Goal: Task Accomplishment & Management: Manage account settings

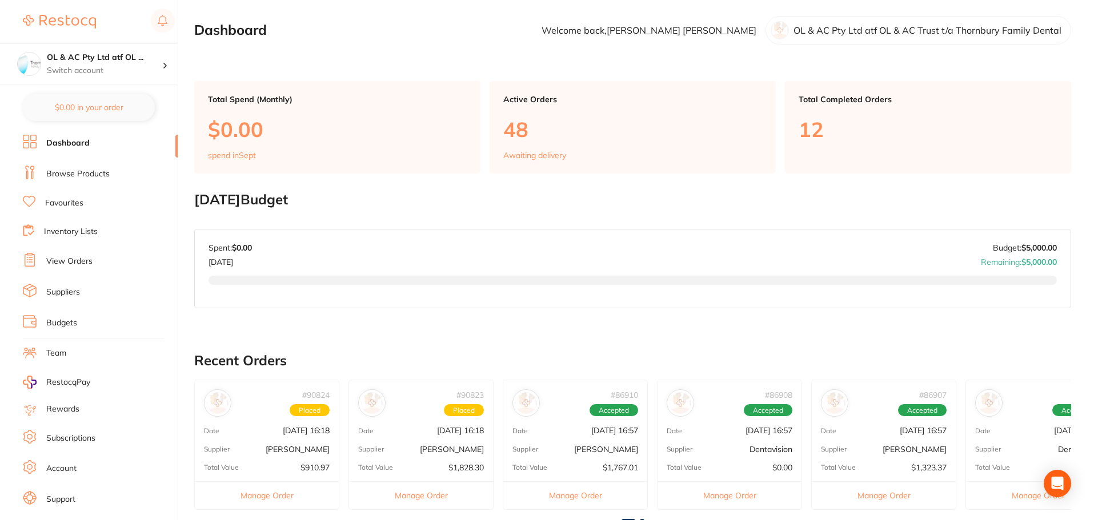
click at [74, 260] on link "View Orders" at bounding box center [69, 261] width 46 height 11
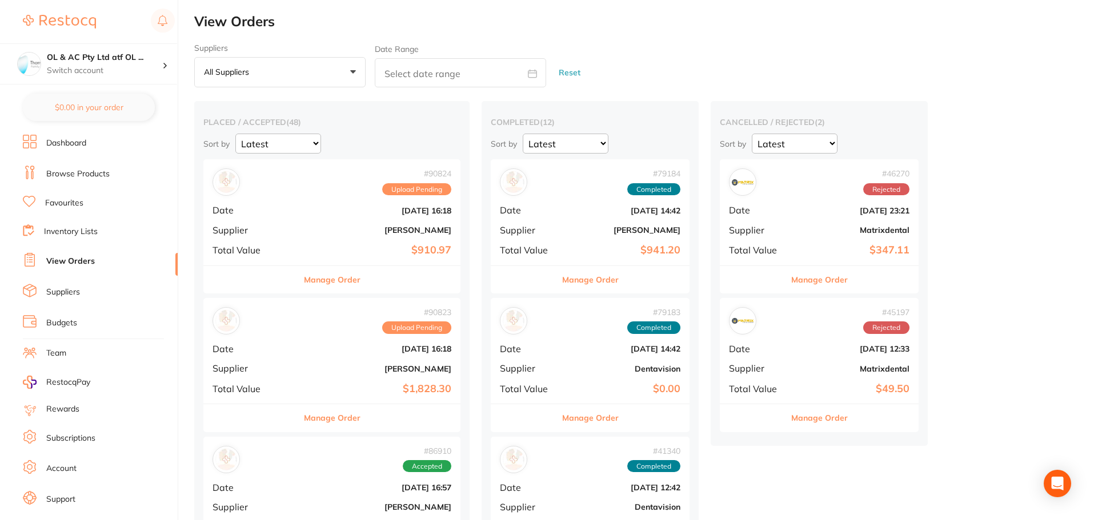
click at [65, 503] on link "Support" at bounding box center [60, 499] width 29 height 11
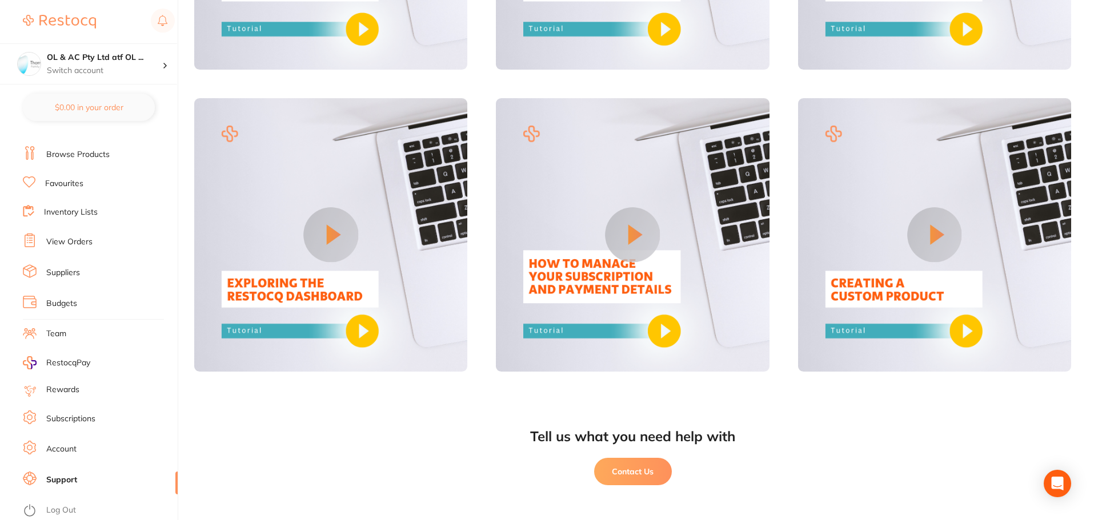
scroll to position [936, 0]
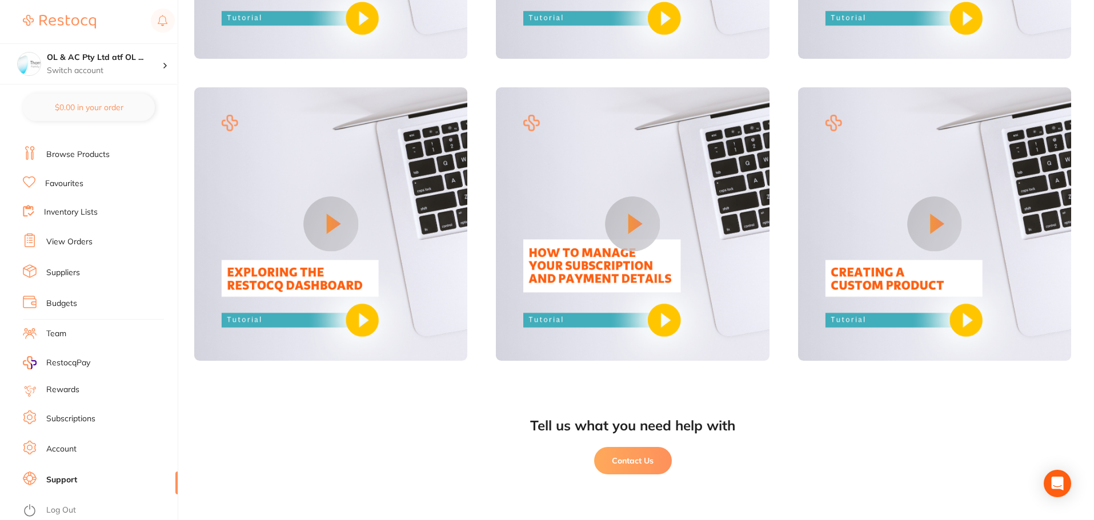
click at [607, 465] on button "Contact Us" at bounding box center [633, 460] width 78 height 27
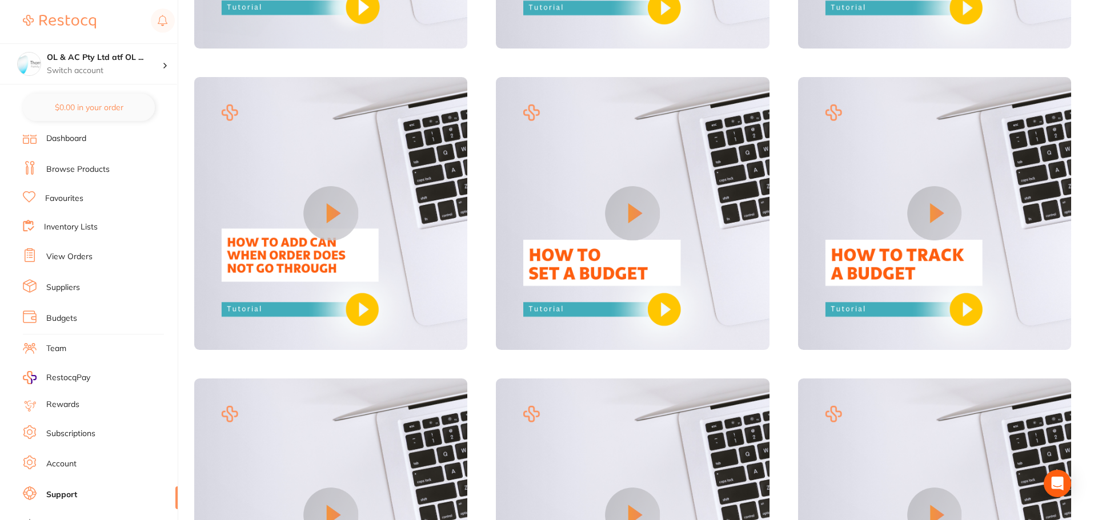
scroll to position [0, 0]
click at [90, 138] on li "Dashboard" at bounding box center [100, 143] width 155 height 17
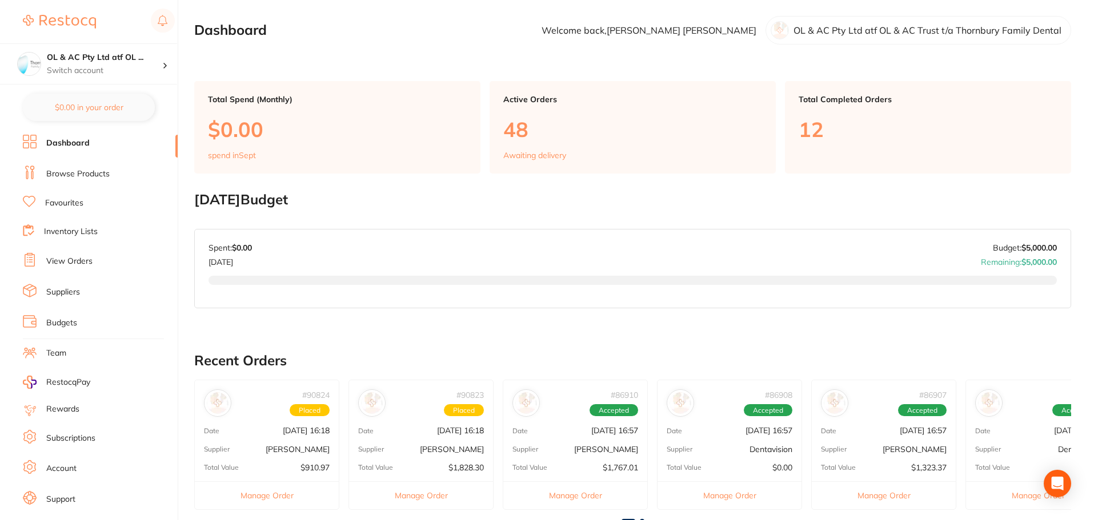
click at [78, 170] on link "Browse Products" at bounding box center [77, 174] width 63 height 11
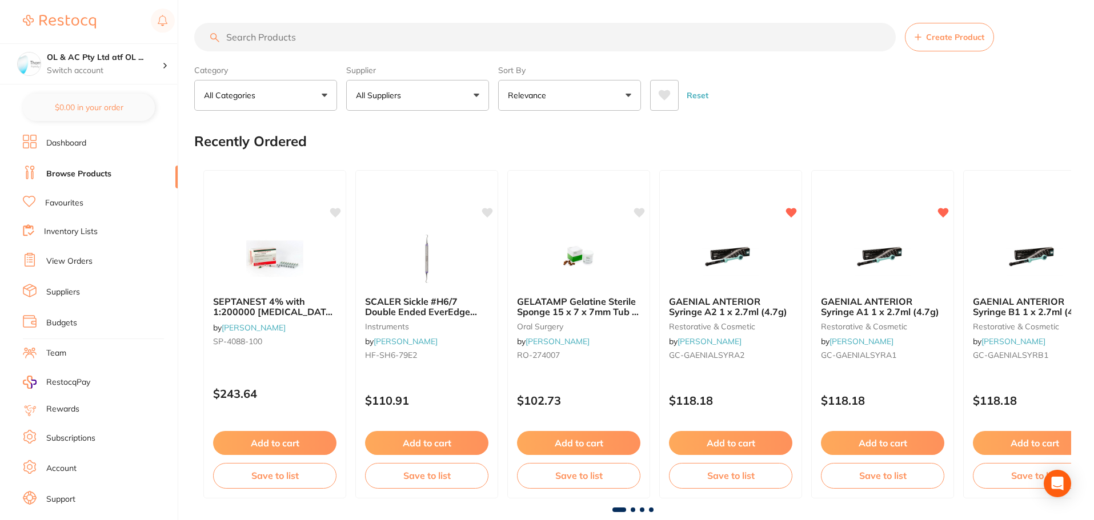
click at [73, 143] on link "Dashboard" at bounding box center [66, 143] width 40 height 11
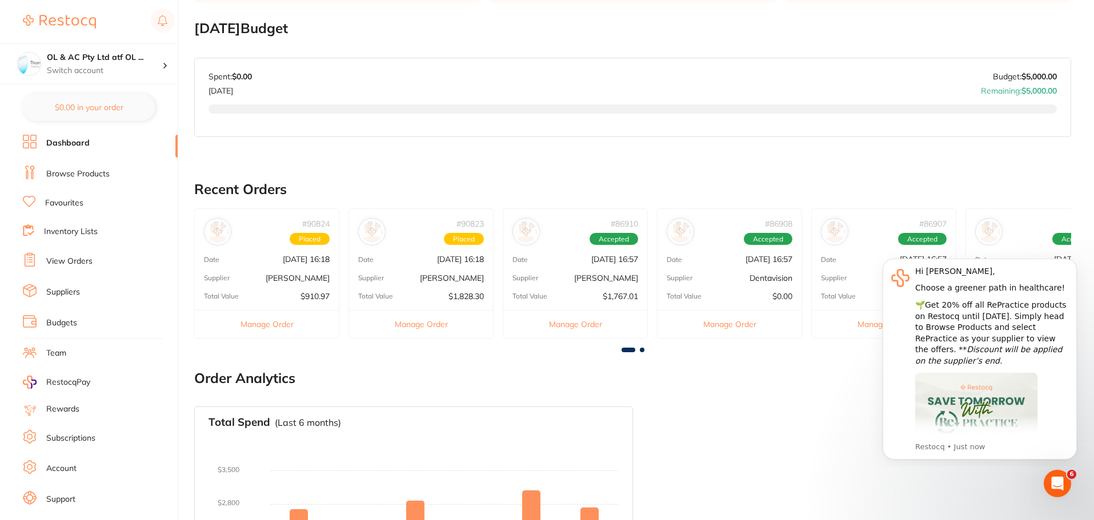
click at [78, 264] on link "View Orders" at bounding box center [69, 261] width 46 height 11
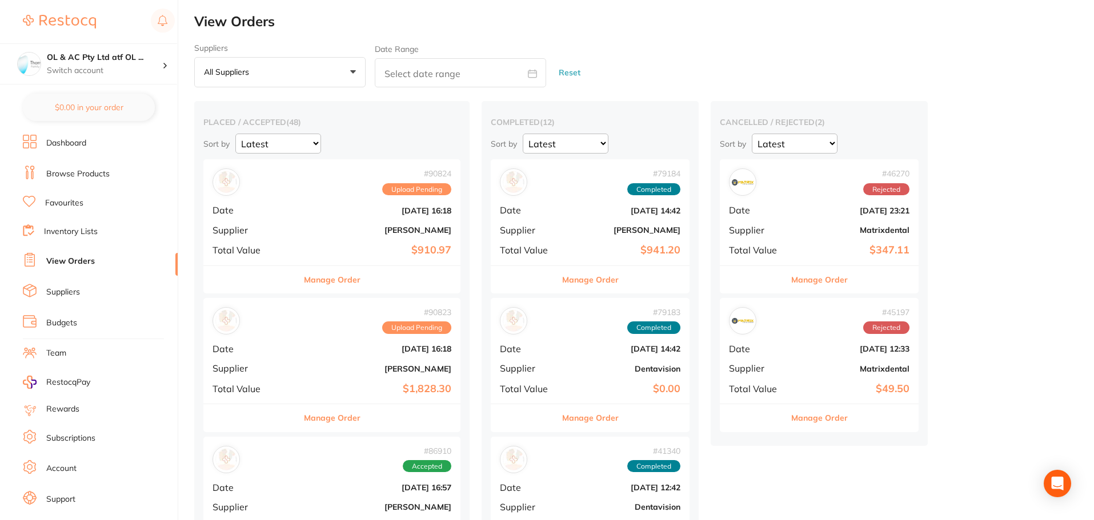
click at [358, 197] on div "# 90824 Upload Pending Date [DATE] 16:18 Supplier [PERSON_NAME] Total Value $91…" at bounding box center [331, 212] width 257 height 106
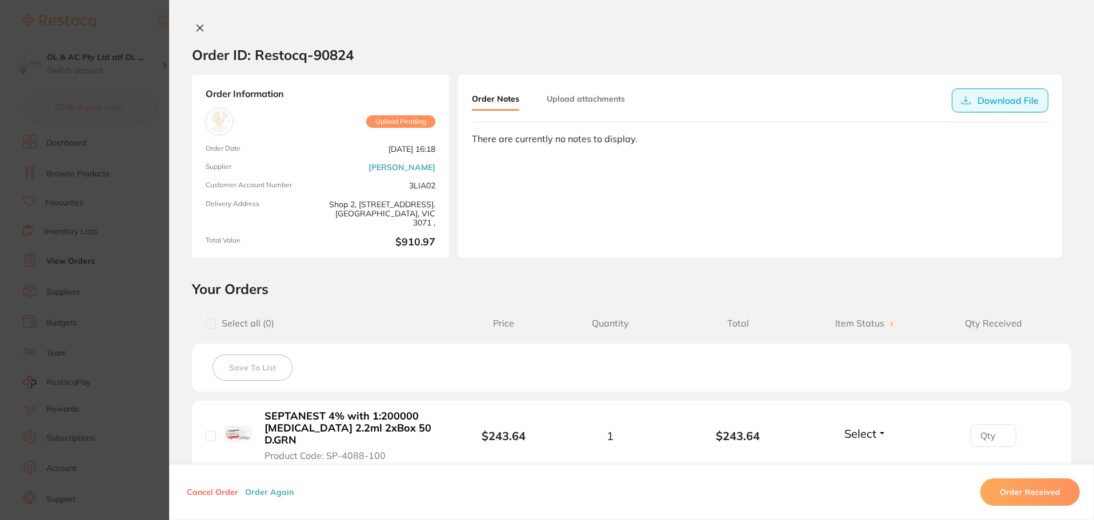
click at [995, 95] on button "Download File" at bounding box center [1000, 101] width 97 height 24
click at [610, 109] on button "Upload attachments" at bounding box center [586, 99] width 78 height 21
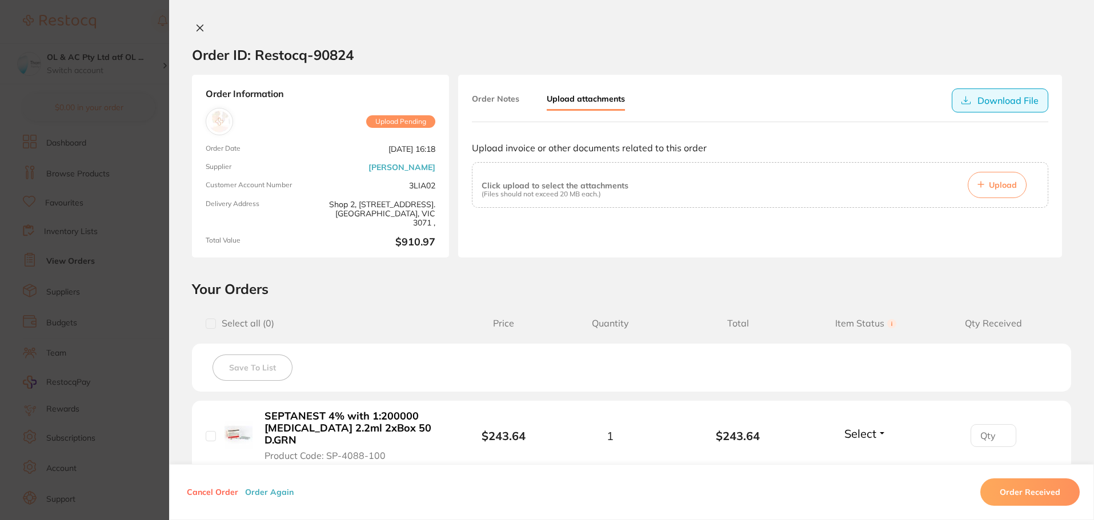
click at [1011, 100] on button "Download File" at bounding box center [1000, 101] width 97 height 24
click at [200, 26] on icon at bounding box center [200, 28] width 6 height 6
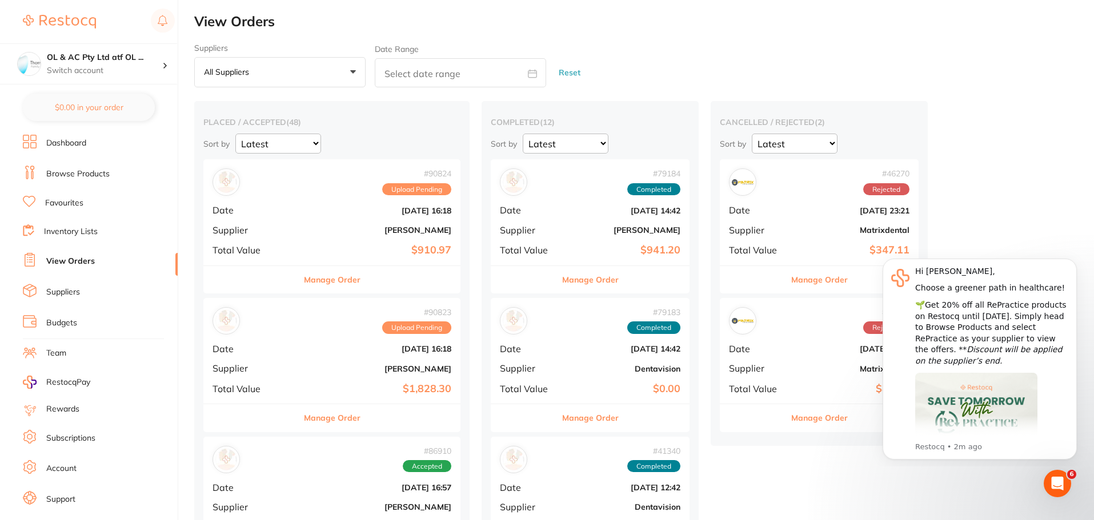
click at [372, 205] on div "# 90824 Upload Pending Date [DATE] 16:18 Supplier [PERSON_NAME] Total Value $91…" at bounding box center [331, 212] width 257 height 106
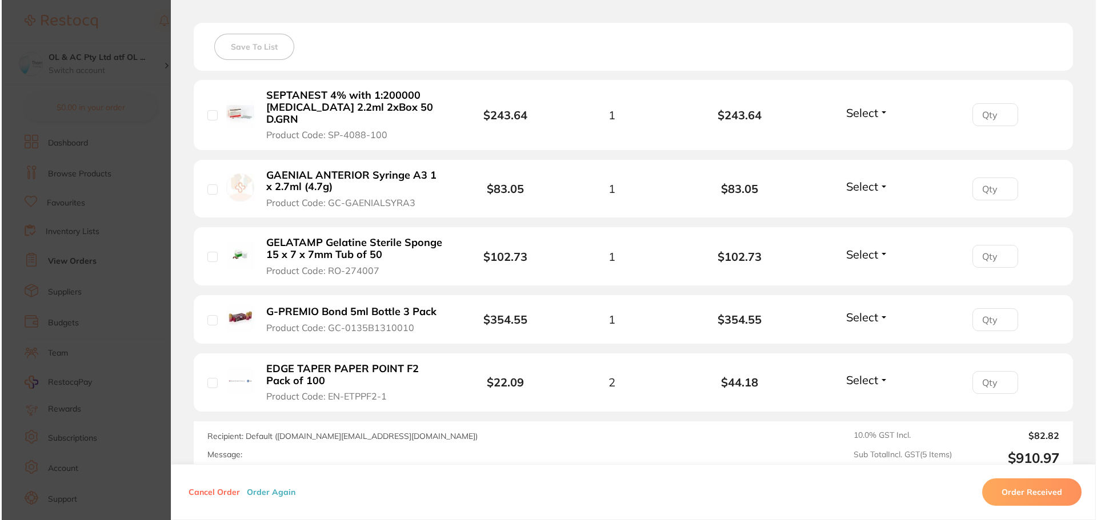
scroll to position [343, 0]
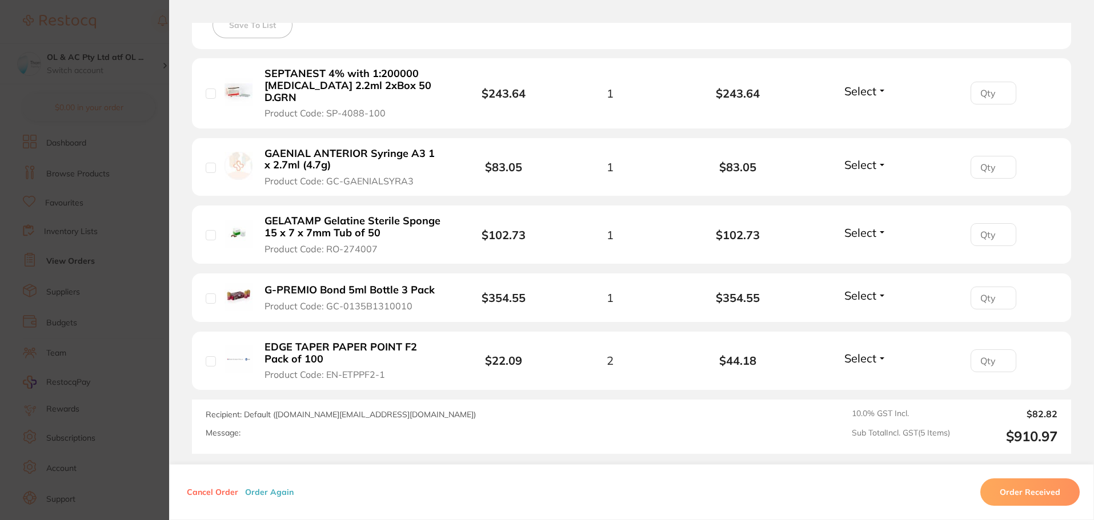
drag, startPoint x: 322, startPoint y: 364, endPoint x: 392, endPoint y: 364, distance: 69.7
click at [387, 365] on button "EDGE TAPER PAPER POINT F2 Pack of 100 Product Code: EN-ETPPF2-1" at bounding box center [352, 361] width 183 height 40
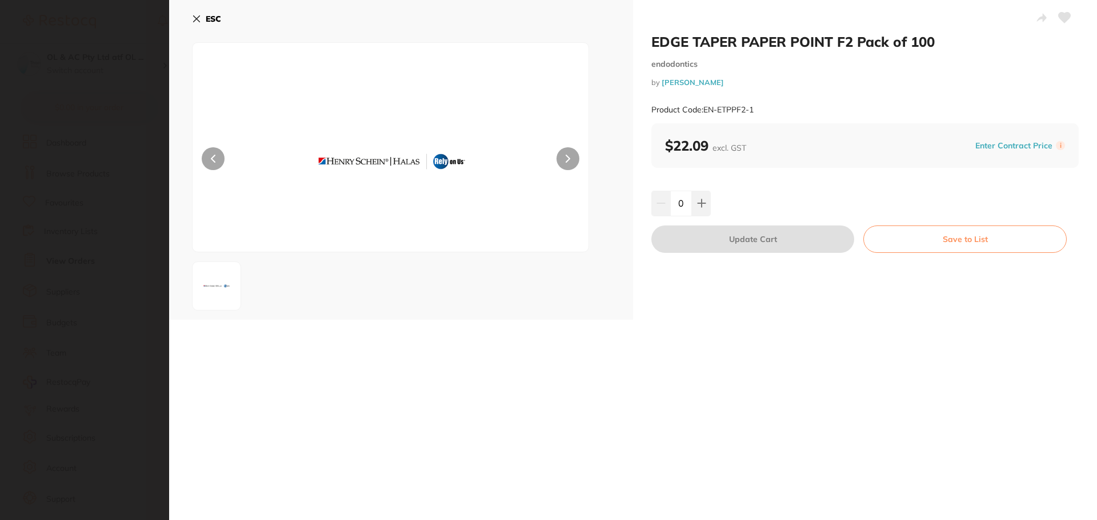
click at [383, 364] on section "EDGE TAPER PAPER POINT F2 Pack of 100 endodontics by [PERSON_NAME] Product Code…" at bounding box center [548, 260] width 1097 height 520
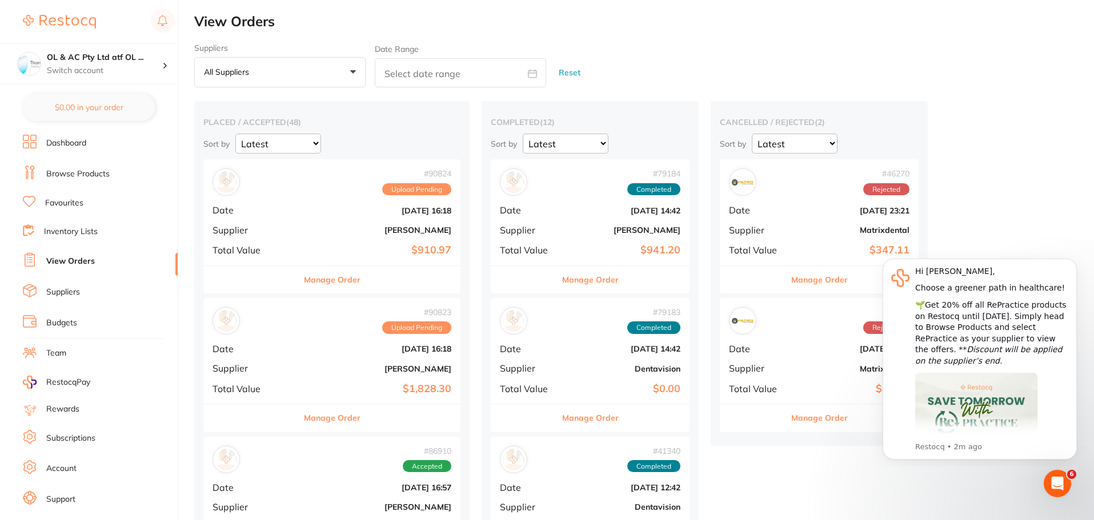
click at [356, 268] on div "Manage Order" at bounding box center [331, 280] width 257 height 28
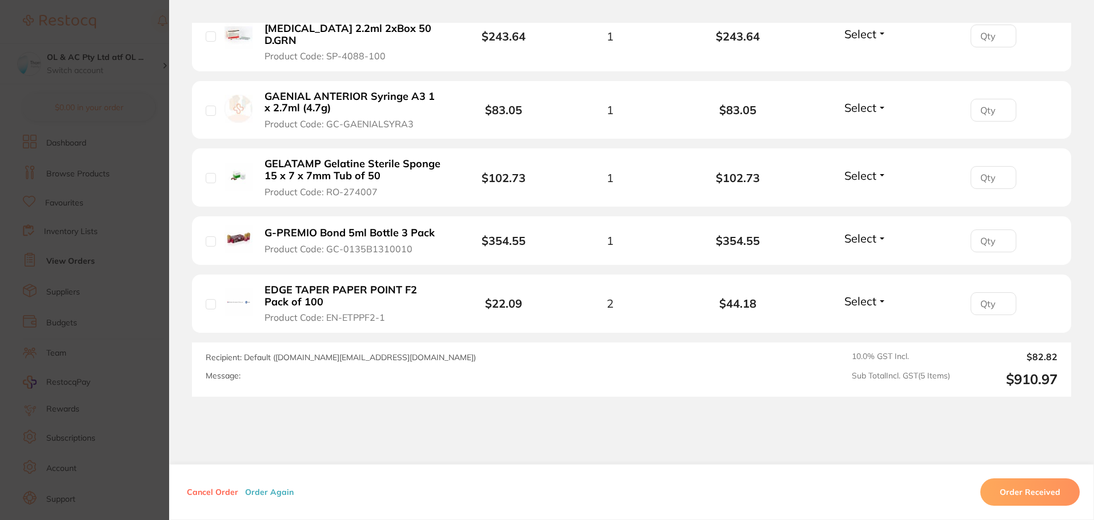
click at [324, 312] on span "Product Code: EN-ETPPF2-1" at bounding box center [324, 317] width 121 height 10
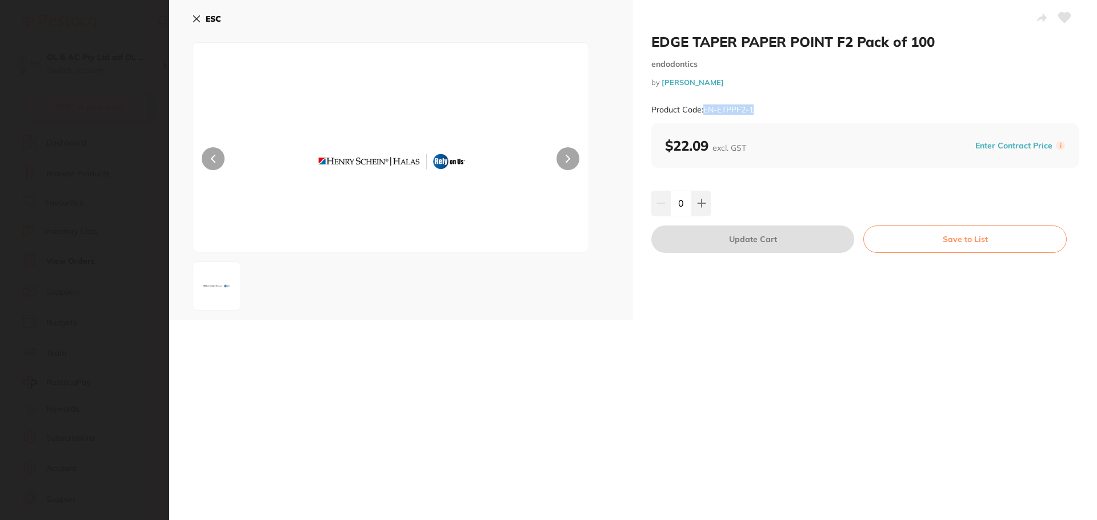
drag, startPoint x: 758, startPoint y: 112, endPoint x: 703, endPoint y: 109, distance: 55.5
click at [703, 110] on div "Product Code: EN-ETPPF2-1" at bounding box center [864, 110] width 427 height 28
copy small "EN-ETPPF2-1"
click at [211, 158] on icon at bounding box center [212, 158] width 3 height 7
click at [198, 21] on icon at bounding box center [197, 19] width 6 height 6
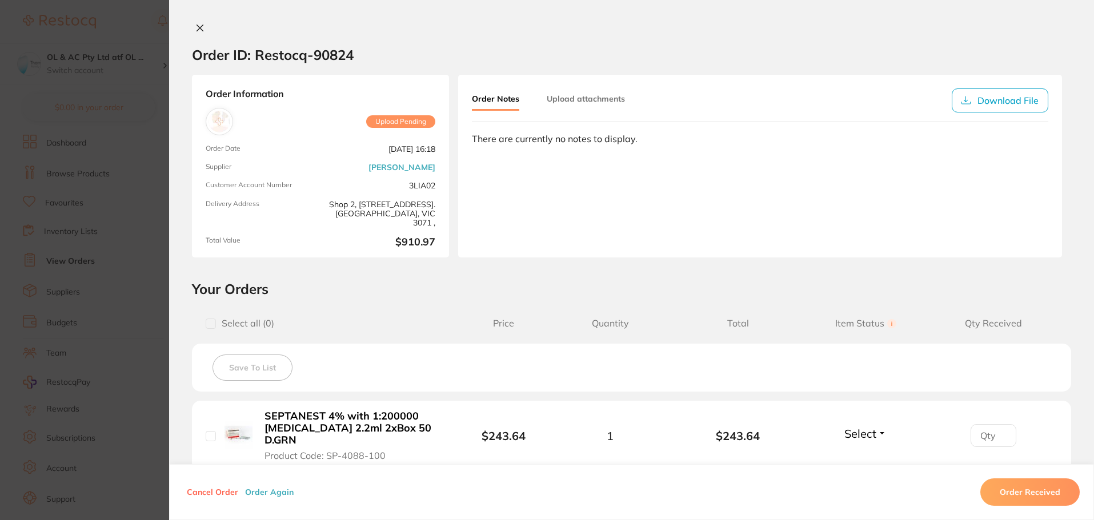
click at [197, 27] on icon at bounding box center [200, 28] width 6 height 6
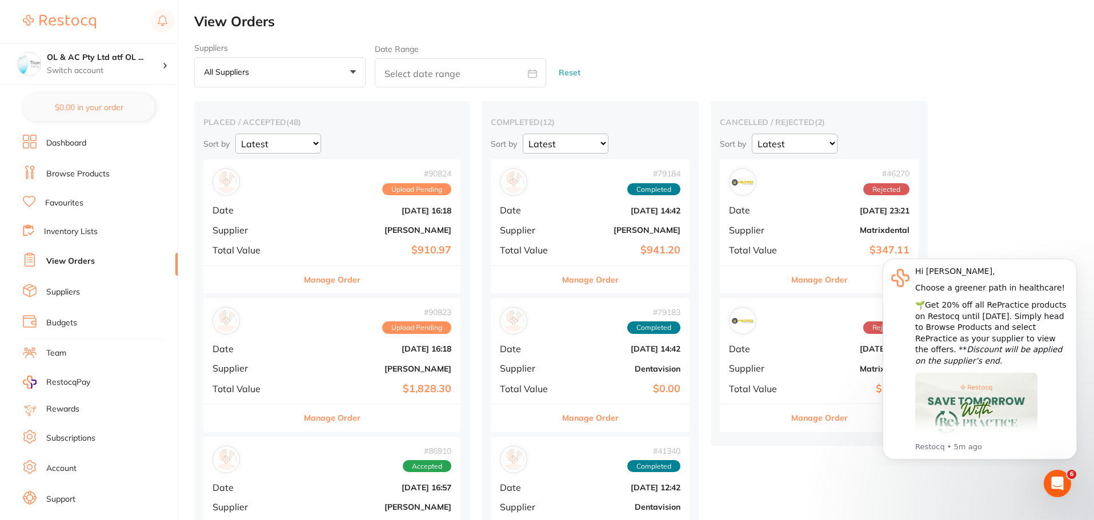
click at [324, 239] on div "# 90824 Upload Pending Date [DATE] 16:18 Supplier [PERSON_NAME] Total Value $91…" at bounding box center [331, 212] width 257 height 106
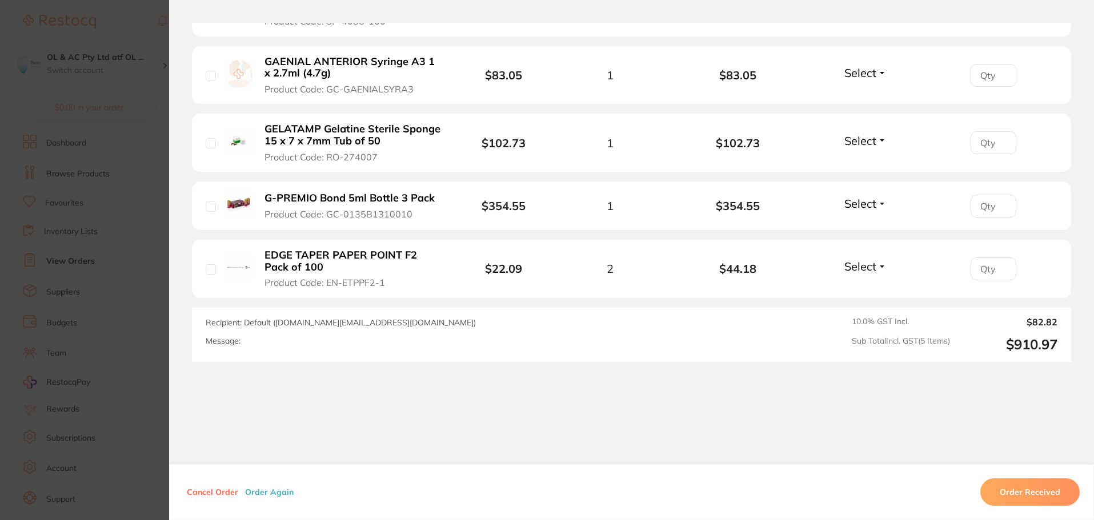
click at [122, 123] on section "Order ID: Restocq- 90824 Order Information Upload Pending Order Date [DATE] 16:…" at bounding box center [547, 260] width 1094 height 520
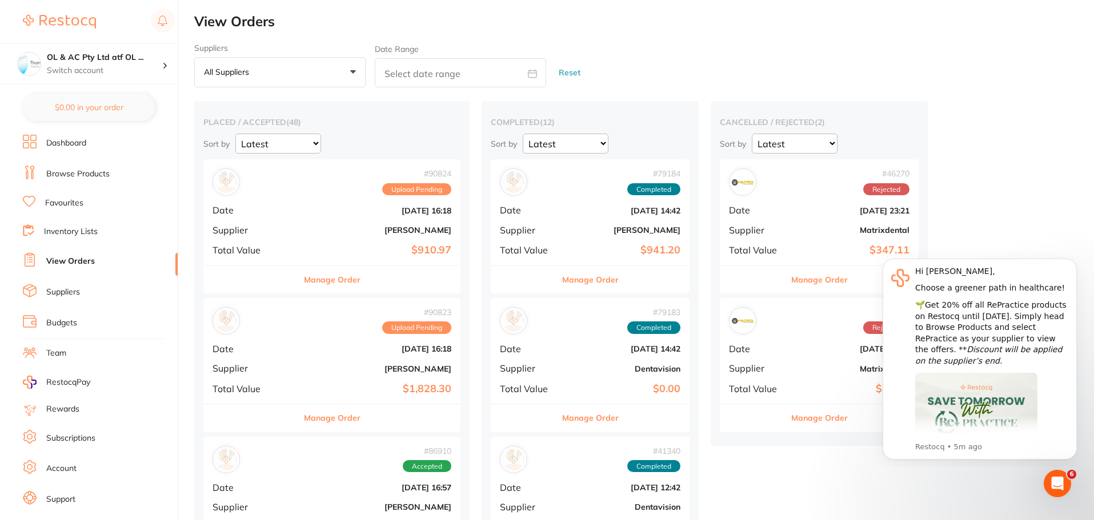
click at [292, 205] on div "# 90824 Upload Pending Date [DATE] 16:18 Supplier [PERSON_NAME] Total Value $91…" at bounding box center [331, 212] width 257 height 106
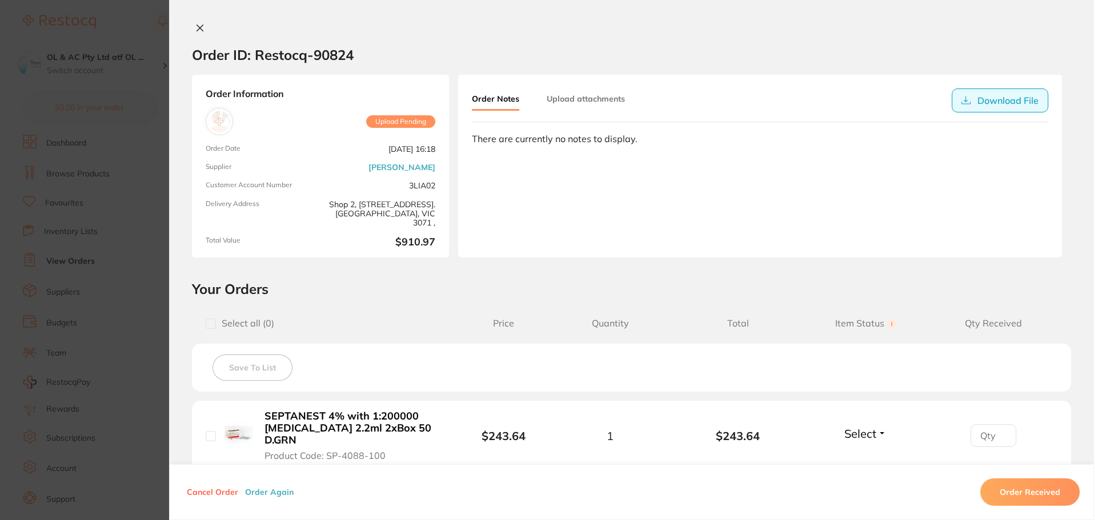
click at [987, 93] on button "Download File" at bounding box center [1000, 101] width 97 height 24
click at [195, 27] on icon at bounding box center [199, 27] width 9 height 9
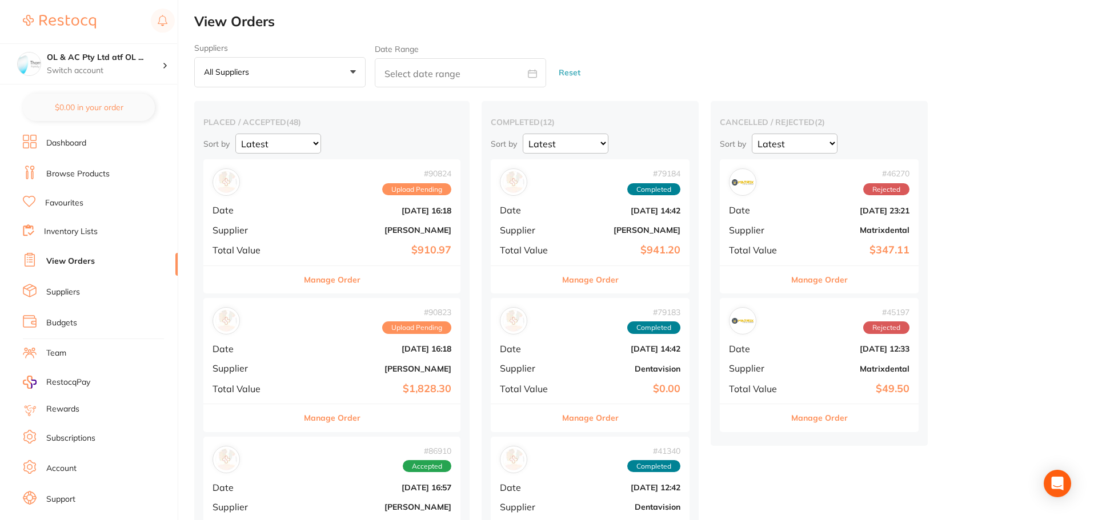
click at [302, 375] on div "# 90823 Upload Pending Date [DATE] 16:18 Supplier [PERSON_NAME] Total Value $1,…" at bounding box center [331, 351] width 257 height 106
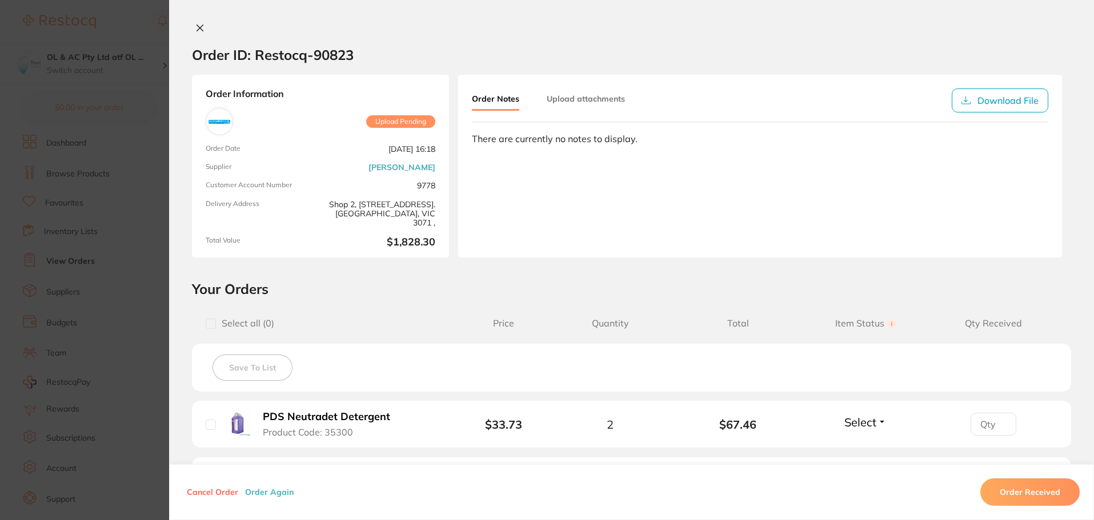
drag, startPoint x: 378, startPoint y: 149, endPoint x: 441, endPoint y: 150, distance: 62.8
click at [441, 150] on div "Order Information Upload Pending Order Date [DATE] 16:18 Supplier [PERSON_NAME]…" at bounding box center [320, 166] width 257 height 183
drag, startPoint x: 359, startPoint y: 151, endPoint x: 461, endPoint y: 159, distance: 102.6
click at [445, 158] on div "Order Information Upload Pending Order Date [DATE] 16:18 Supplier [PERSON_NAME]…" at bounding box center [320, 166] width 257 height 183
click at [201, 25] on icon at bounding box center [199, 27] width 9 height 9
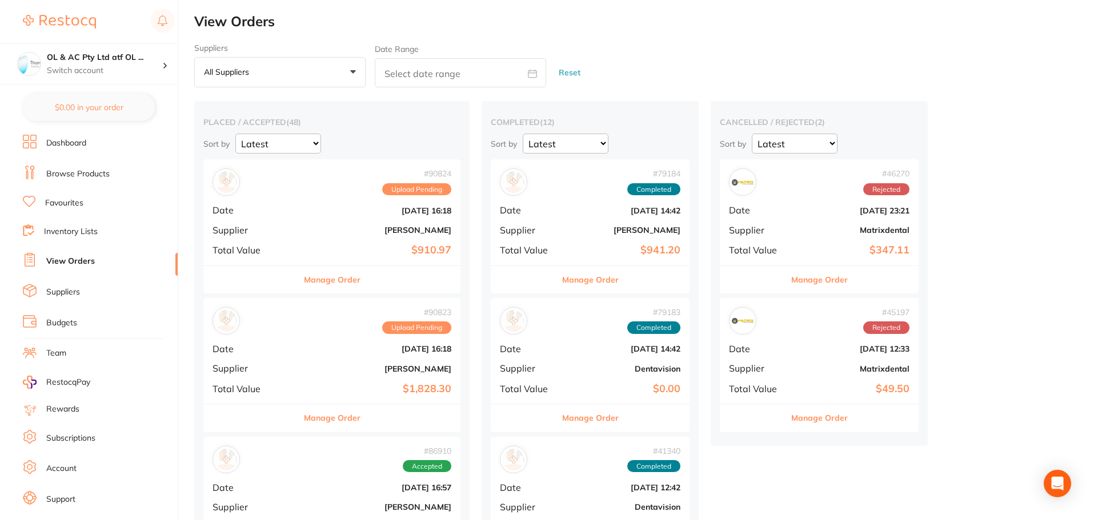
click at [317, 237] on div "# 90824 Upload Pending Date [DATE] 16:18 Supplier [PERSON_NAME] Total Value $91…" at bounding box center [331, 212] width 257 height 106
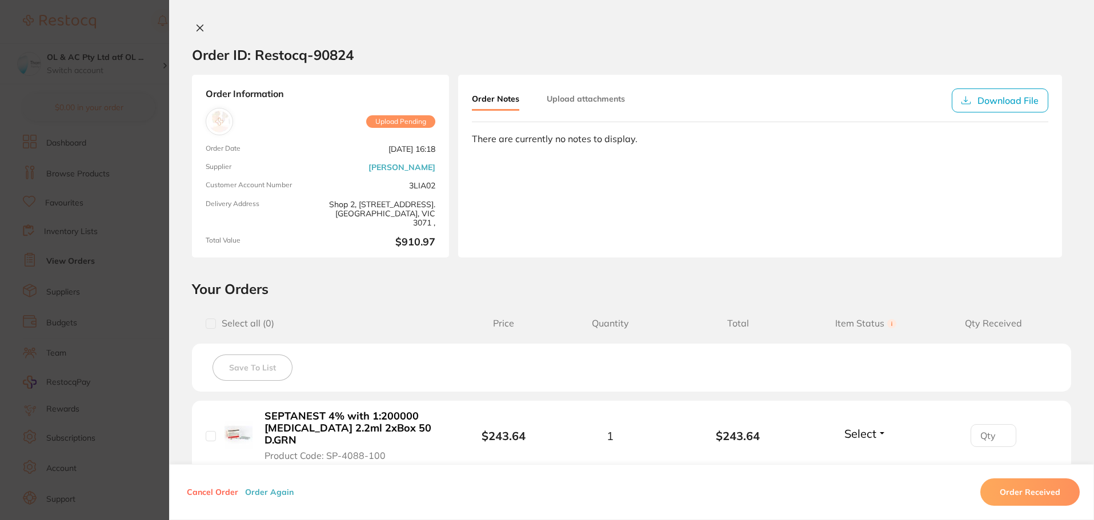
click at [212, 493] on button "Cancel Order" at bounding box center [212, 492] width 58 height 10
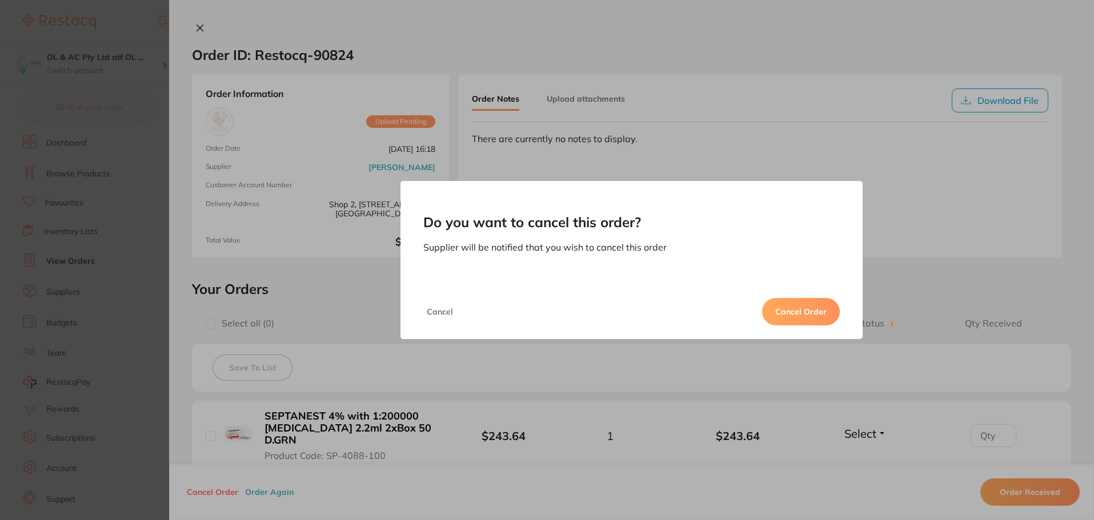
click at [792, 312] on button "Cancel Order" at bounding box center [801, 311] width 78 height 27
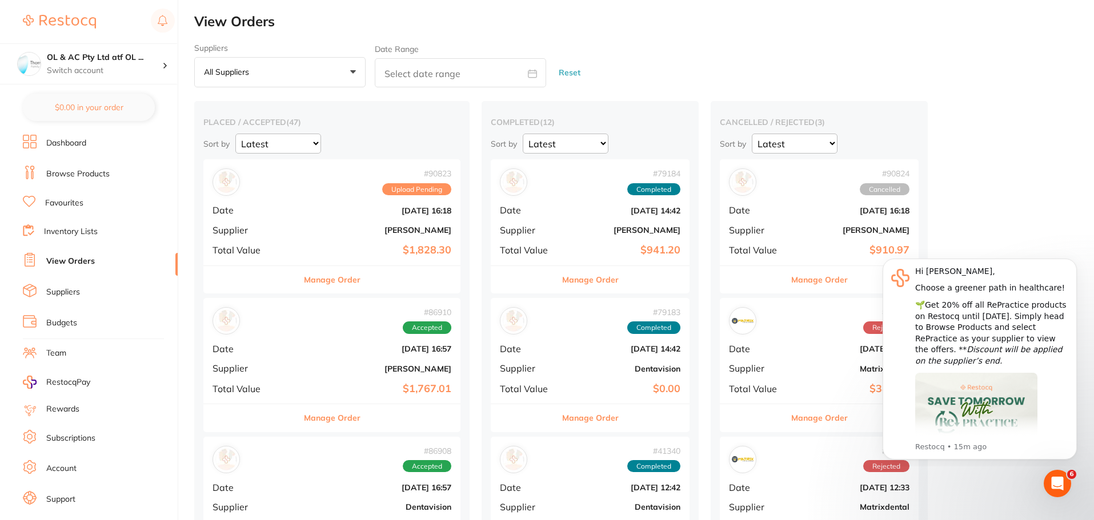
click at [266, 235] on span "Supplier" at bounding box center [251, 230] width 77 height 10
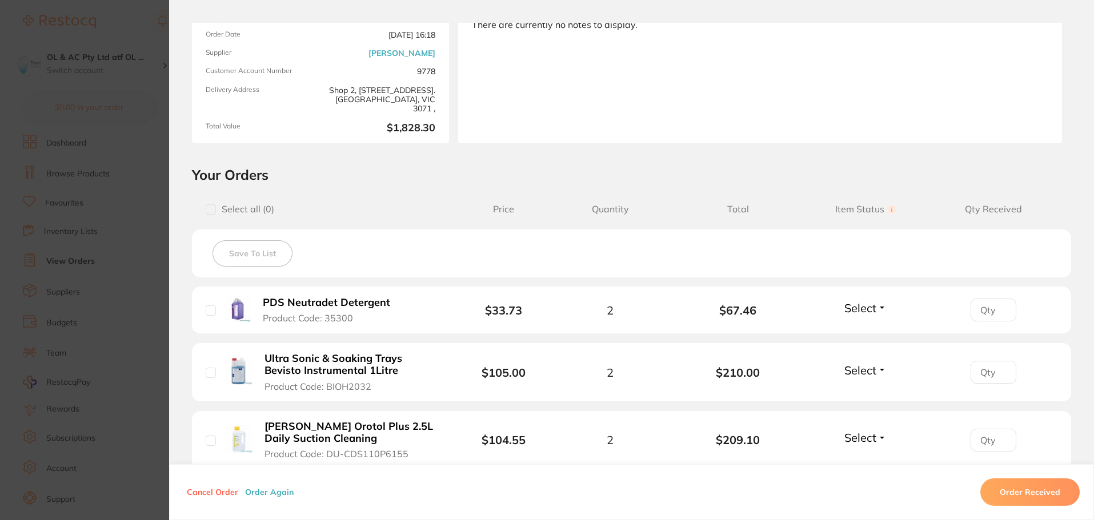
drag, startPoint x: 320, startPoint y: 318, endPoint x: 345, endPoint y: 320, distance: 24.7
click at [345, 320] on span "Product Code: 35300" at bounding box center [308, 318] width 90 height 10
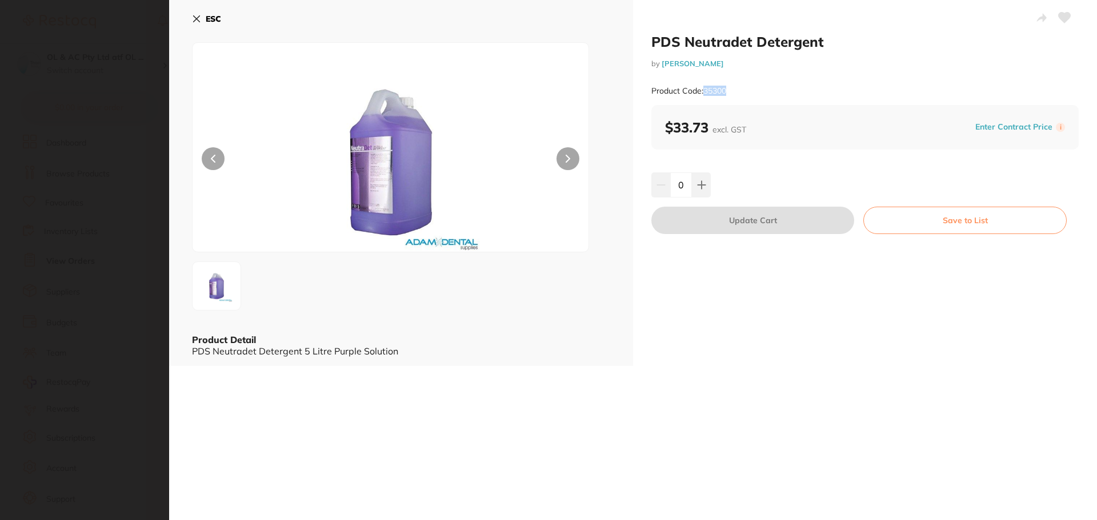
drag, startPoint x: 737, startPoint y: 93, endPoint x: 701, endPoint y: 90, distance: 36.7
click at [701, 90] on div "Product Code: 35300" at bounding box center [864, 91] width 427 height 28
copy small "35300"
click at [209, 19] on b "ESC" at bounding box center [213, 19] width 15 height 10
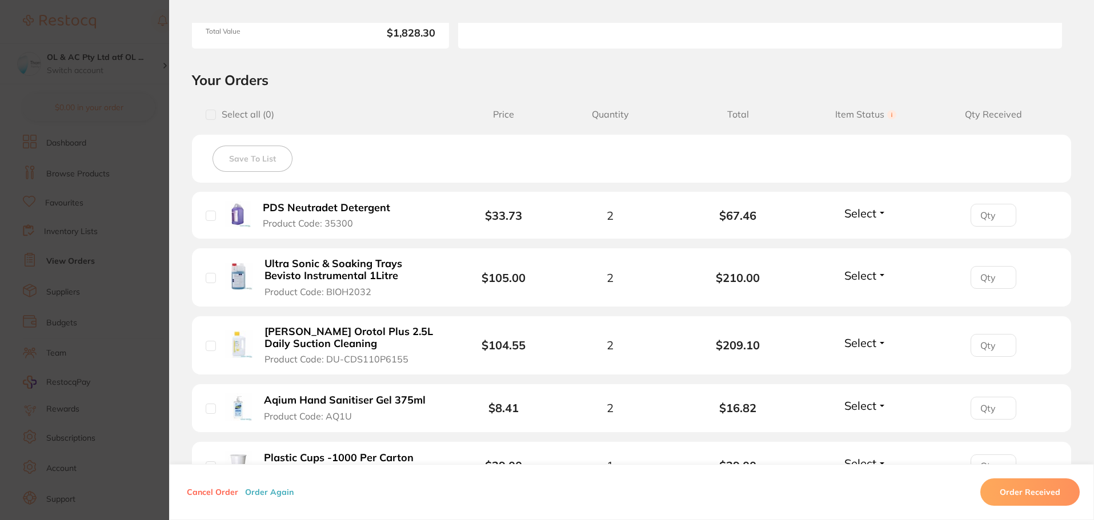
scroll to position [229, 0]
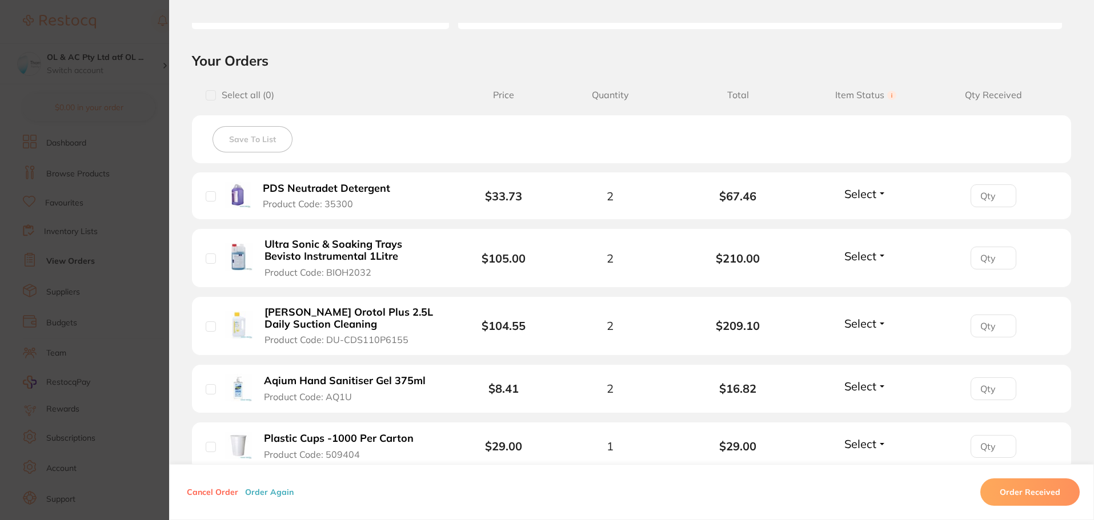
drag, startPoint x: 322, startPoint y: 270, endPoint x: 379, endPoint y: 269, distance: 57.1
click at [379, 269] on button "Ultra Sonic & Soaking Trays Bevisto Instrumental 1Litre Product Code: BIOH2032" at bounding box center [352, 258] width 183 height 40
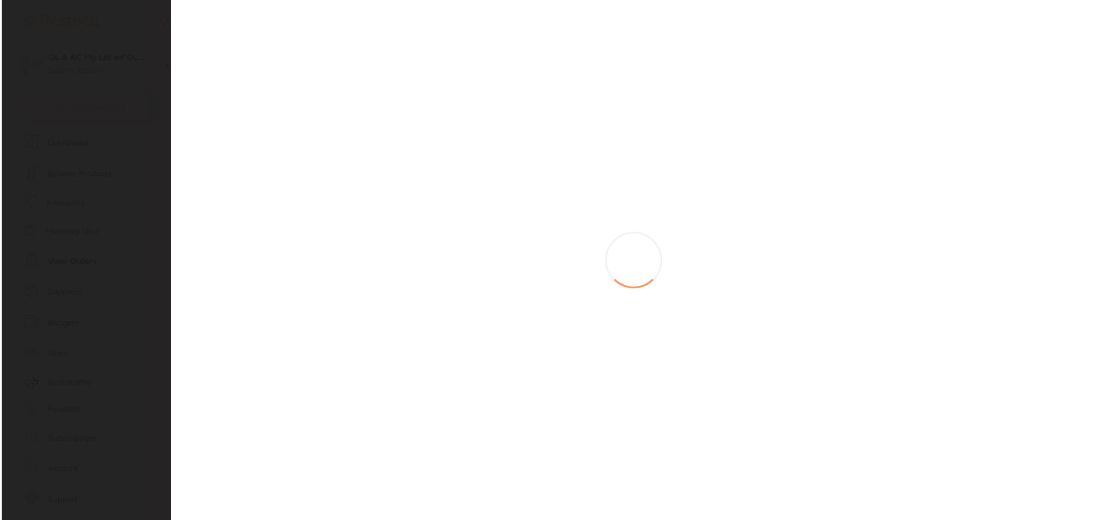
scroll to position [0, 0]
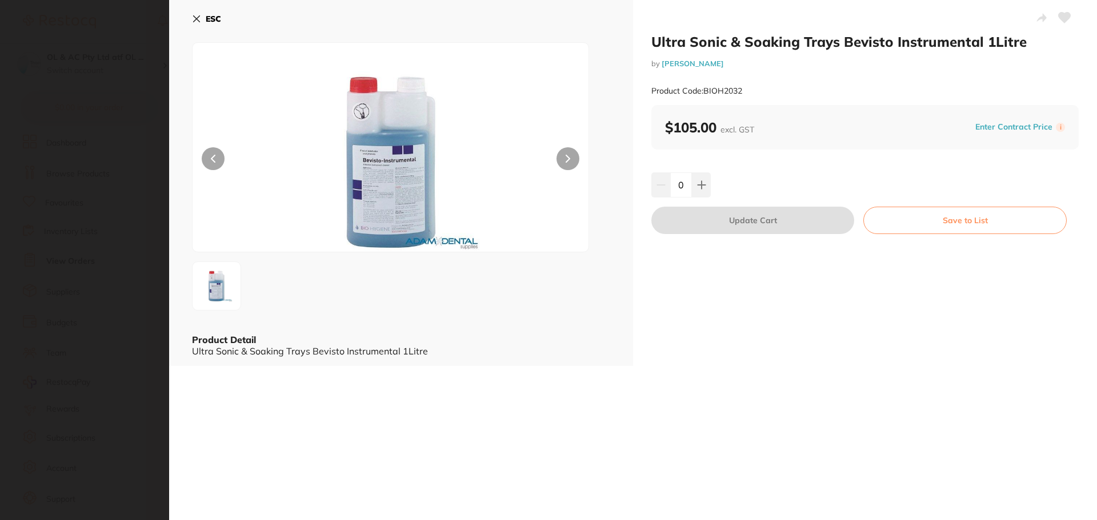
click at [374, 270] on section "Ultra Sonic & Soaking Trays Bevisto Instrumental 1Litre by Adam Dental Product …" at bounding box center [548, 260] width 1097 height 520
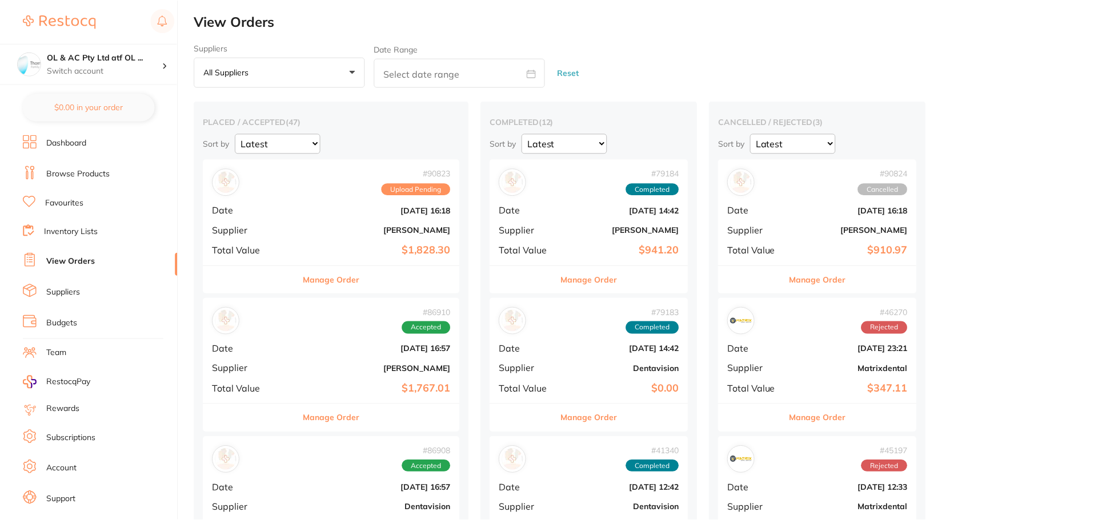
scroll to position [1, 0]
click at [298, 231] on b "[PERSON_NAME]" at bounding box center [374, 229] width 153 height 9
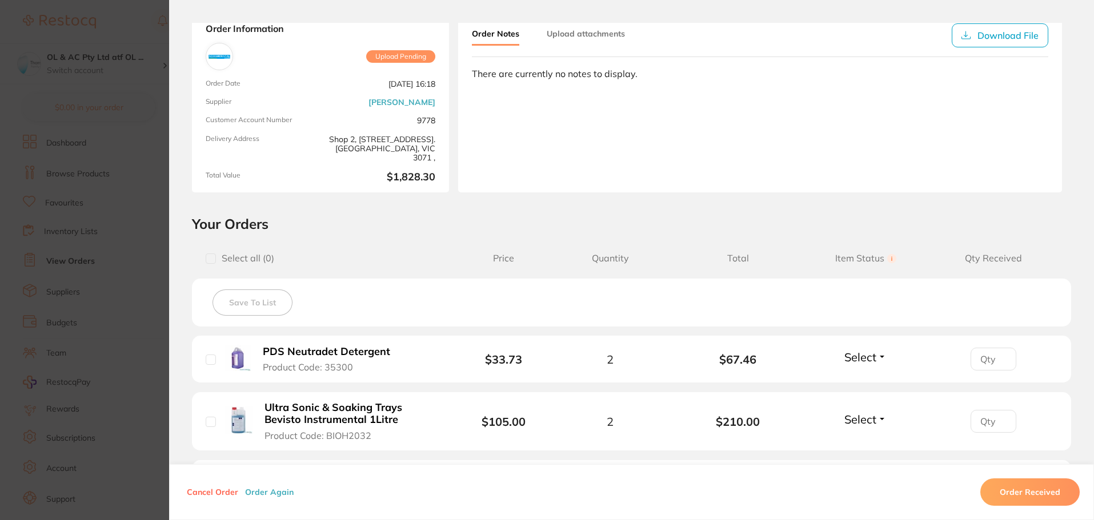
scroll to position [114, 0]
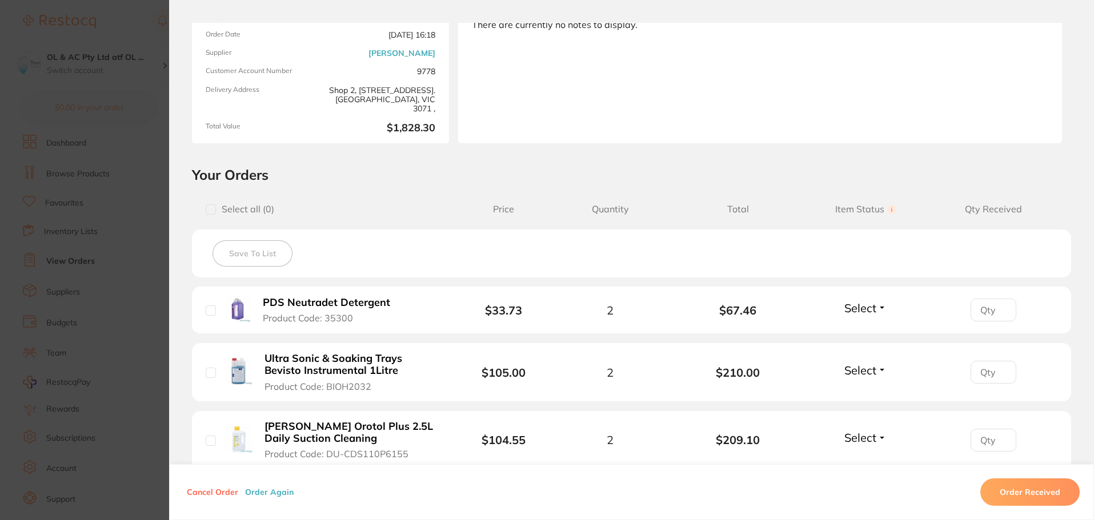
click at [403, 374] on b "Ultra Sonic & Soaking Trays Bevisto Instrumental 1Litre" at bounding box center [352, 364] width 177 height 23
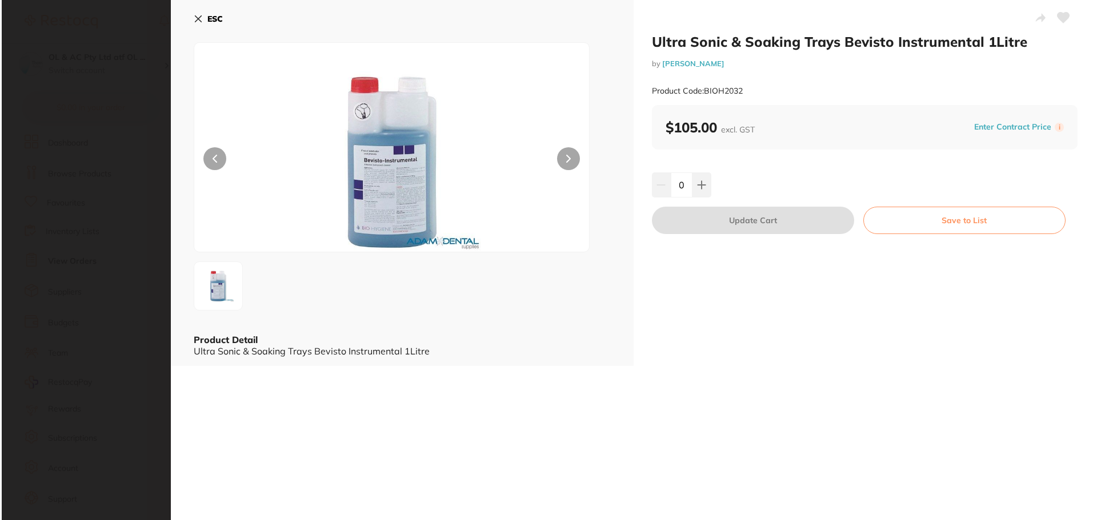
scroll to position [0, 0]
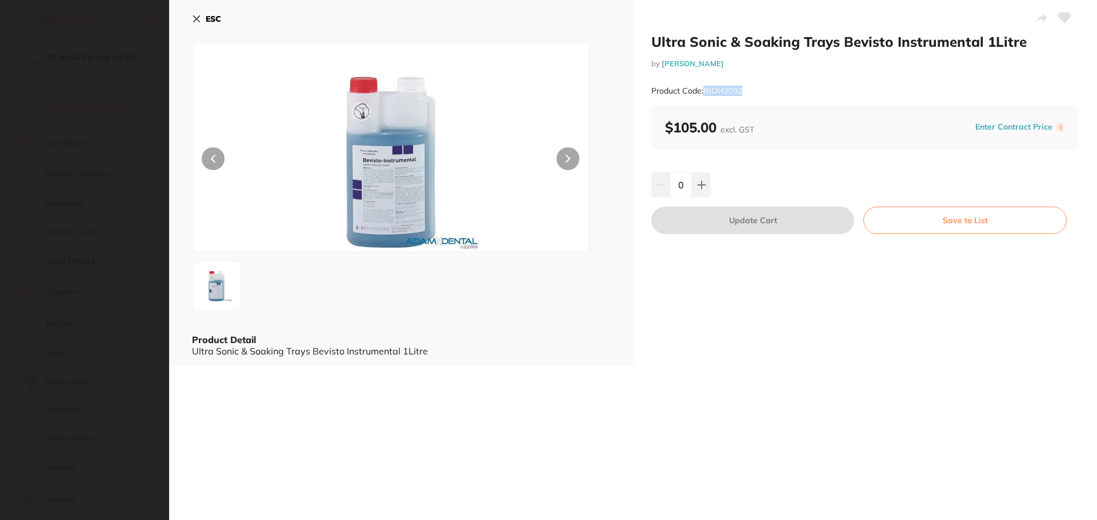
drag, startPoint x: 753, startPoint y: 87, endPoint x: 703, endPoint y: 95, distance: 50.3
click at [703, 95] on div "Product Code: BIOH2032" at bounding box center [864, 91] width 427 height 28
copy small "BIOH2032"
click at [206, 19] on b "ESC" at bounding box center [213, 19] width 15 height 10
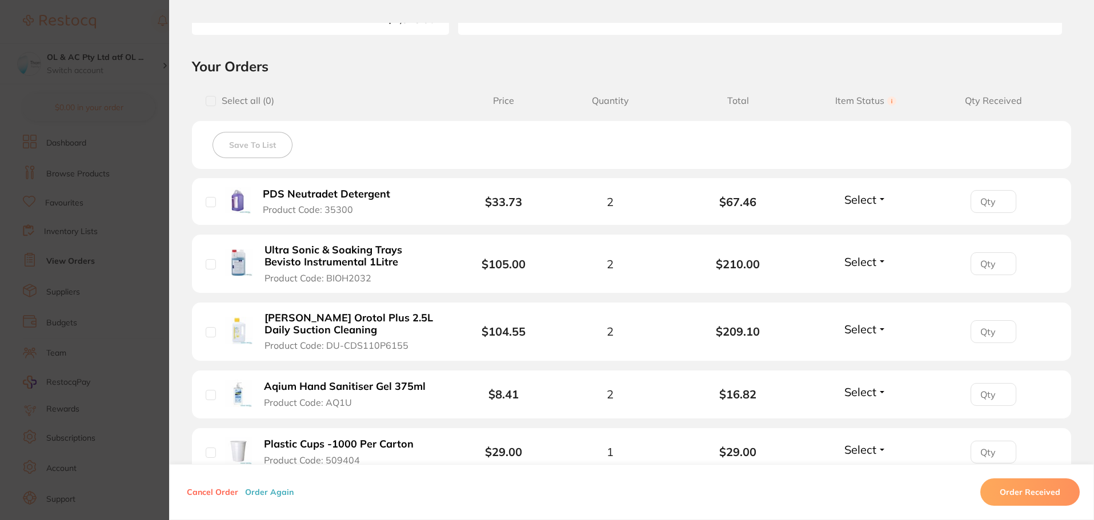
scroll to position [229, 0]
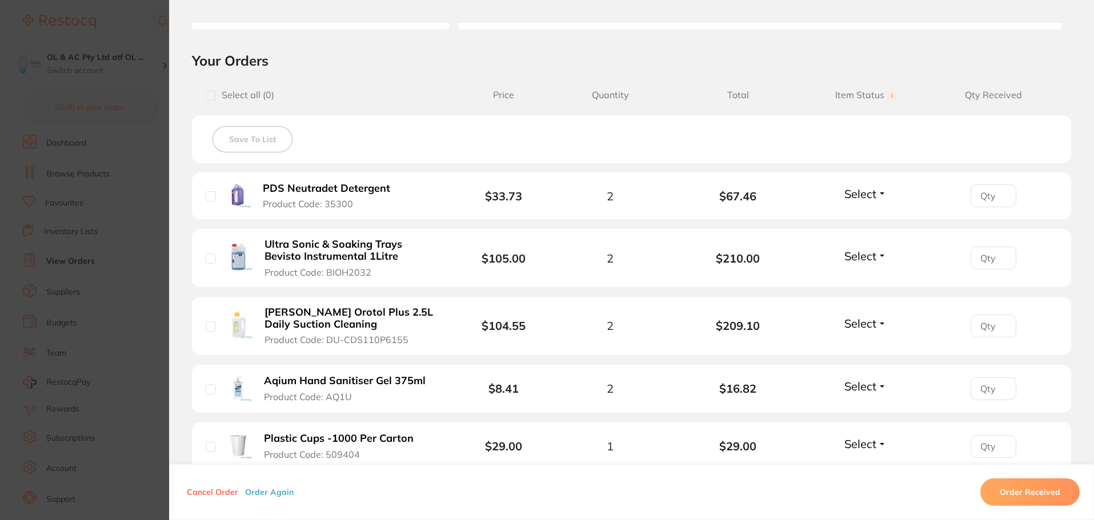
click at [431, 327] on b "[PERSON_NAME] Orotol Plus 2.5L Daily Suction Cleaning" at bounding box center [352, 318] width 177 height 23
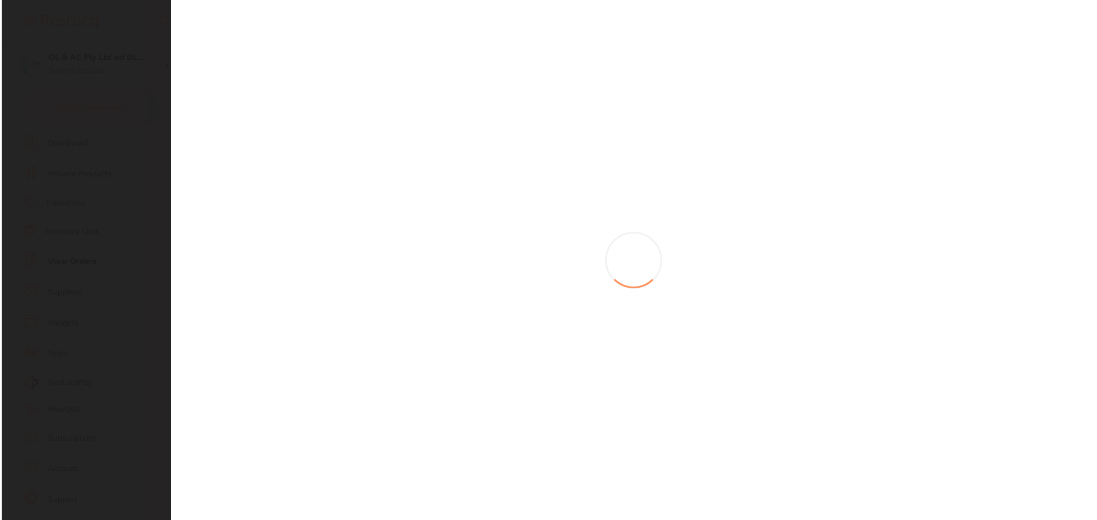
scroll to position [0, 0]
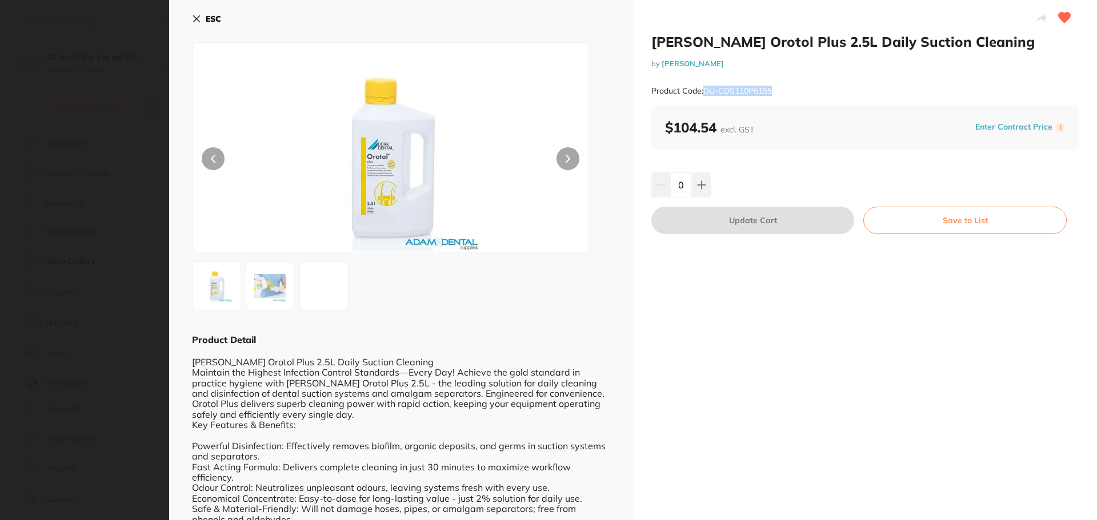
drag, startPoint x: 787, startPoint y: 88, endPoint x: 702, endPoint y: 95, distance: 85.4
click at [702, 95] on div "Product Code: DU-CDS110P6155" at bounding box center [864, 91] width 427 height 28
copy small "DU-CDS110P6155"
click at [201, 18] on button "ESC" at bounding box center [206, 18] width 29 height 19
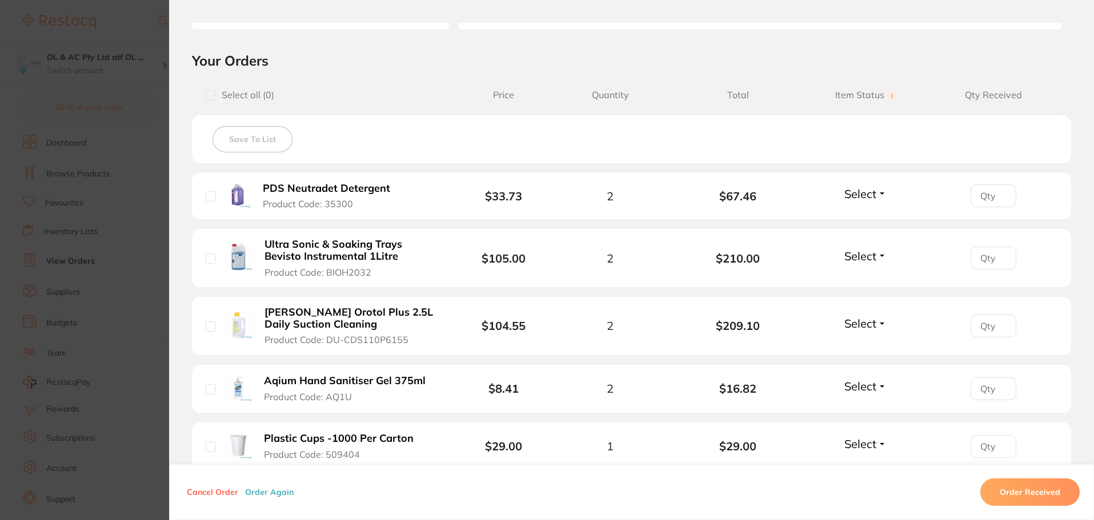
scroll to position [286, 0]
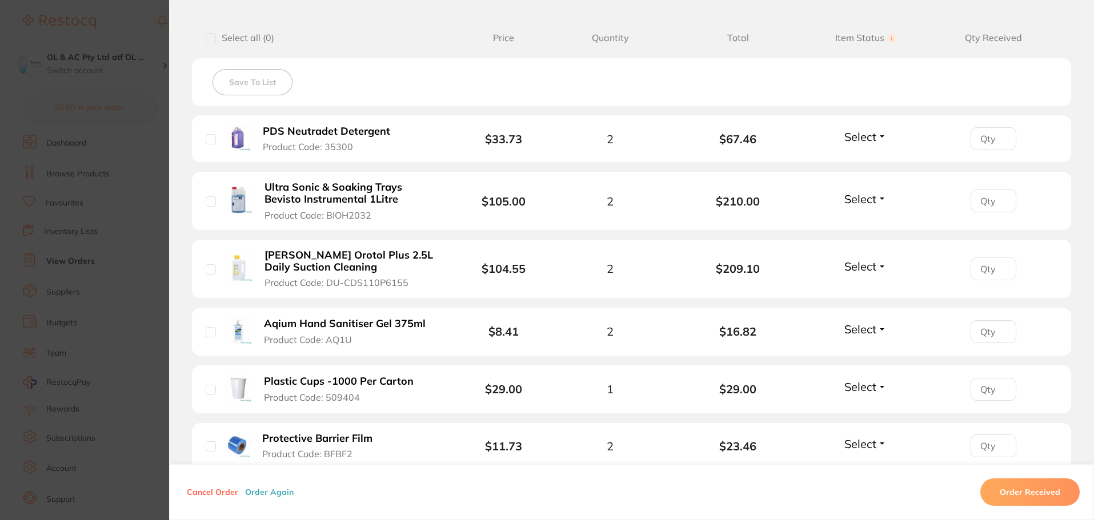
click at [386, 334] on button "Aqium Hand Sanitiser Gel 375ml Product Code: AQ1U" at bounding box center [349, 332] width 178 height 28
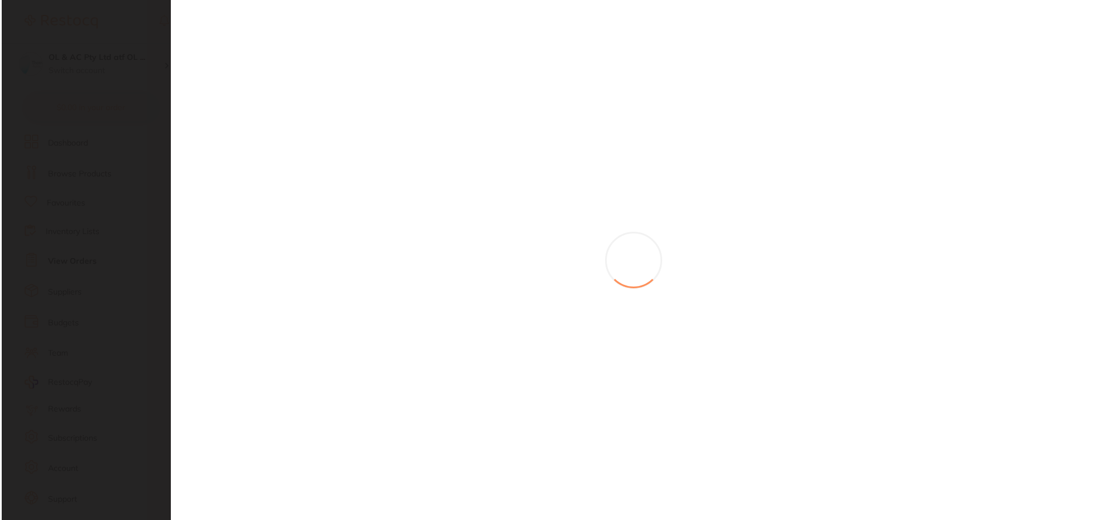
scroll to position [0, 0]
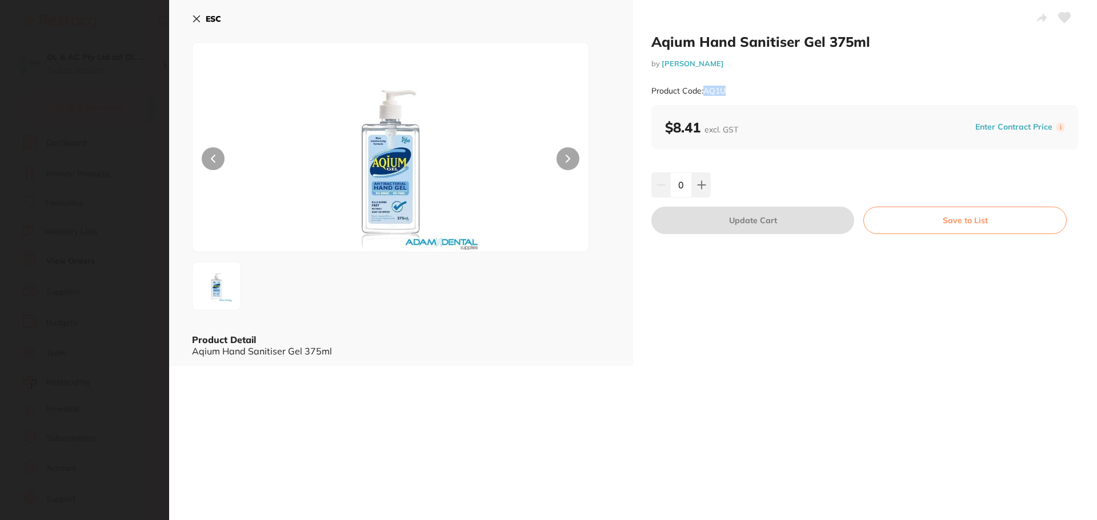
drag, startPoint x: 746, startPoint y: 89, endPoint x: 704, endPoint y: 90, distance: 42.3
click at [704, 90] on div "Product Code: AQ1U" at bounding box center [864, 91] width 427 height 28
copy small "AQ1U"
click at [199, 19] on icon at bounding box center [196, 18] width 9 height 9
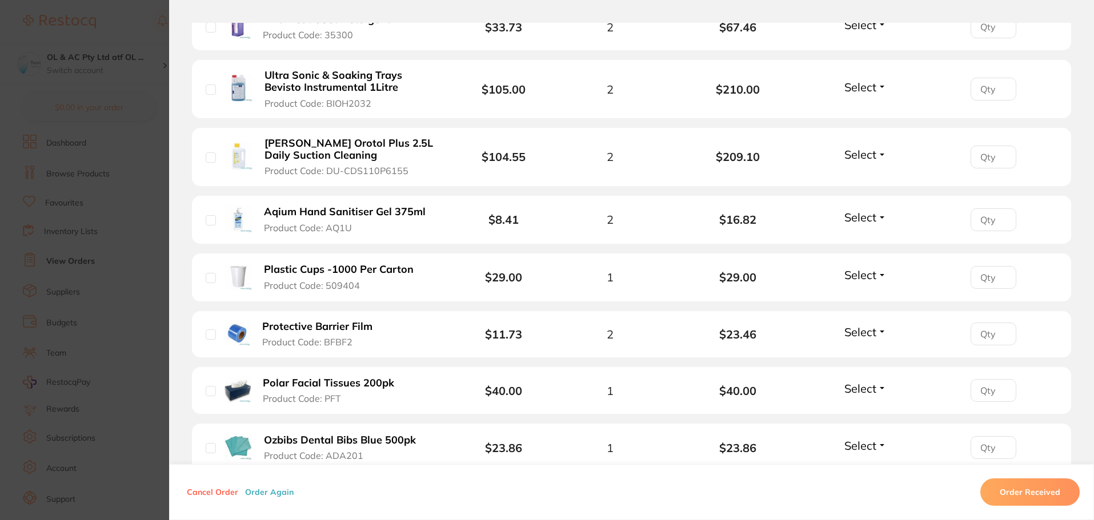
scroll to position [400, 0]
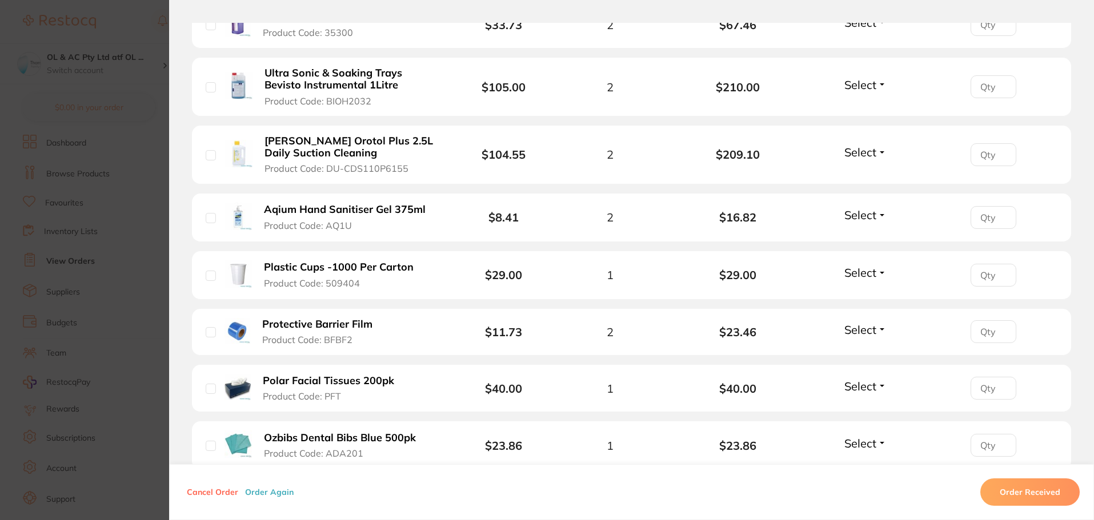
click at [375, 270] on b "Plastic Cups -1000 Per Carton" at bounding box center [339, 268] width 150 height 12
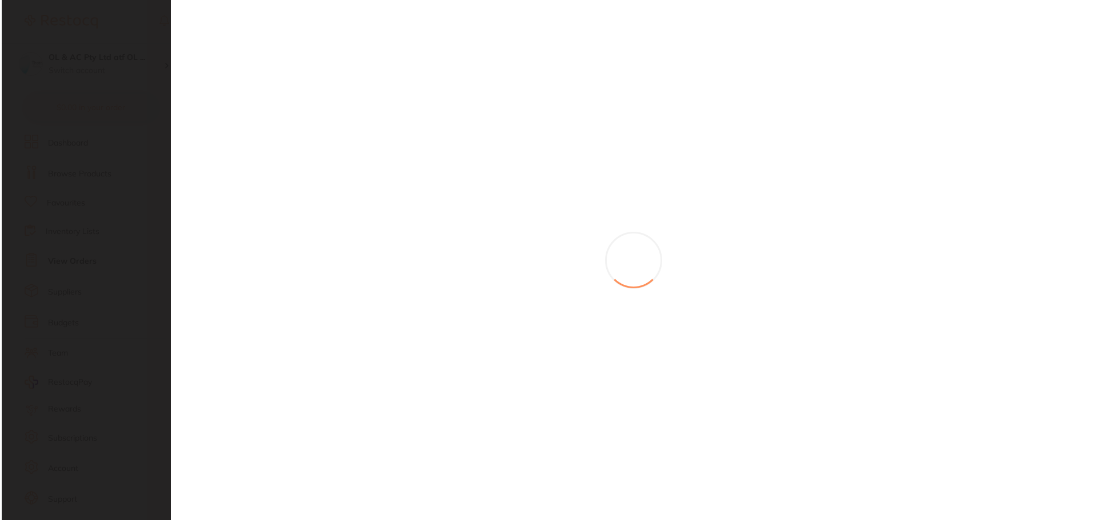
scroll to position [0, 0]
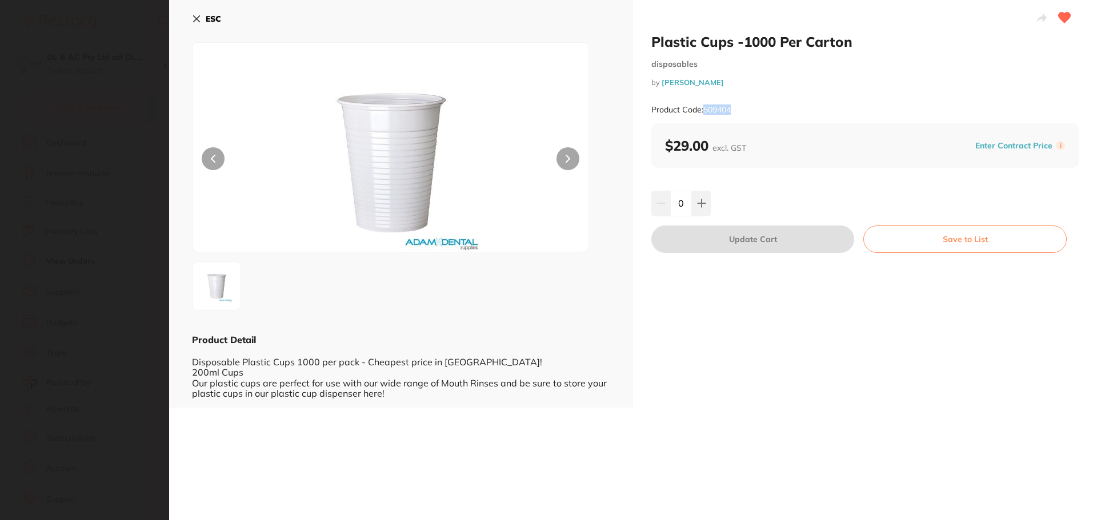
drag, startPoint x: 736, startPoint y: 109, endPoint x: 703, endPoint y: 112, distance: 33.3
click at [703, 112] on div "Product Code: 509404" at bounding box center [864, 110] width 427 height 28
copy small "509404"
click at [207, 15] on b "ESC" at bounding box center [213, 19] width 15 height 10
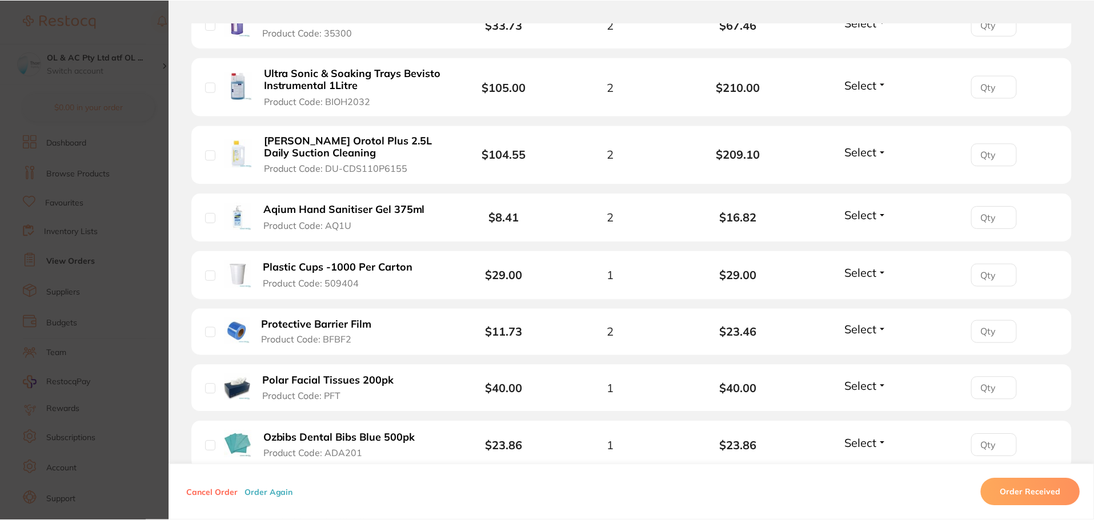
scroll to position [1, 0]
click at [424, 334] on li "Protective Barrier Film Product Code: BFBF2 $11.73 2 $23.46 Select Received Bac…" at bounding box center [631, 332] width 879 height 47
click at [327, 339] on span "Product Code: BFBF2" at bounding box center [307, 340] width 90 height 10
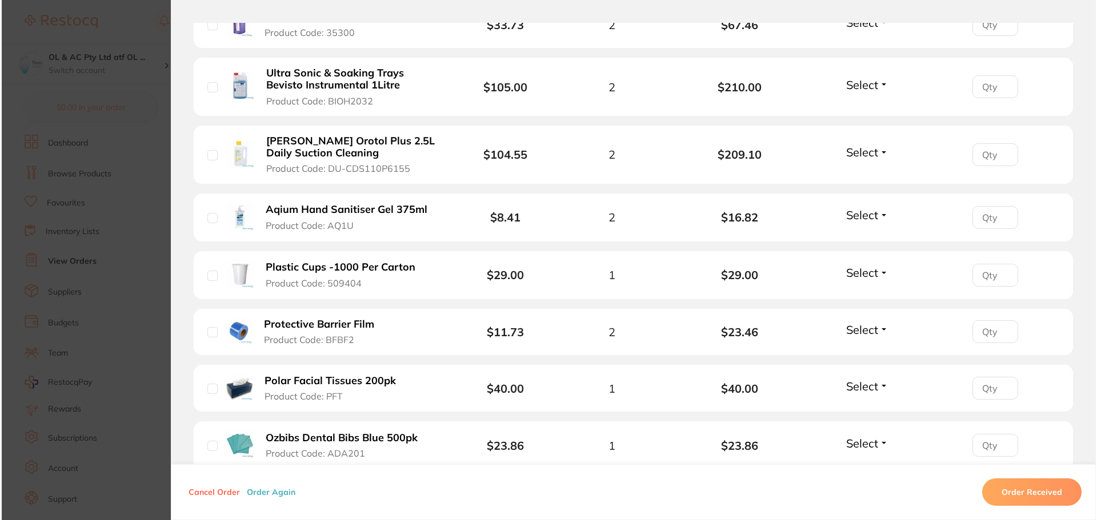
scroll to position [0, 0]
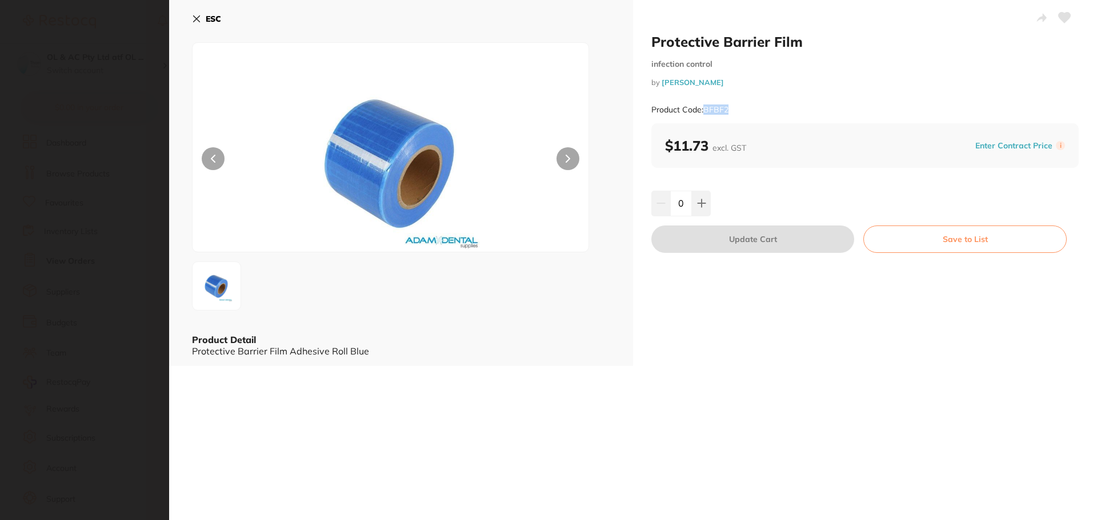
drag, startPoint x: 728, startPoint y: 110, endPoint x: 704, endPoint y: 110, distance: 24.6
click at [704, 110] on div "Product Code: BFBF2" at bounding box center [864, 110] width 427 height 28
copy small "BFBF2"
click at [210, 18] on b "ESC" at bounding box center [213, 19] width 15 height 10
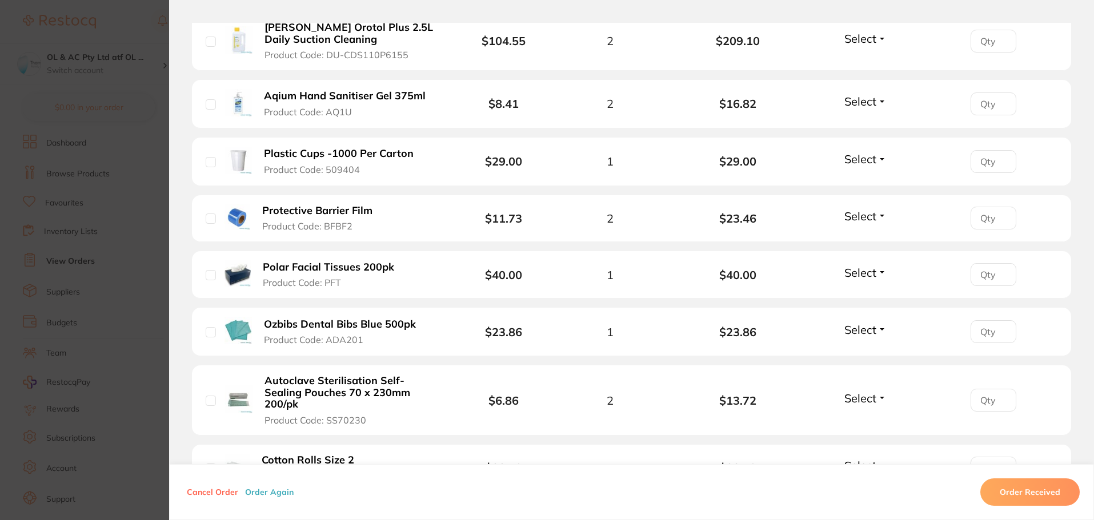
scroll to position [514, 0]
click at [352, 283] on button "Polar Facial Tissues 200pk Product Code: PFT" at bounding box center [333, 274] width 149 height 28
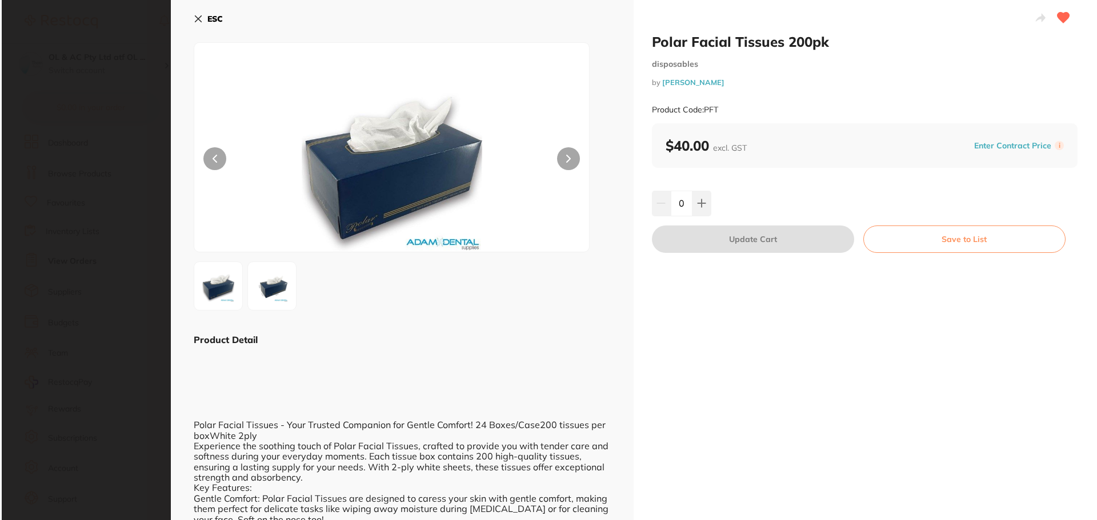
scroll to position [0, 0]
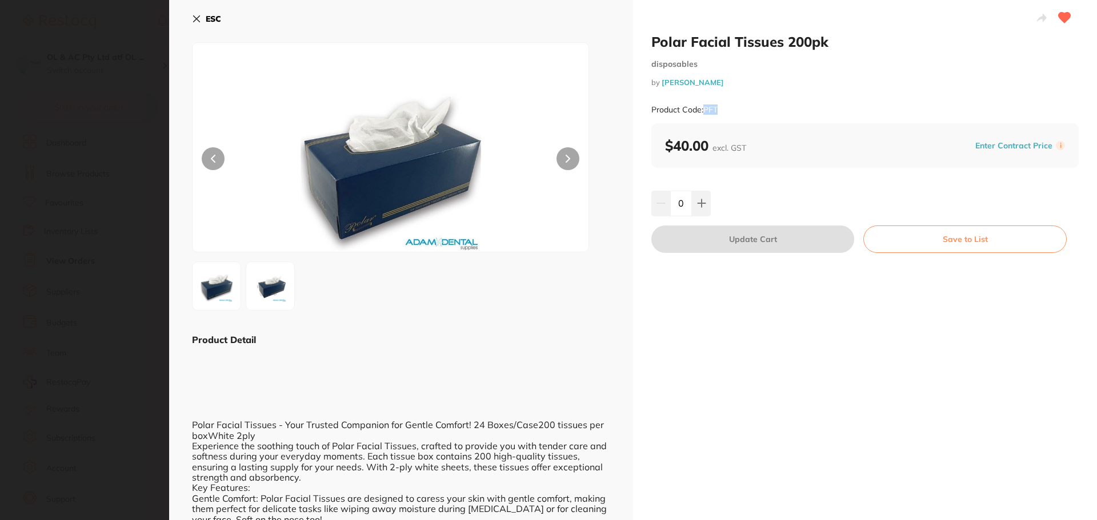
drag, startPoint x: 725, startPoint y: 110, endPoint x: 704, endPoint y: 111, distance: 21.1
click at [704, 113] on div "Product Code: PFT" at bounding box center [864, 110] width 427 height 28
copy small "PFT"
click at [201, 18] on icon at bounding box center [196, 18] width 9 height 9
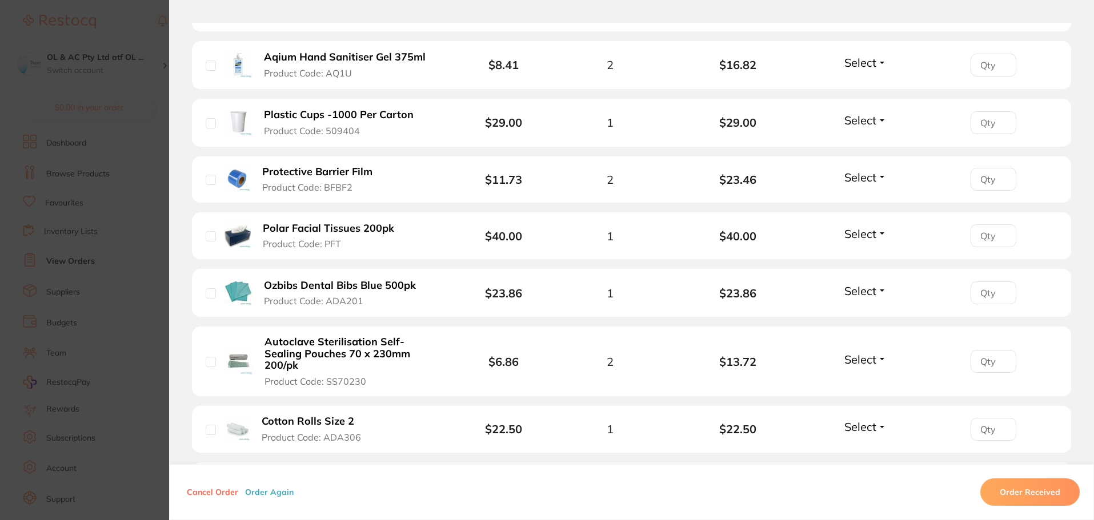
scroll to position [571, 0]
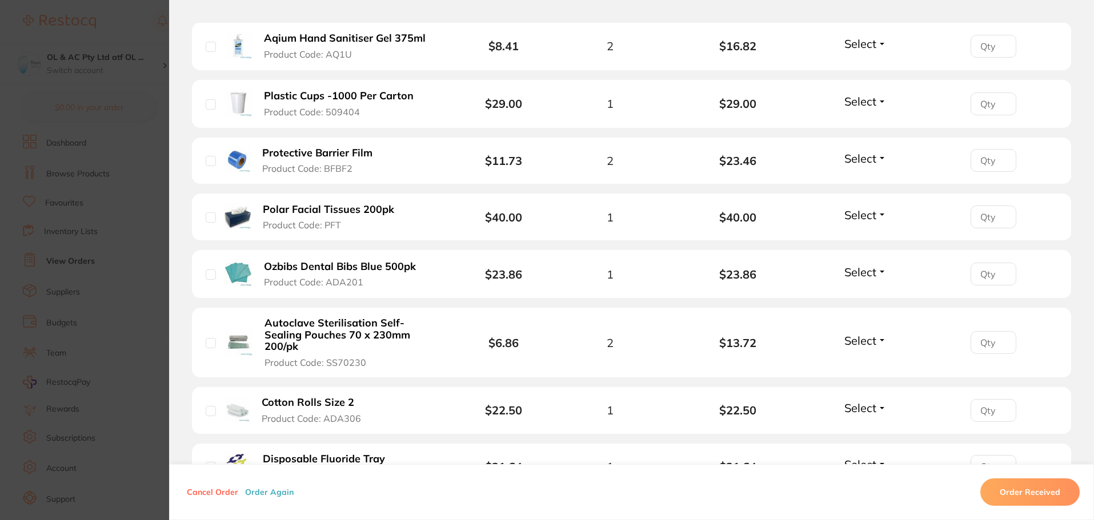
click at [330, 282] on span "Product Code: ADA201" at bounding box center [313, 282] width 99 height 10
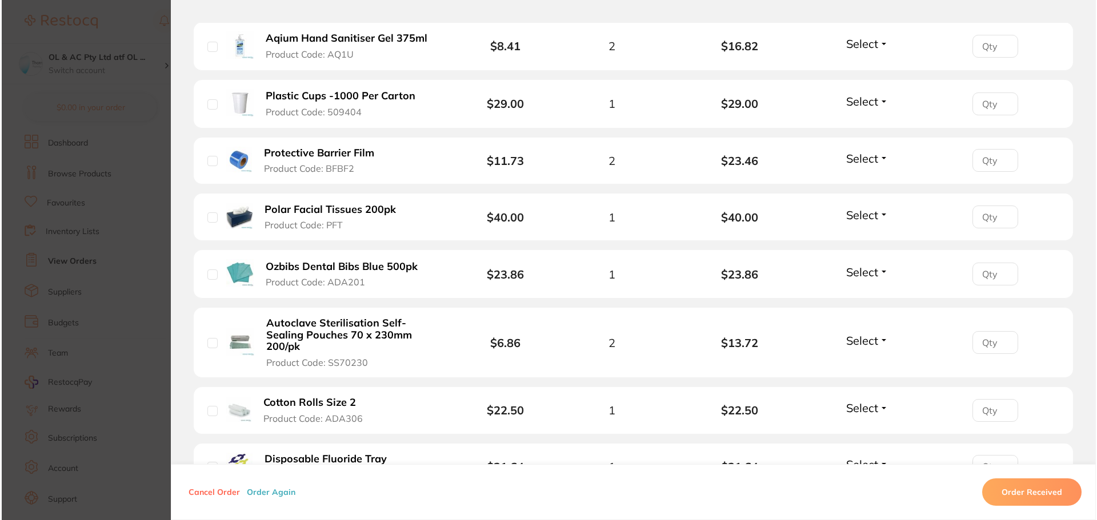
scroll to position [0, 0]
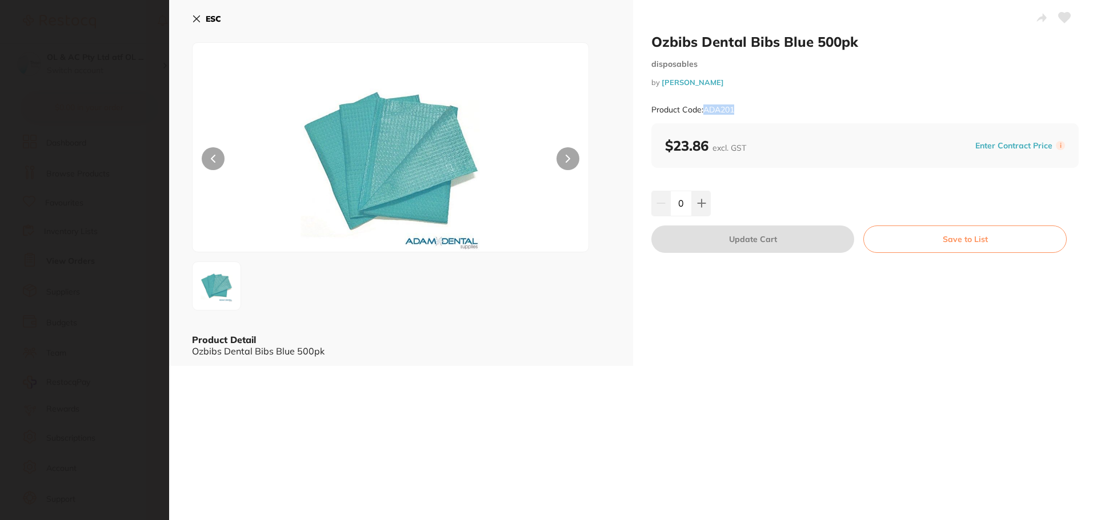
drag, startPoint x: 741, startPoint y: 110, endPoint x: 704, endPoint y: 111, distance: 36.6
click at [705, 112] on div "Product Code: ADA201" at bounding box center [864, 110] width 427 height 28
copy small "ADA201"
click at [199, 19] on icon at bounding box center [196, 18] width 9 height 9
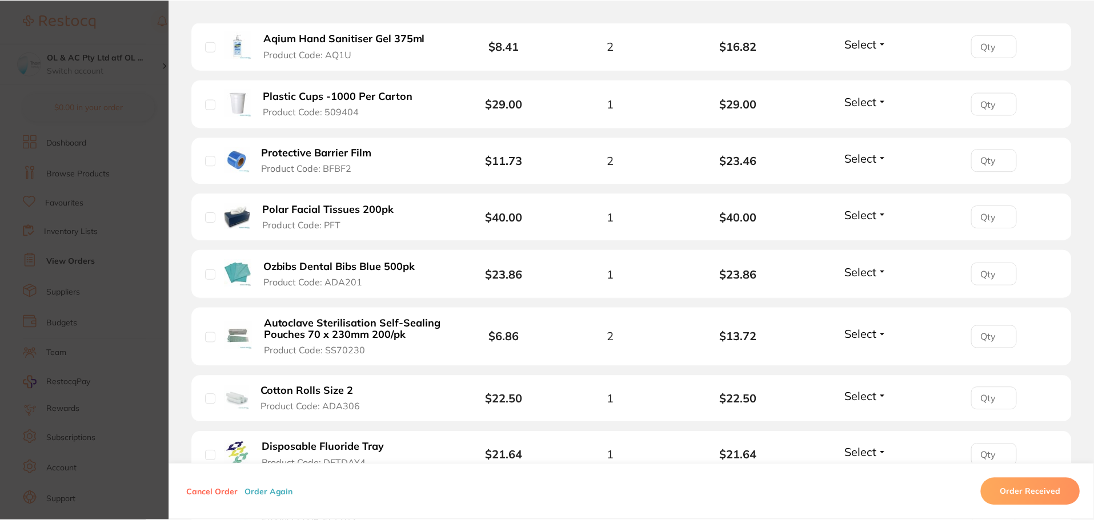
scroll to position [1, 0]
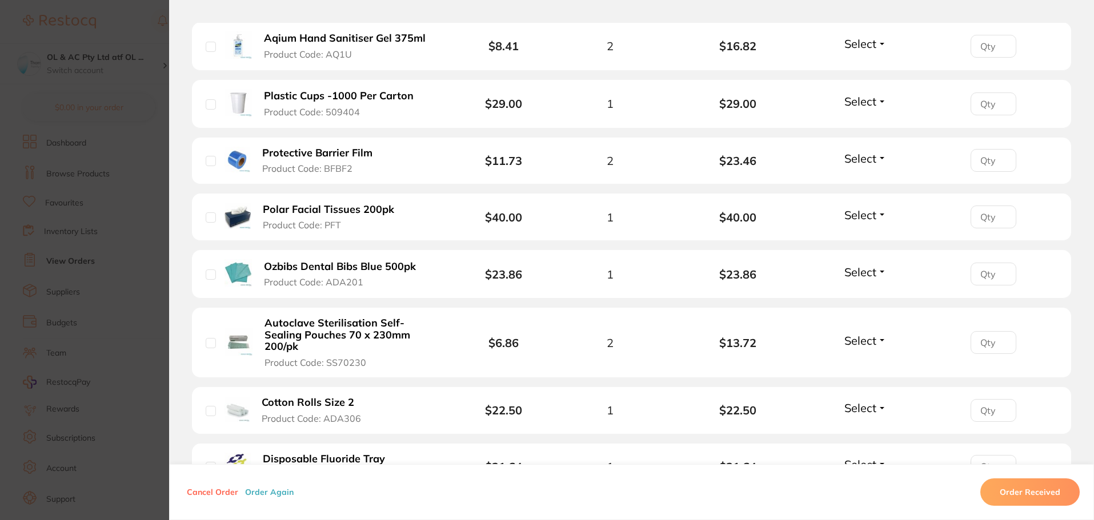
click at [409, 328] on b "Autoclave Sterilisation Self-Sealing Pouches 70 x 230mm 200/pk" at bounding box center [352, 335] width 177 height 35
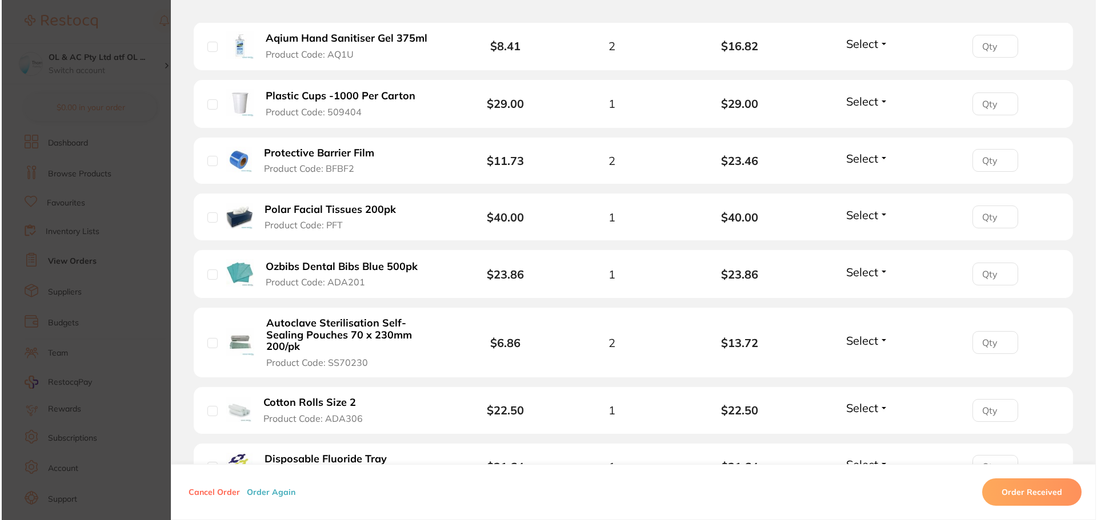
scroll to position [0, 0]
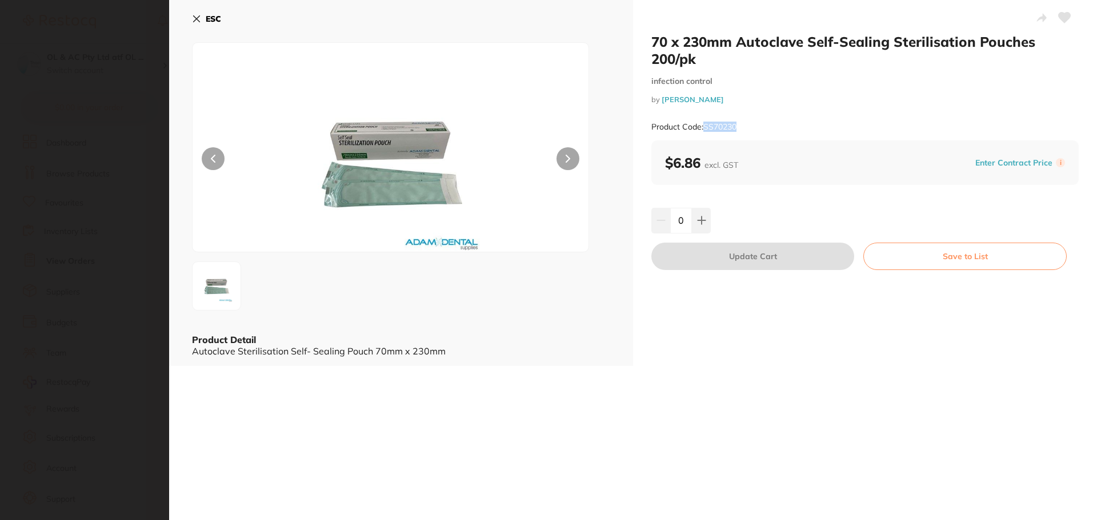
drag, startPoint x: 721, startPoint y: 130, endPoint x: 702, endPoint y: 130, distance: 19.4
click at [702, 130] on div "Product Code: SS70230" at bounding box center [864, 127] width 427 height 28
copy small "SS70230"
click at [202, 20] on button "ESC" at bounding box center [206, 18] width 29 height 19
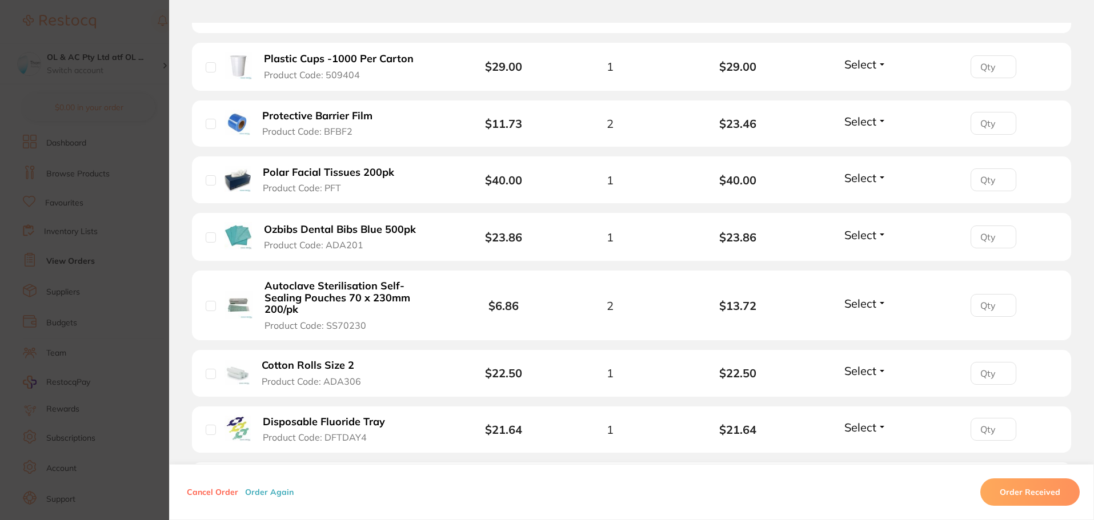
scroll to position [628, 0]
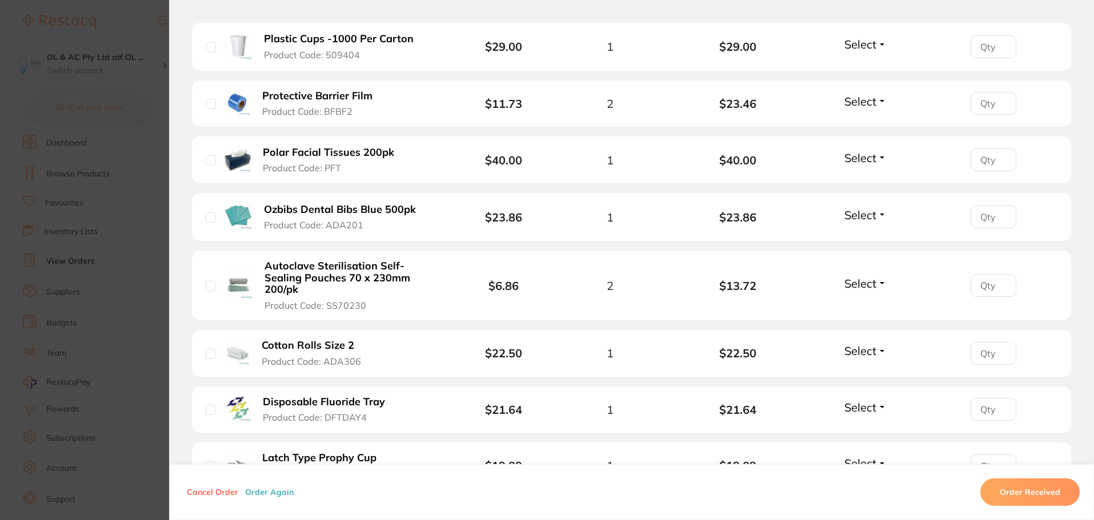
click at [382, 339] on div "Cotton Rolls Size 2 Product Code: ADA306" at bounding box center [299, 353] width 187 height 28
click at [348, 356] on span "Product Code: ADA306" at bounding box center [311, 361] width 99 height 10
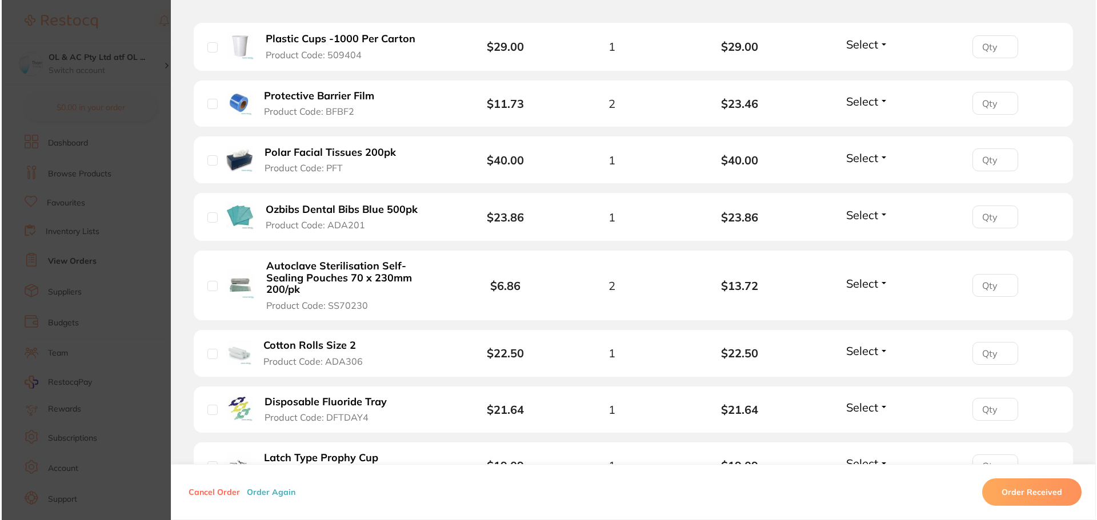
scroll to position [0, 0]
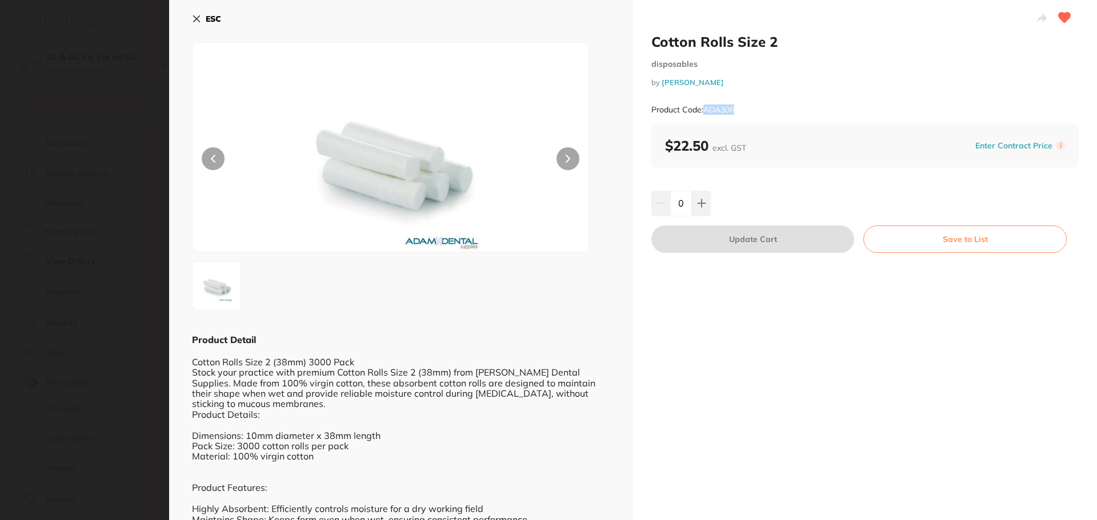
drag, startPoint x: 740, startPoint y: 110, endPoint x: 705, endPoint y: 115, distance: 35.7
click at [705, 115] on div "Product Code: ADA306" at bounding box center [864, 110] width 427 height 28
copy small "ADA306"
click at [193, 18] on icon at bounding box center [196, 18] width 9 height 9
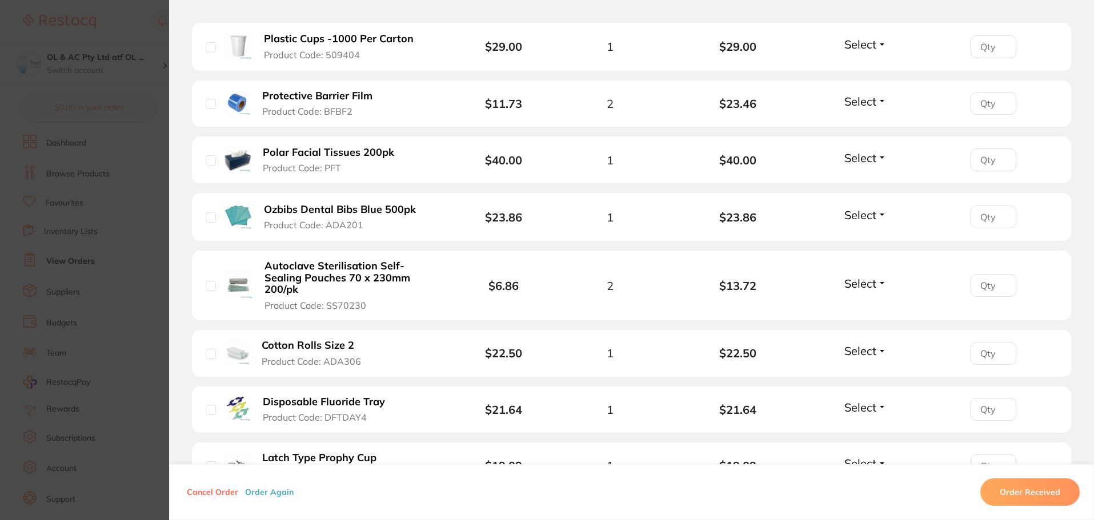
scroll to position [743, 0]
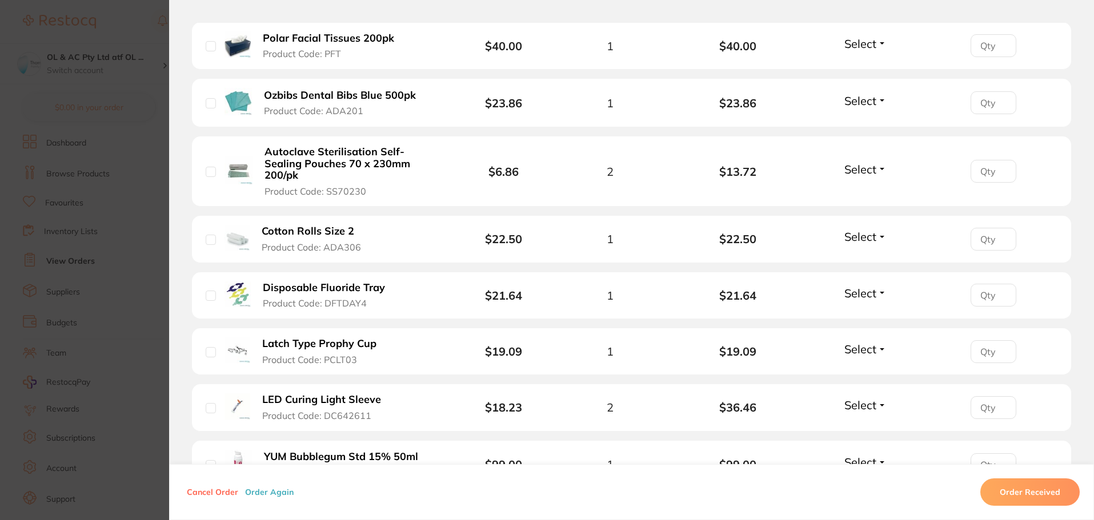
click at [304, 282] on b "Disposable Fluoride Tray" at bounding box center [324, 288] width 122 height 12
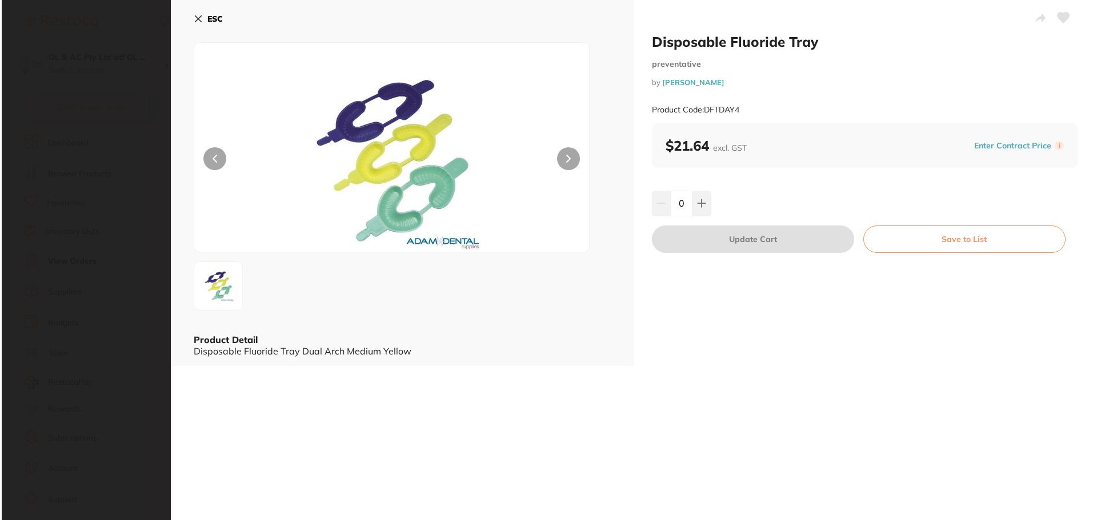
scroll to position [0, 0]
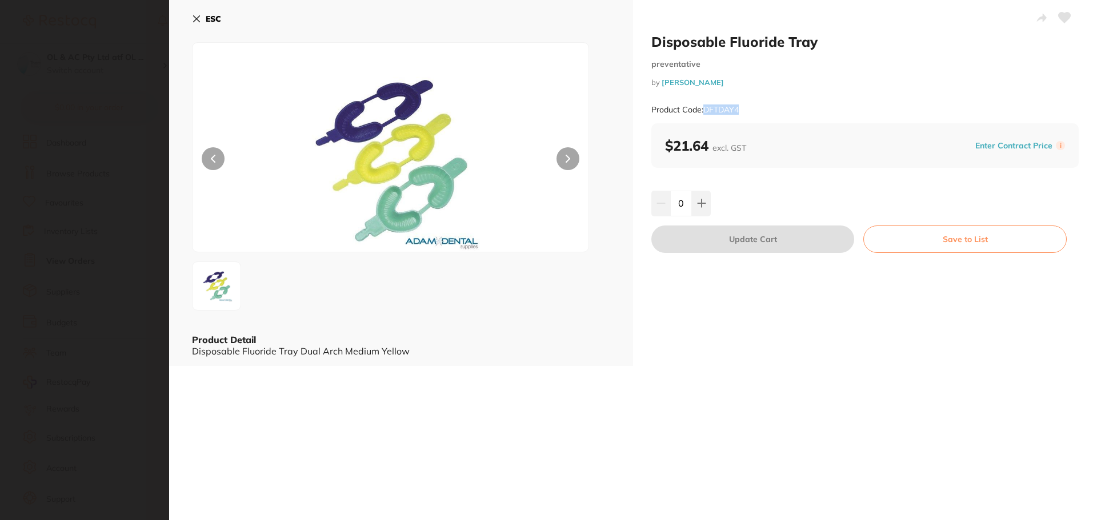
drag, startPoint x: 756, startPoint y: 110, endPoint x: 705, endPoint y: 115, distance: 51.2
click at [705, 115] on div "Product Code: DFTDAY4" at bounding box center [864, 110] width 427 height 28
click at [196, 14] on icon at bounding box center [196, 18] width 9 height 9
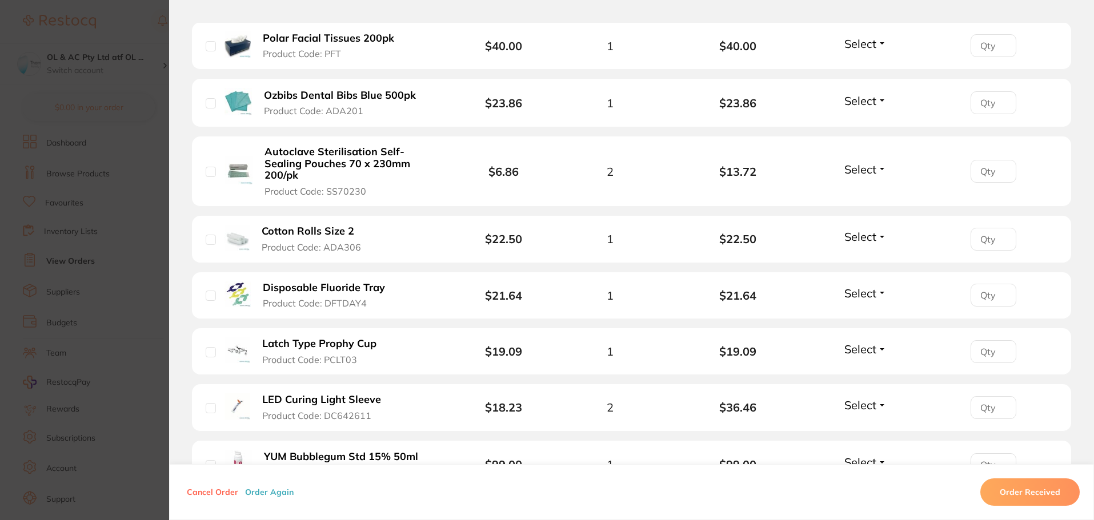
scroll to position [800, 0]
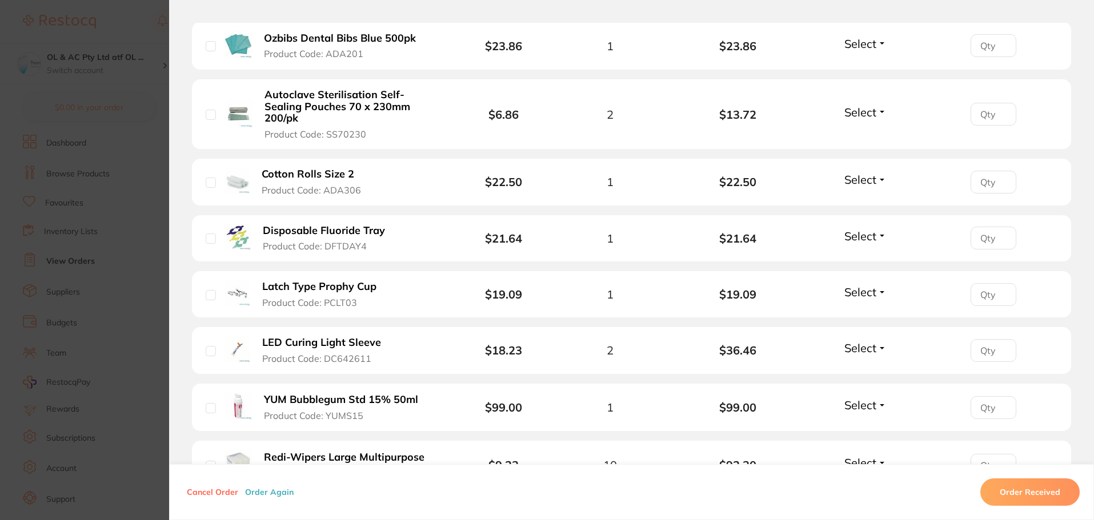
click at [382, 282] on button "Latch Type Prophy Cup Product Code: PCLT03" at bounding box center [325, 294] width 132 height 28
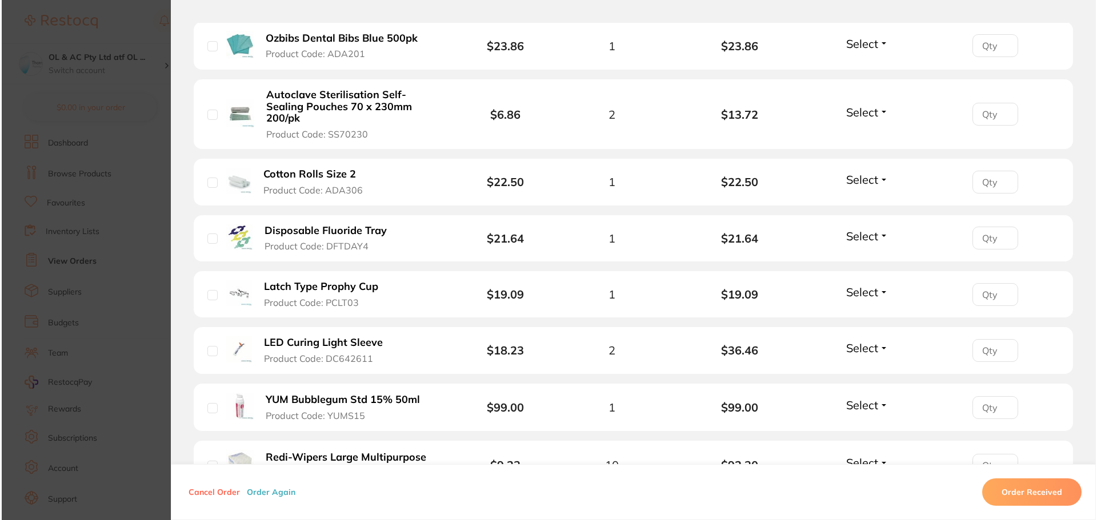
scroll to position [0, 0]
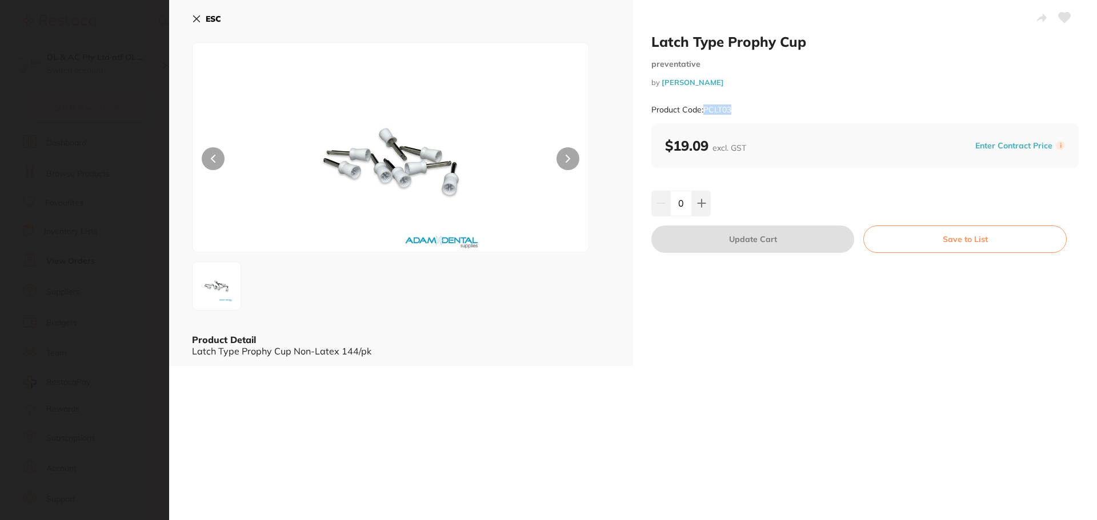
drag, startPoint x: 727, startPoint y: 112, endPoint x: 703, endPoint y: 111, distance: 24.6
click at [703, 111] on div "Product Code: PCLT03" at bounding box center [864, 110] width 427 height 28
click at [201, 25] on button "ESC" at bounding box center [206, 18] width 29 height 19
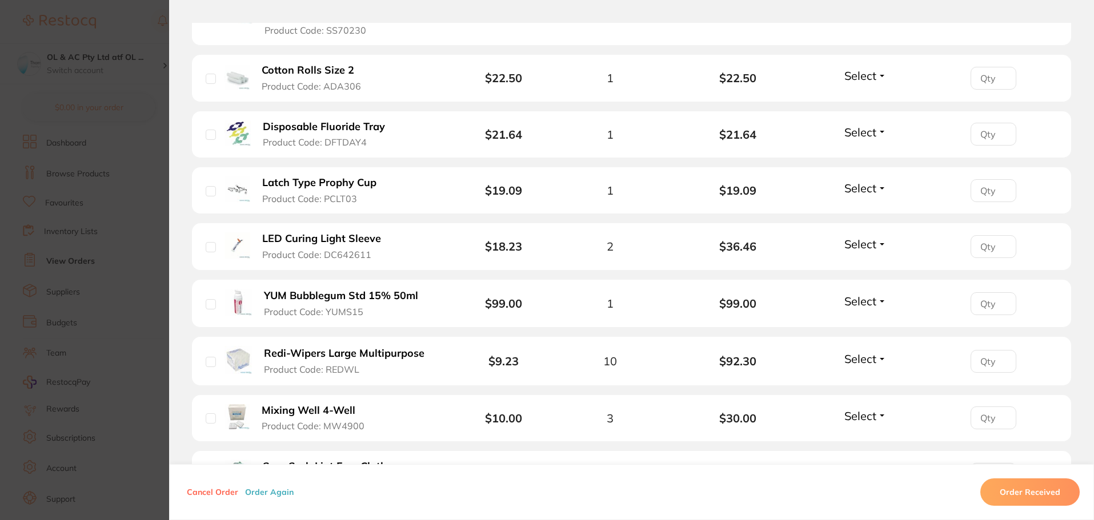
scroll to position [914, 0]
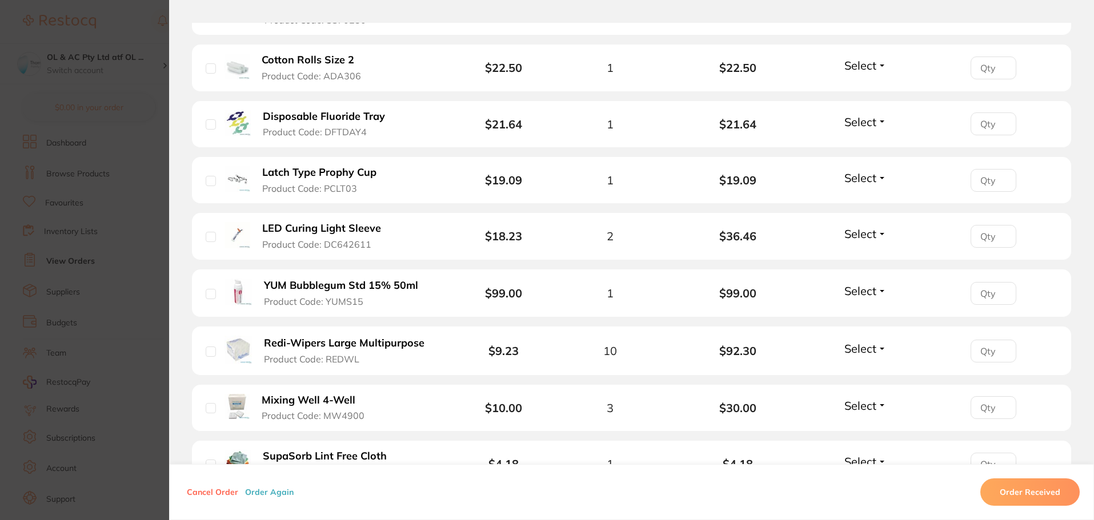
click at [323, 223] on b "LED Curing Light Sleeve" at bounding box center [321, 229] width 119 height 12
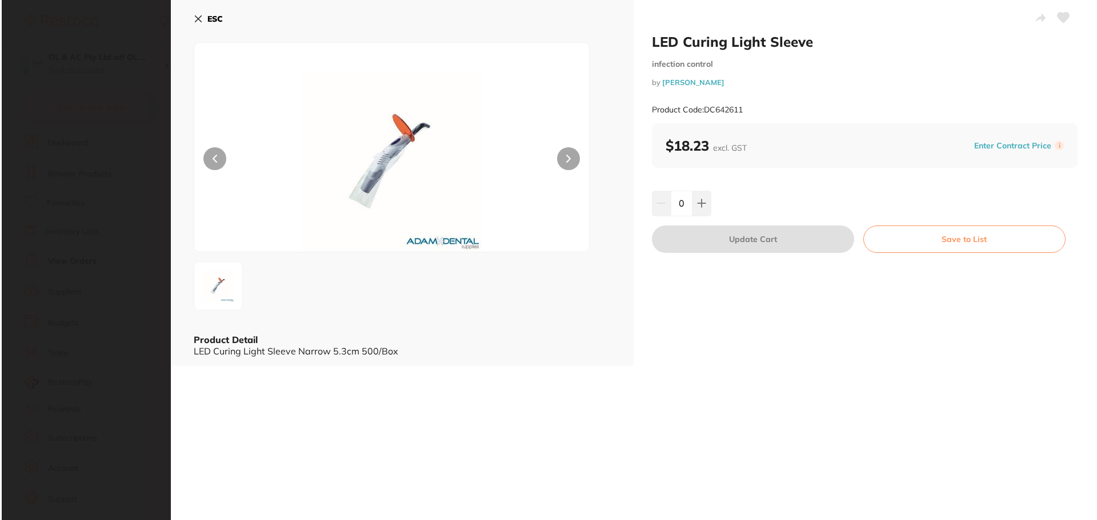
scroll to position [0, 0]
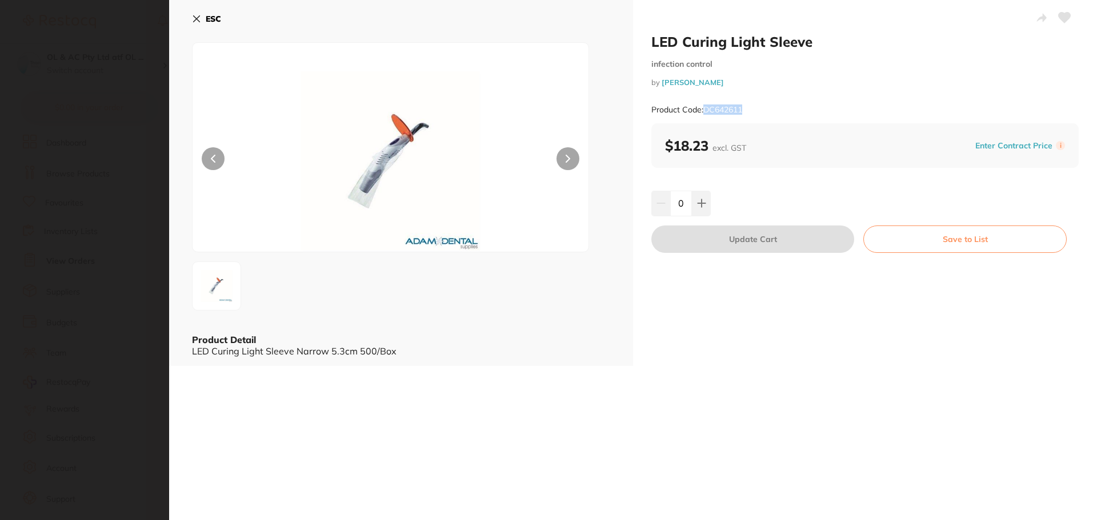
drag, startPoint x: 745, startPoint y: 115, endPoint x: 704, endPoint y: 115, distance: 40.6
click at [704, 115] on div "Product Code: DC642611" at bounding box center [864, 110] width 427 height 28
click at [217, 18] on b "ESC" at bounding box center [213, 19] width 15 height 10
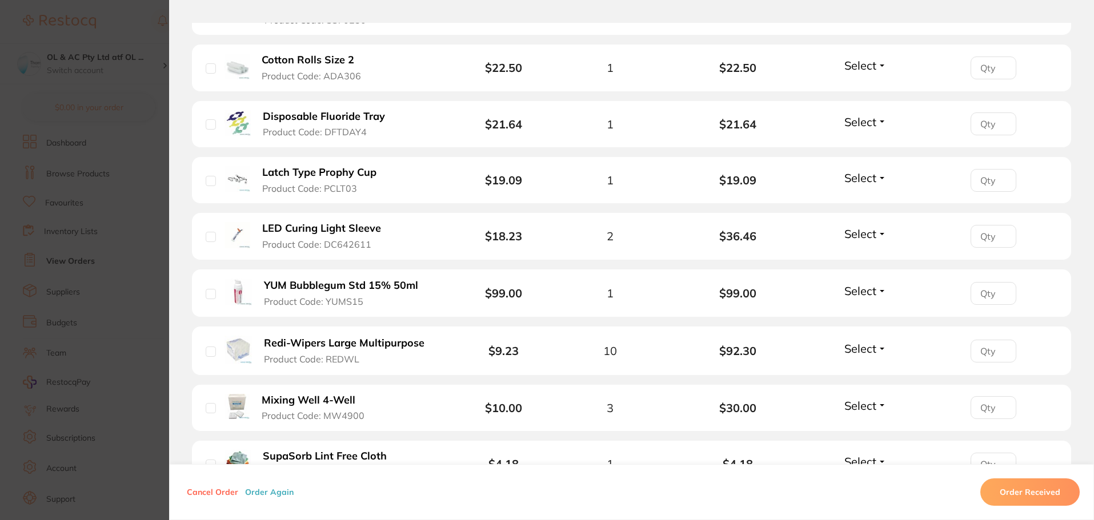
click at [363, 280] on b "YUM Bubblegum Std 15% 50ml" at bounding box center [341, 286] width 154 height 12
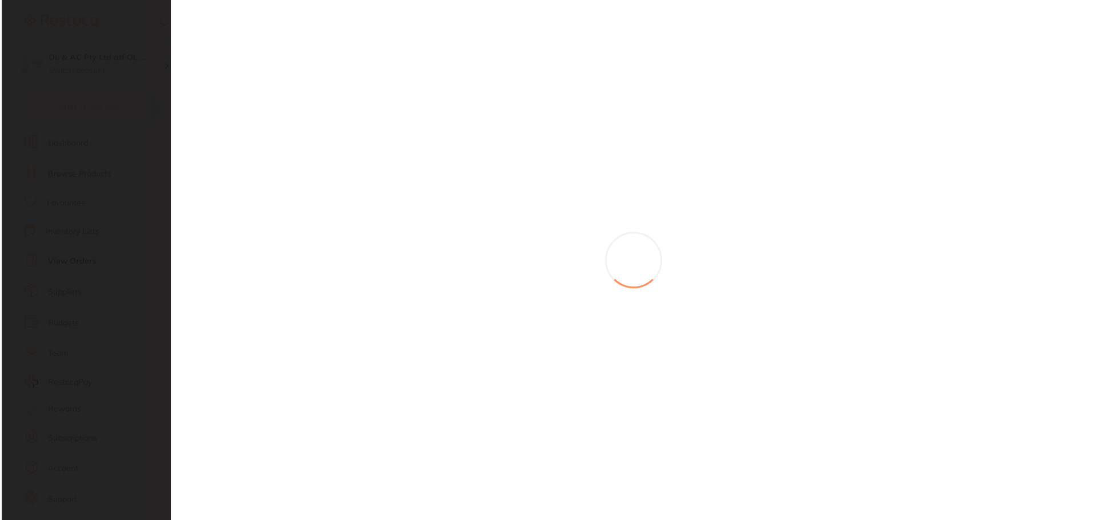
scroll to position [0, 0]
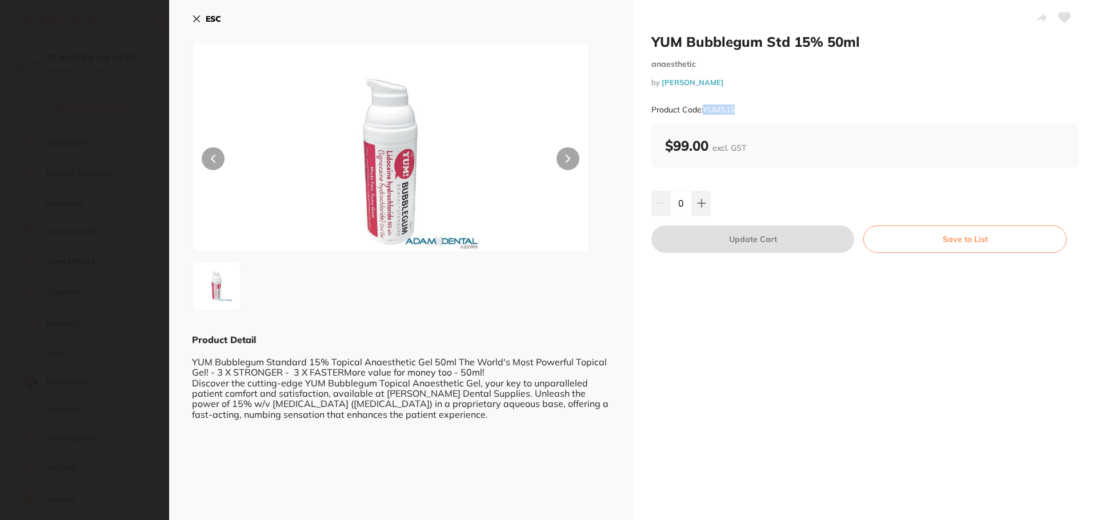
drag, startPoint x: 737, startPoint y: 107, endPoint x: 702, endPoint y: 108, distance: 35.4
click at [702, 108] on div "Product Code: YUMS15" at bounding box center [864, 110] width 427 height 28
click at [200, 17] on icon at bounding box center [196, 18] width 9 height 9
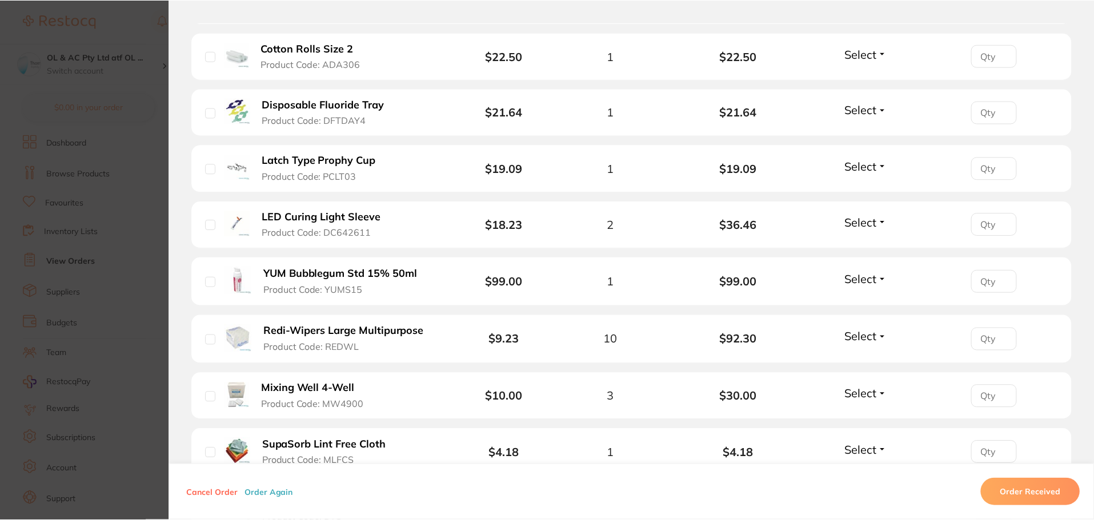
scroll to position [1, 0]
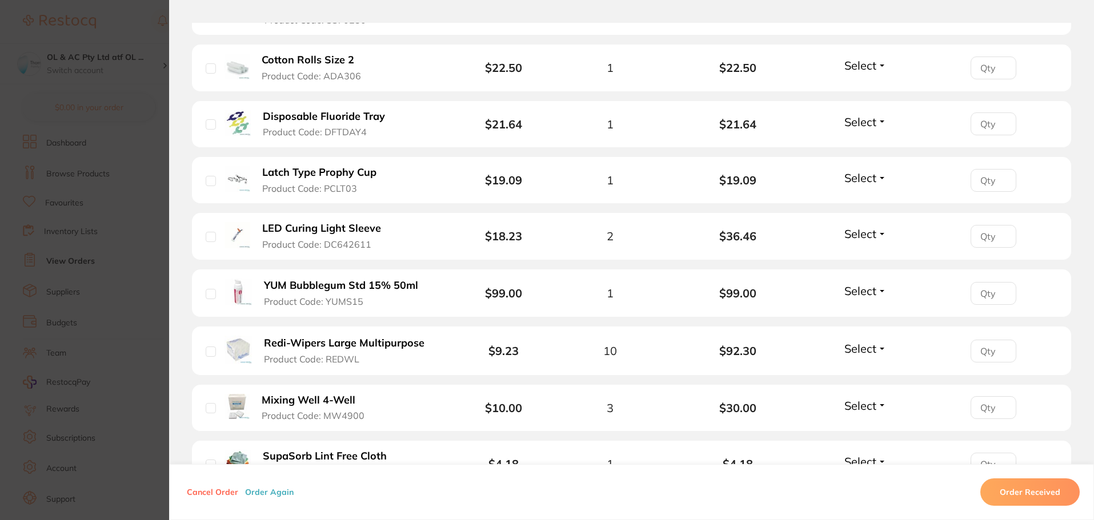
click at [383, 338] on b "Redi-Wipers Large Multipurpose" at bounding box center [344, 344] width 161 height 12
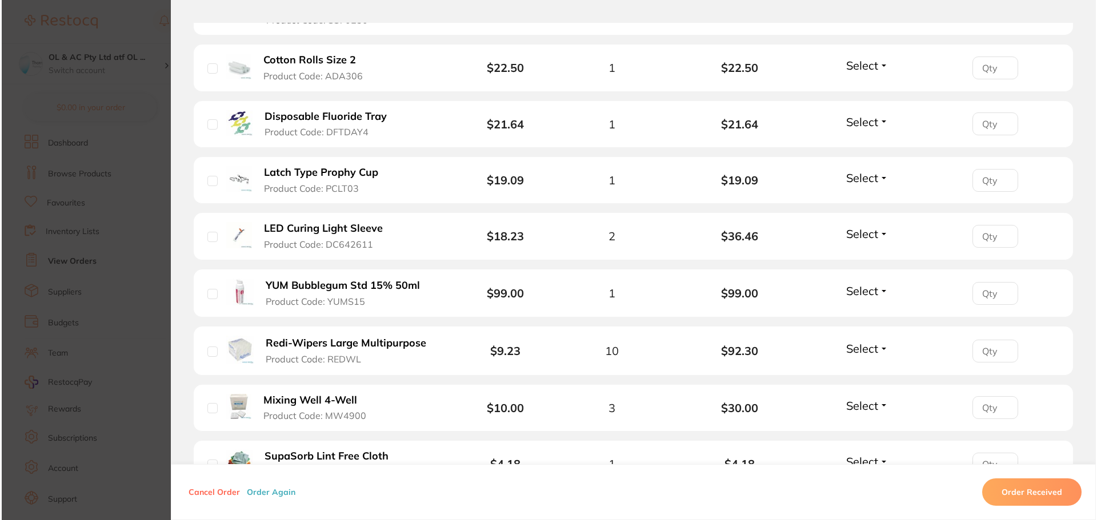
scroll to position [0, 0]
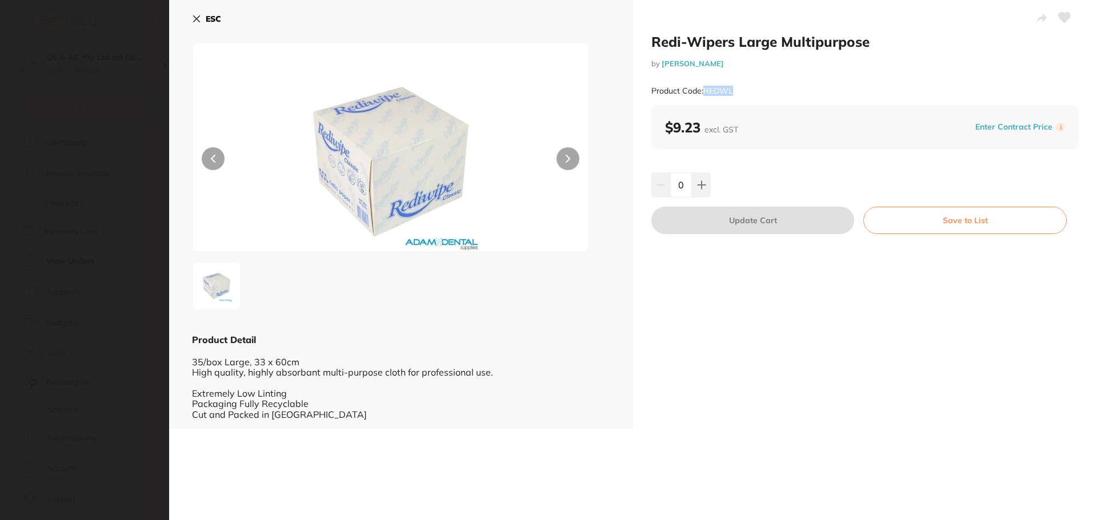
drag, startPoint x: 735, startPoint y: 90, endPoint x: 703, endPoint y: 93, distance: 32.2
click at [703, 93] on div "Product Code: REDWL" at bounding box center [864, 91] width 427 height 28
click at [201, 21] on button "ESC" at bounding box center [206, 18] width 29 height 19
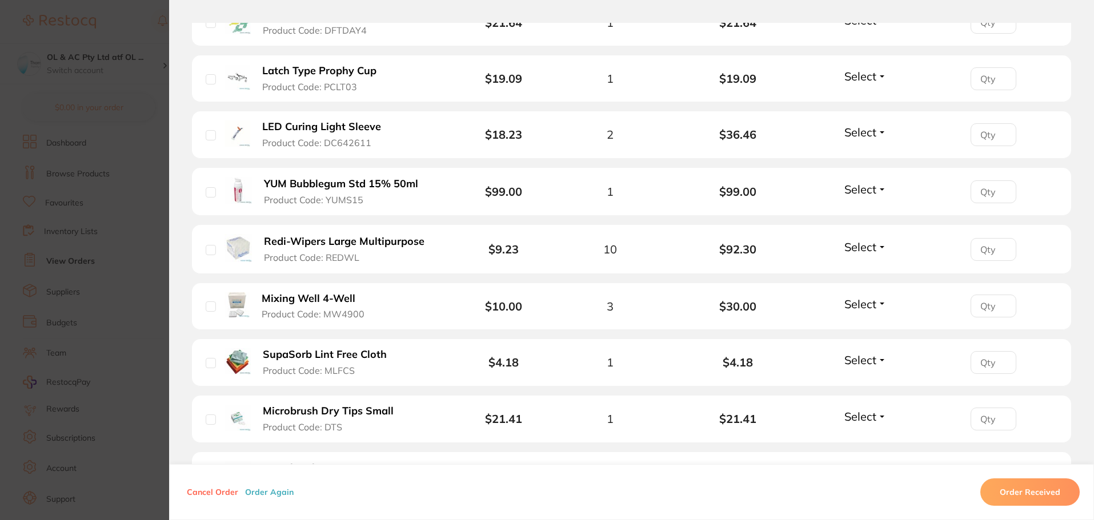
scroll to position [1028, 0]
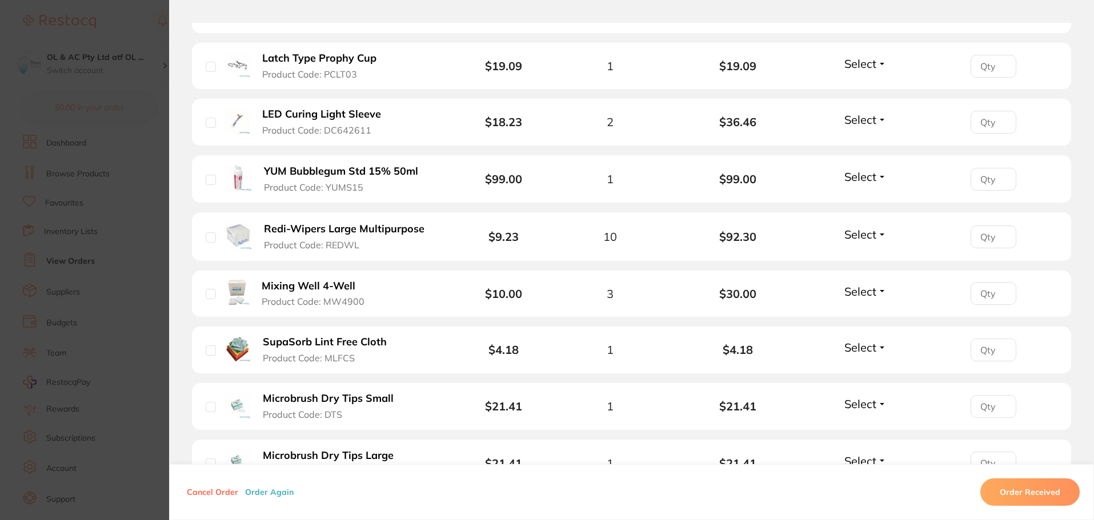
click at [319, 280] on b "Mixing Well 4-Well" at bounding box center [309, 286] width 94 height 12
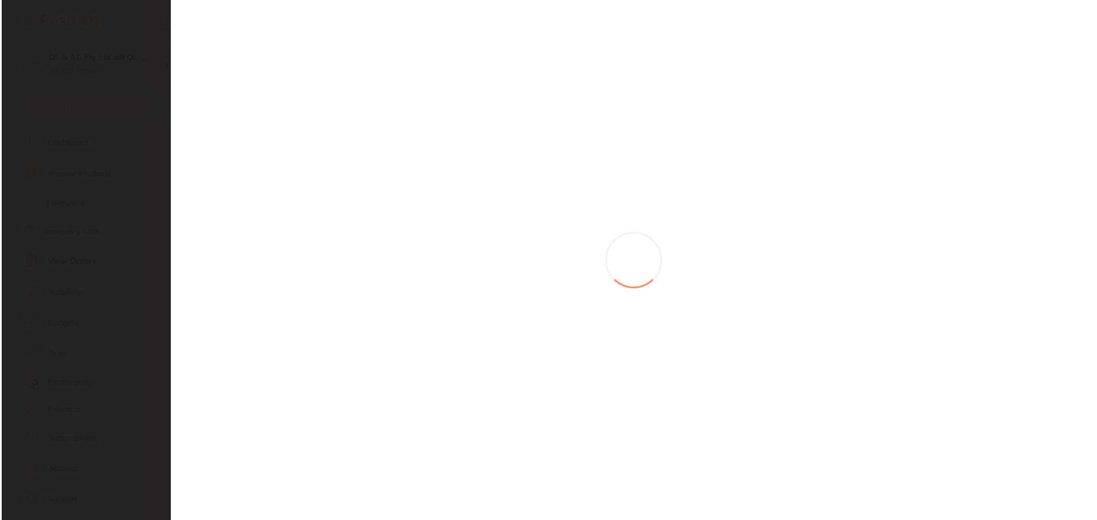
scroll to position [0, 0]
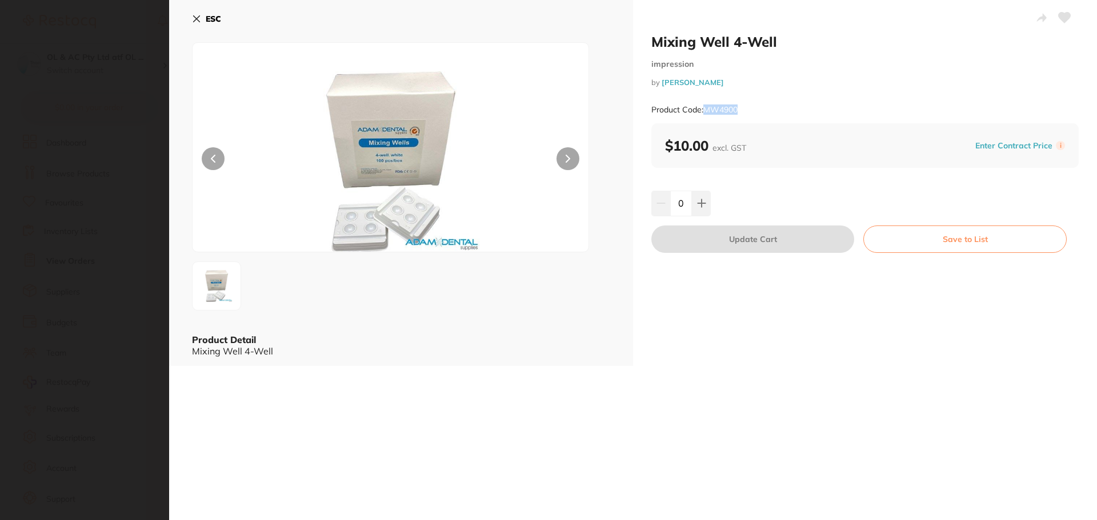
drag, startPoint x: 756, startPoint y: 109, endPoint x: 704, endPoint y: 113, distance: 51.5
click at [704, 113] on div "Product Code: MW4900" at bounding box center [864, 110] width 427 height 28
click at [202, 17] on button "ESC" at bounding box center [206, 18] width 29 height 19
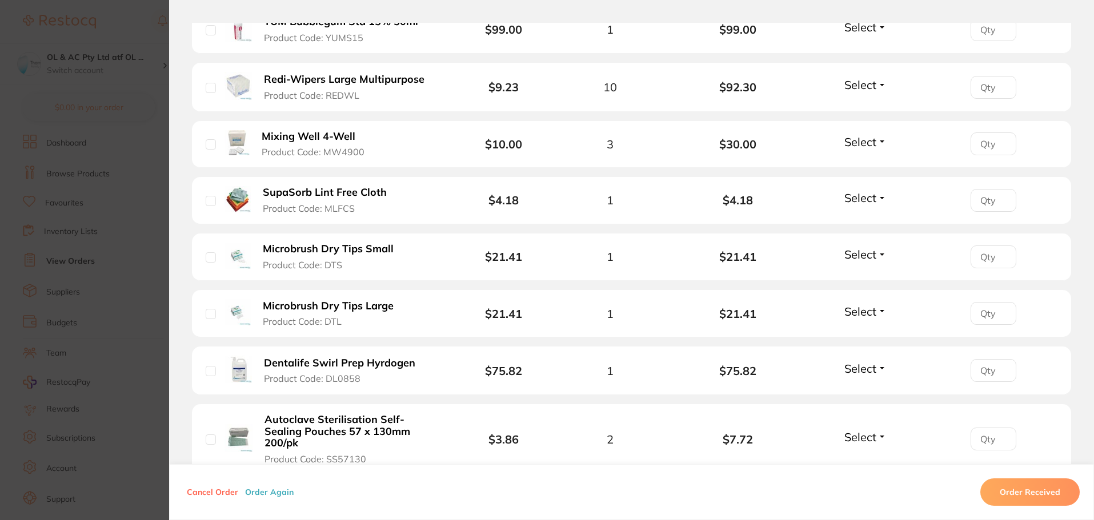
scroll to position [1200, 0]
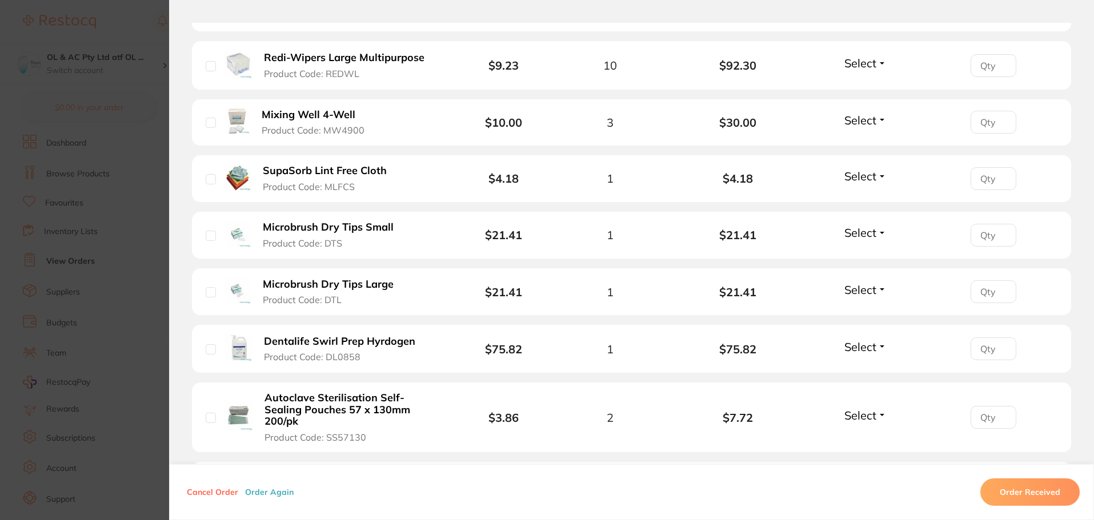
click at [334, 165] on b "SupaSorb Lint Free Cloth" at bounding box center [325, 171] width 124 height 12
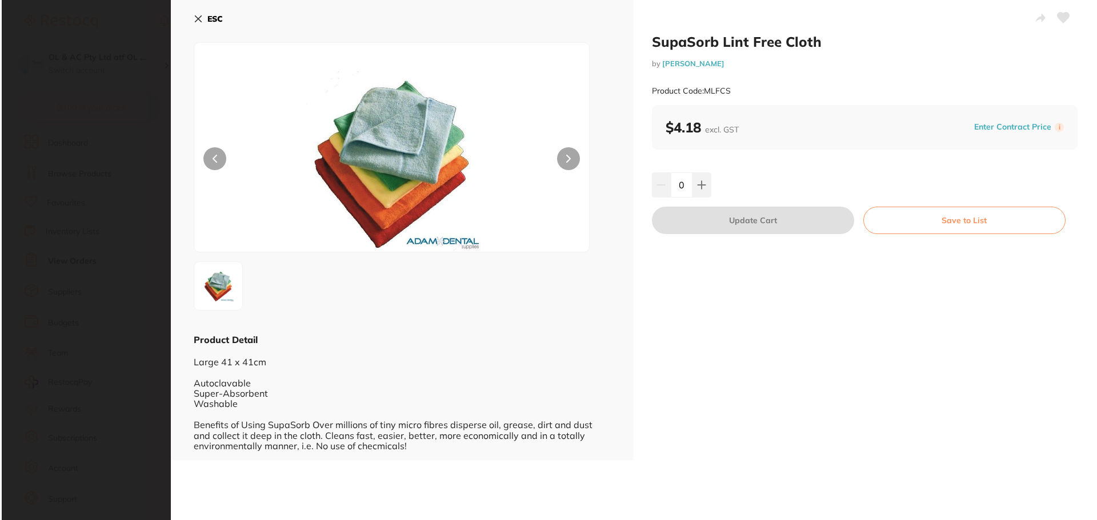
scroll to position [0, 0]
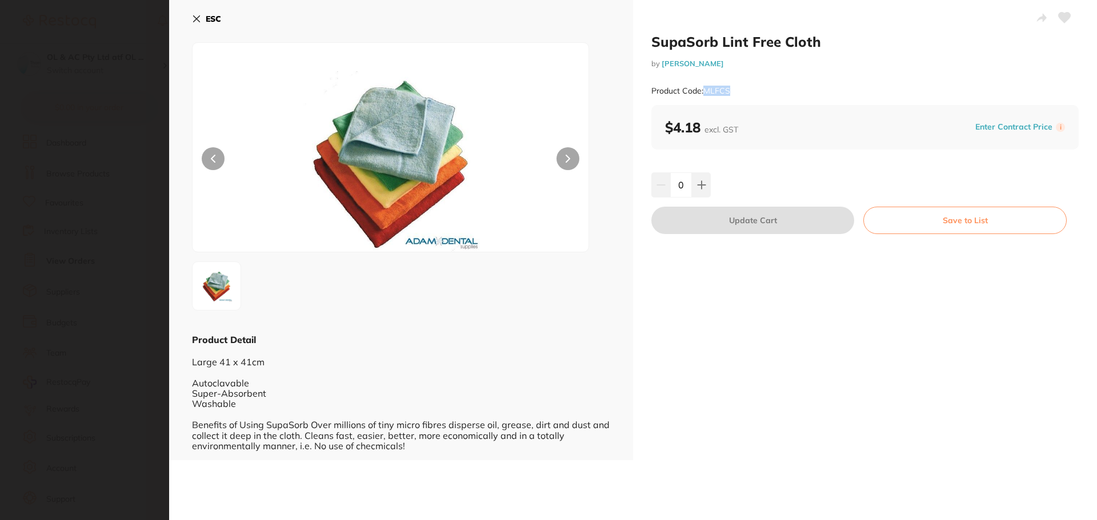
drag, startPoint x: 741, startPoint y: 84, endPoint x: 706, endPoint y: 91, distance: 36.1
click at [706, 91] on div "Product Code: MLFCS" at bounding box center [864, 91] width 427 height 28
click at [203, 19] on button "ESC" at bounding box center [206, 18] width 29 height 19
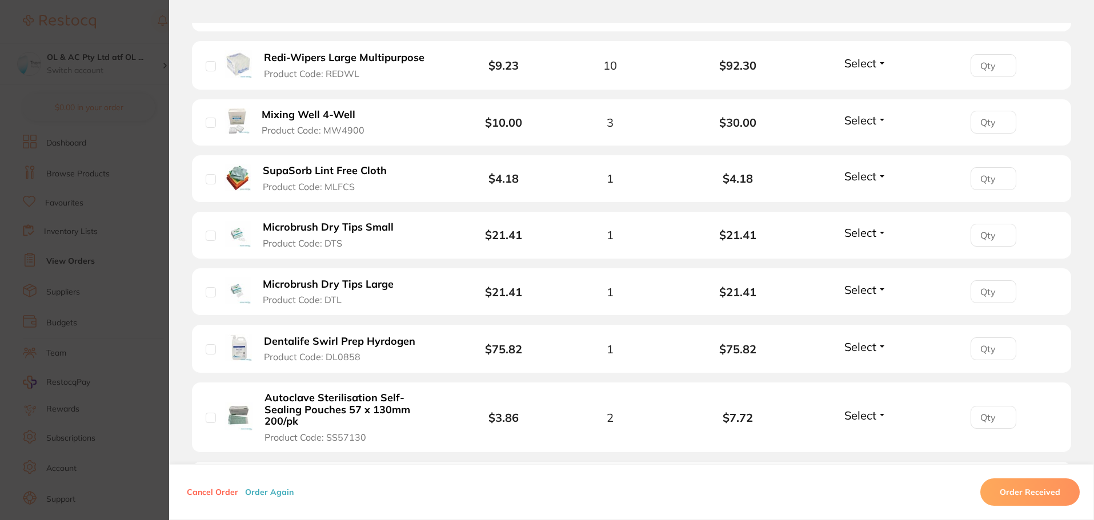
click at [318, 222] on b "Microbrush Dry Tips Small" at bounding box center [328, 228] width 131 height 12
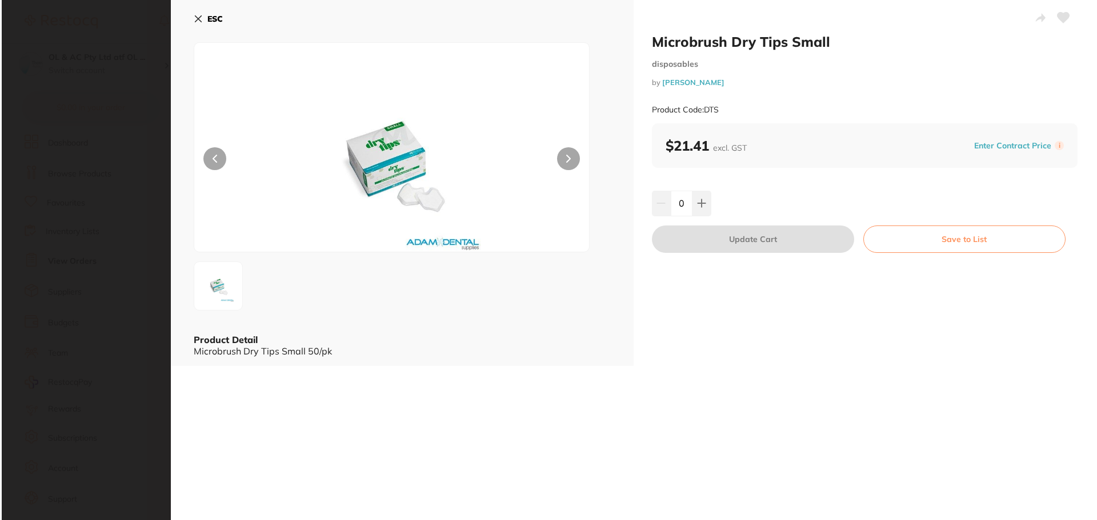
scroll to position [0, 0]
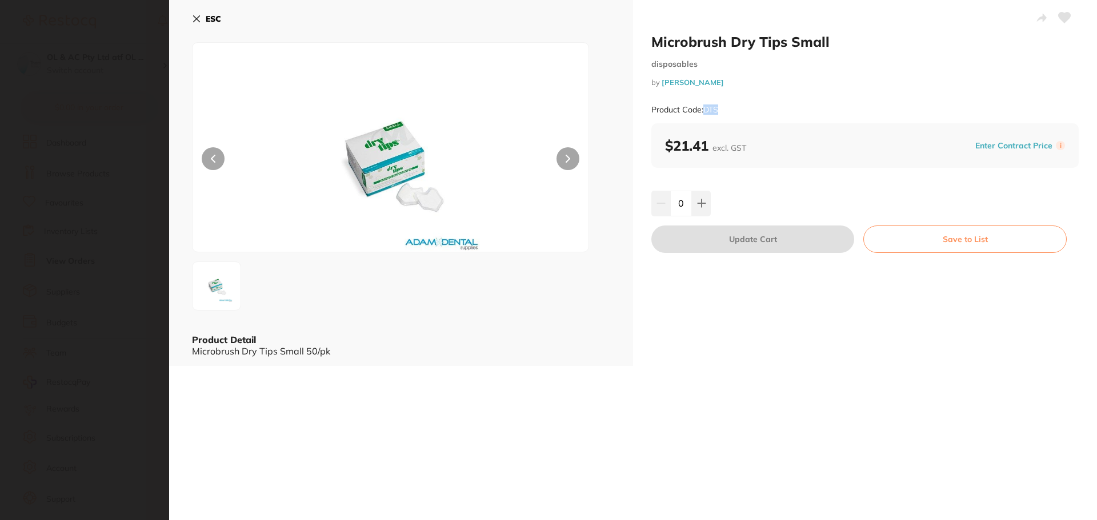
drag, startPoint x: 727, startPoint y: 110, endPoint x: 704, endPoint y: 114, distance: 23.7
click at [704, 114] on div "Product Code: DTS" at bounding box center [864, 110] width 427 height 28
click at [205, 22] on button "ESC" at bounding box center [206, 18] width 29 height 19
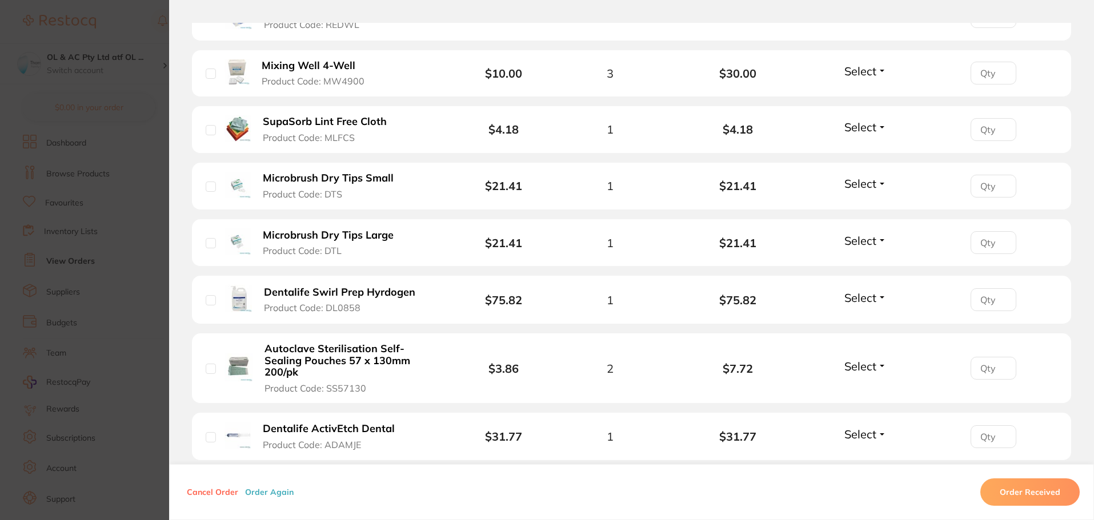
scroll to position [1314, 0]
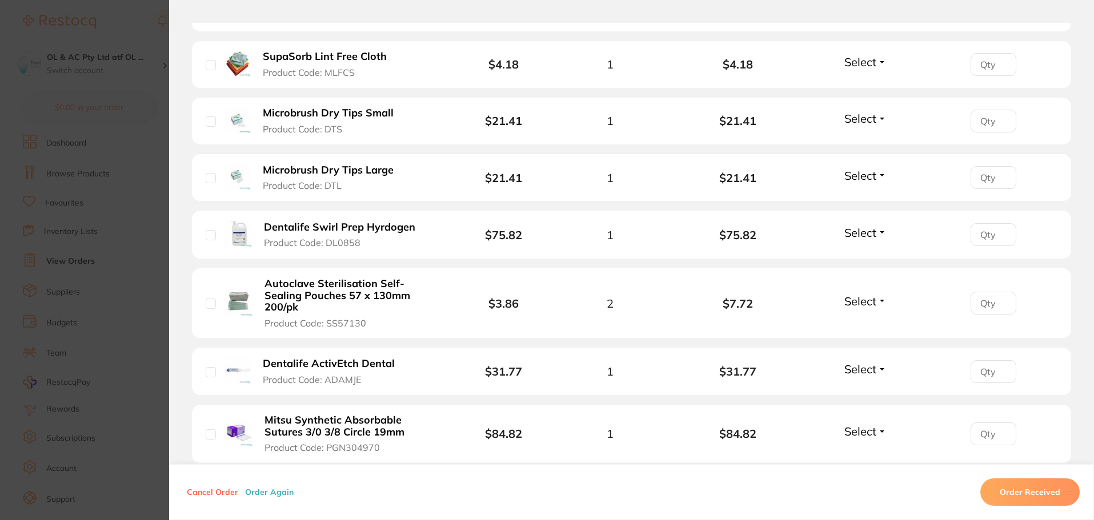
click at [361, 222] on b "Dentalife Swirl Prep Hyrdogen" at bounding box center [339, 228] width 151 height 12
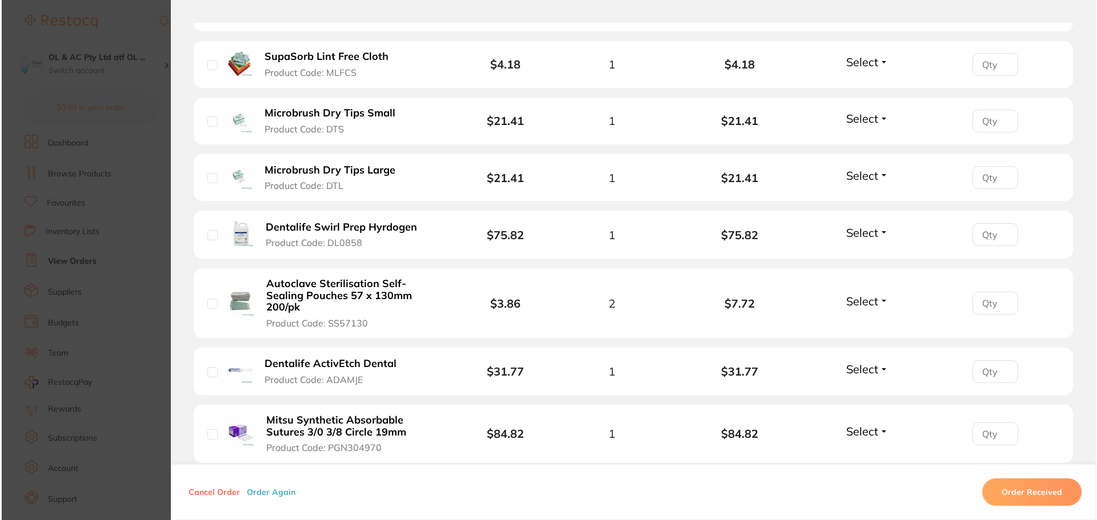
scroll to position [0, 0]
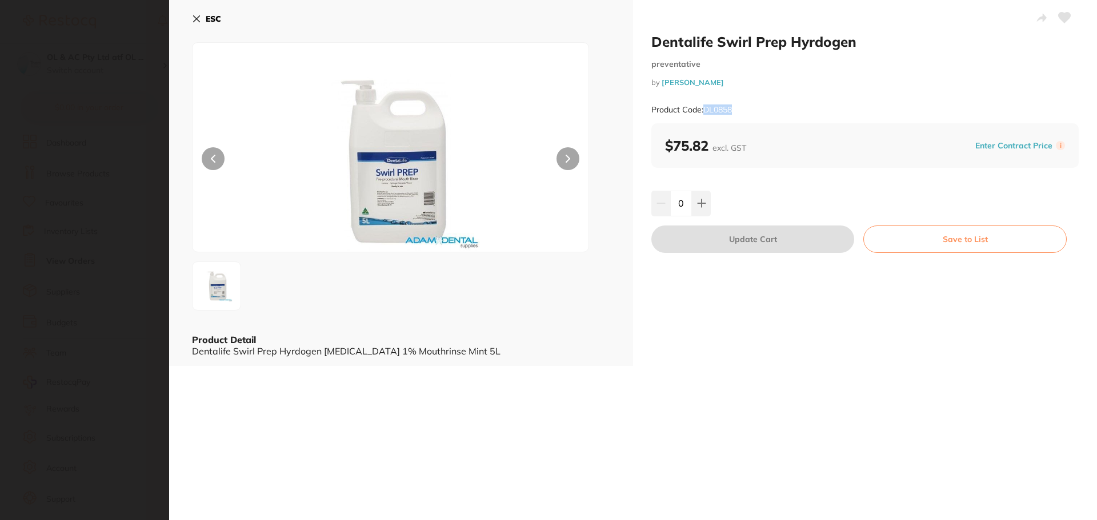
drag, startPoint x: 703, startPoint y: 109, endPoint x: 748, endPoint y: 109, distance: 45.1
click at [748, 109] on div "Product Code: DL0858" at bounding box center [864, 110] width 427 height 28
click at [195, 22] on icon at bounding box center [196, 18] width 9 height 9
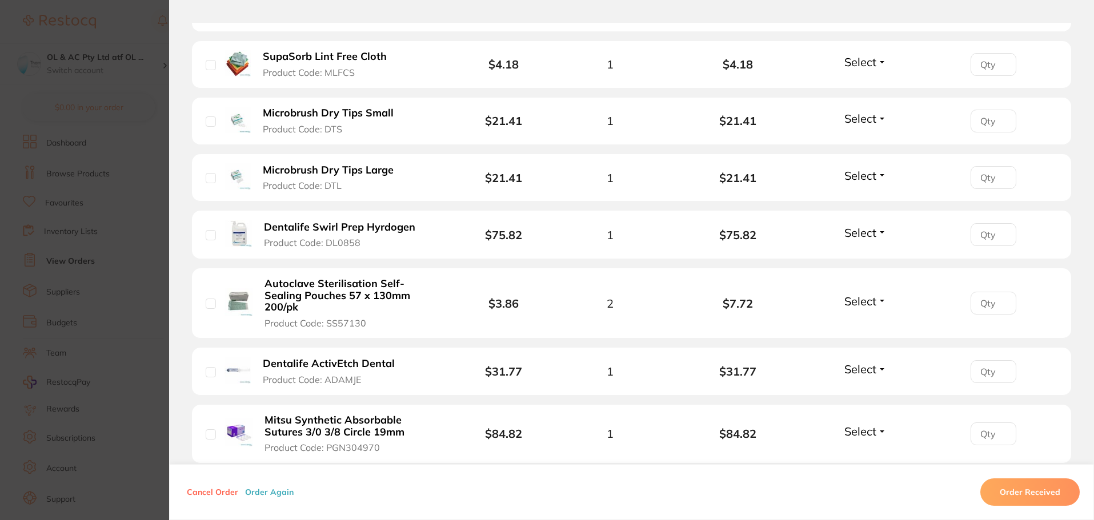
click at [344, 280] on b "Autoclave Sterilisation Self-Sealing Pouches 57 x 130mm 200/pk" at bounding box center [352, 295] width 177 height 35
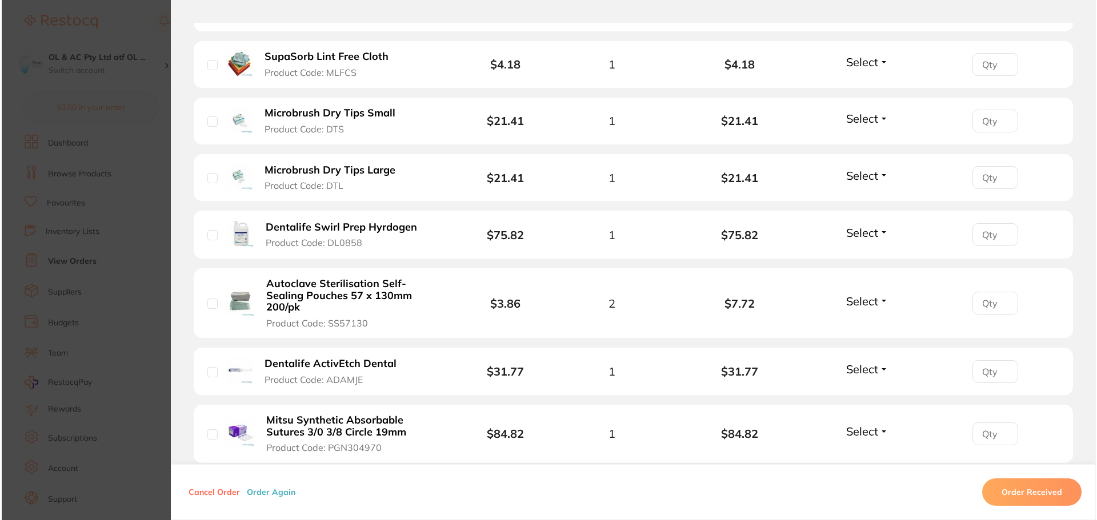
scroll to position [0, 0]
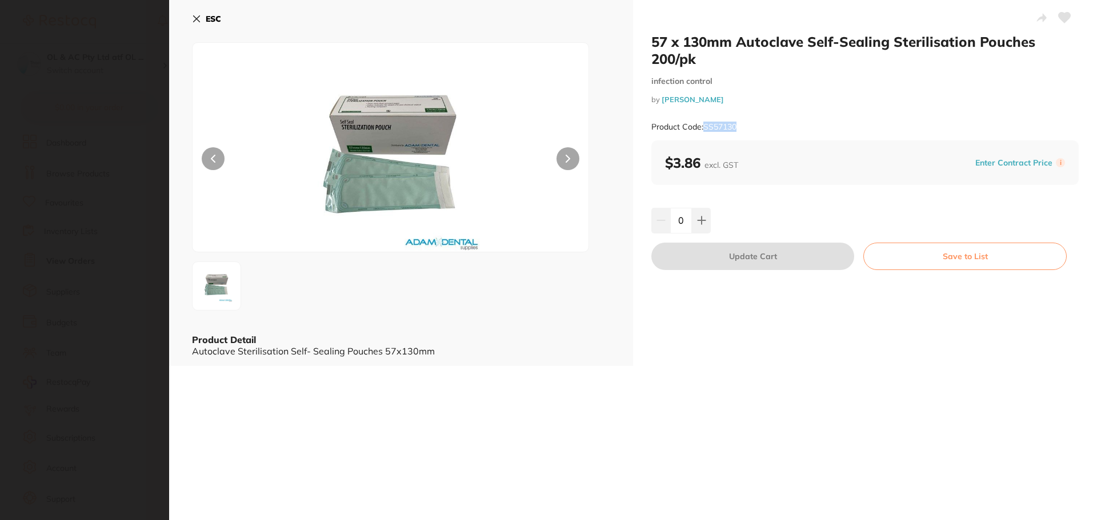
drag, startPoint x: 743, startPoint y: 126, endPoint x: 703, endPoint y: 129, distance: 39.5
click at [703, 129] on div "Product Code: SS57130" at bounding box center [864, 127] width 427 height 28
click at [202, 19] on button "ESC" at bounding box center [206, 18] width 29 height 19
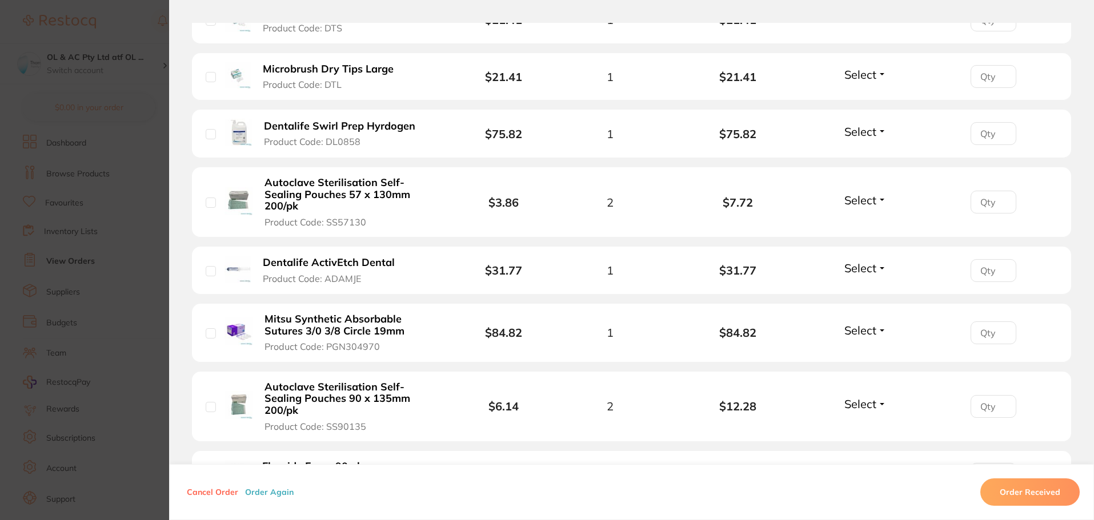
scroll to position [1428, 0]
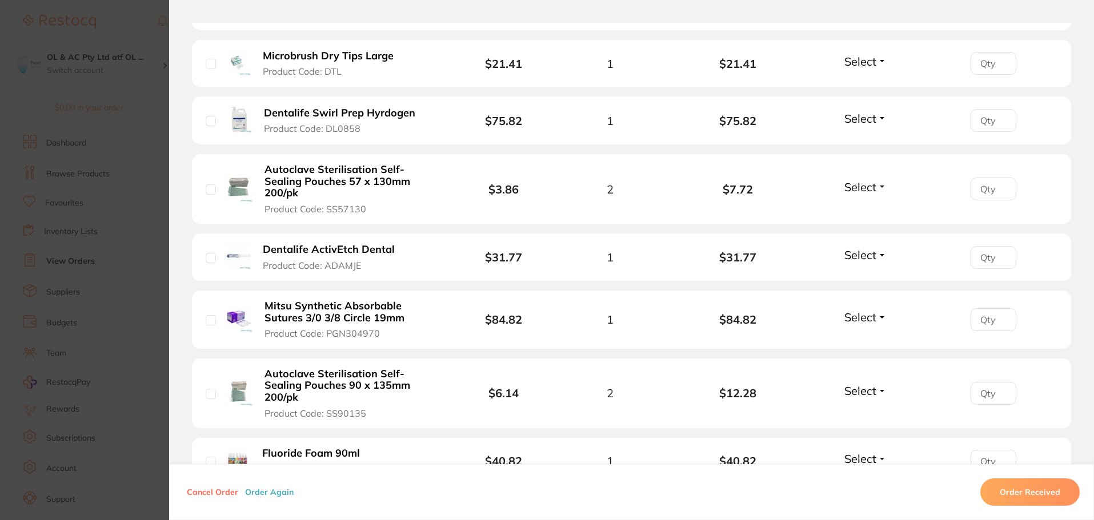
click at [357, 244] on b "Dentalife ActivEtch Dental" at bounding box center [329, 250] width 132 height 12
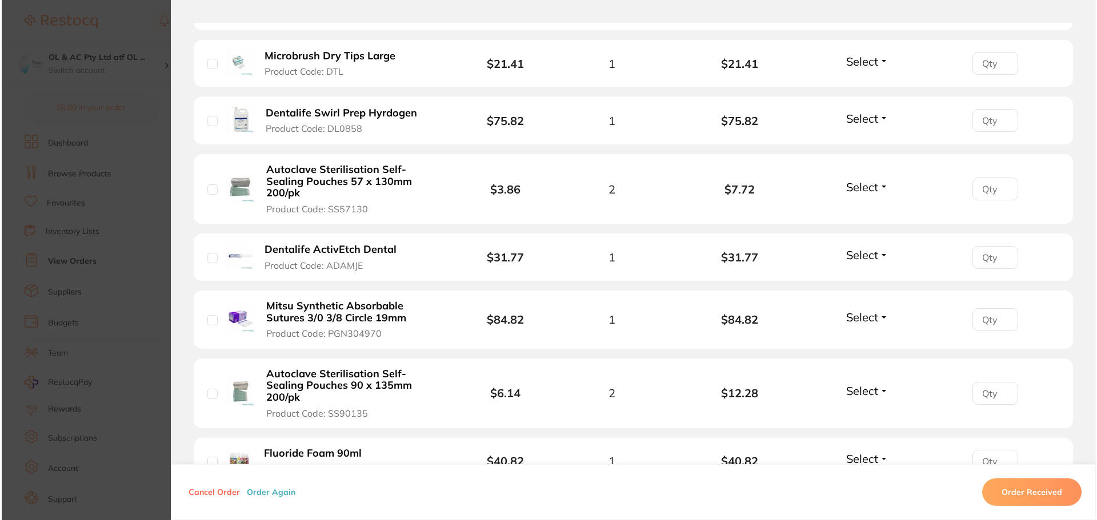
scroll to position [0, 0]
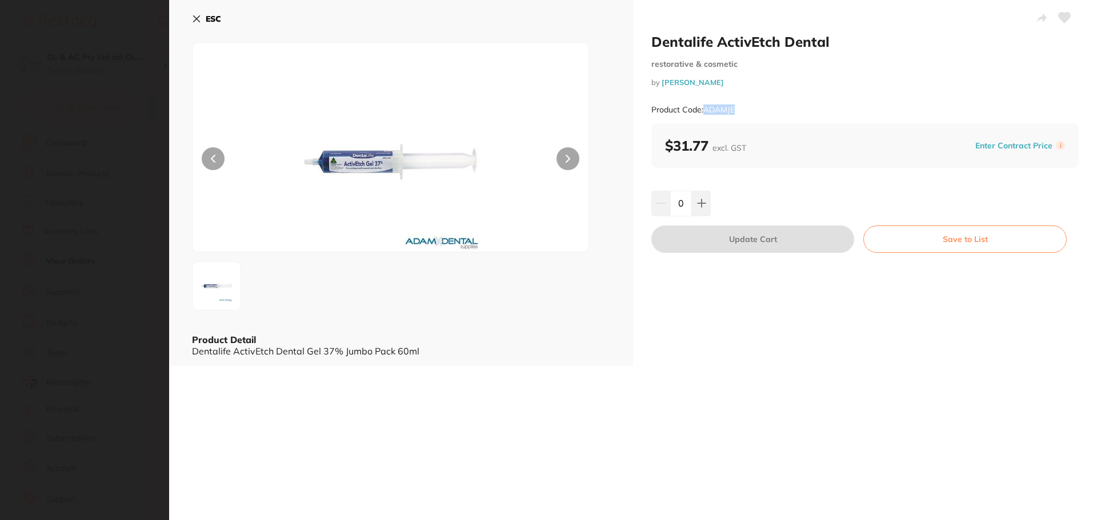
drag, startPoint x: 747, startPoint y: 110, endPoint x: 704, endPoint y: 109, distance: 42.3
click at [704, 109] on div "Product Code: ADAMJE" at bounding box center [864, 110] width 427 height 28
click at [195, 16] on icon at bounding box center [196, 18] width 9 height 9
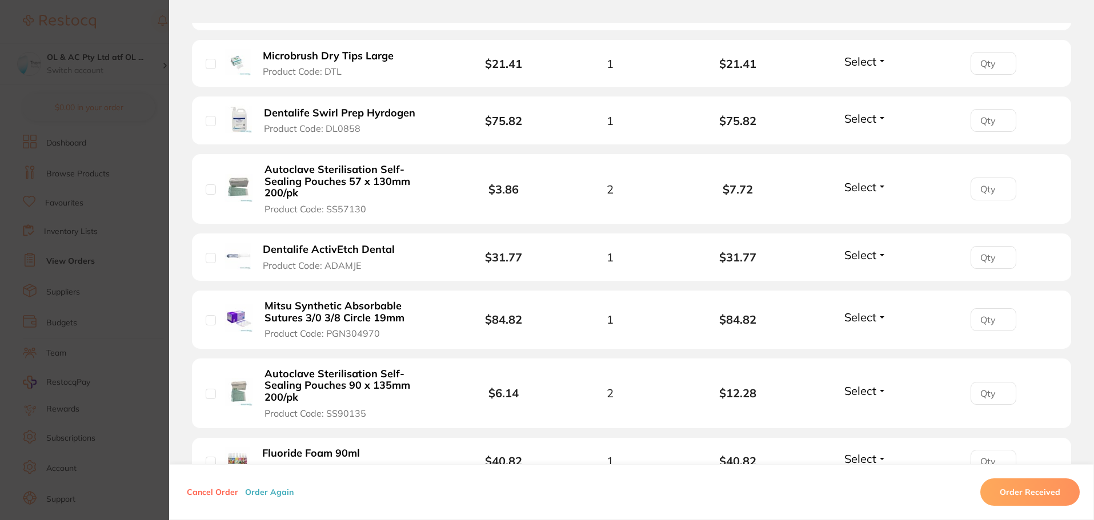
click at [343, 300] on b "Mitsu Synthetic Absorbable Sutures 3/0 3/8 Circle 19mm" at bounding box center [352, 311] width 177 height 23
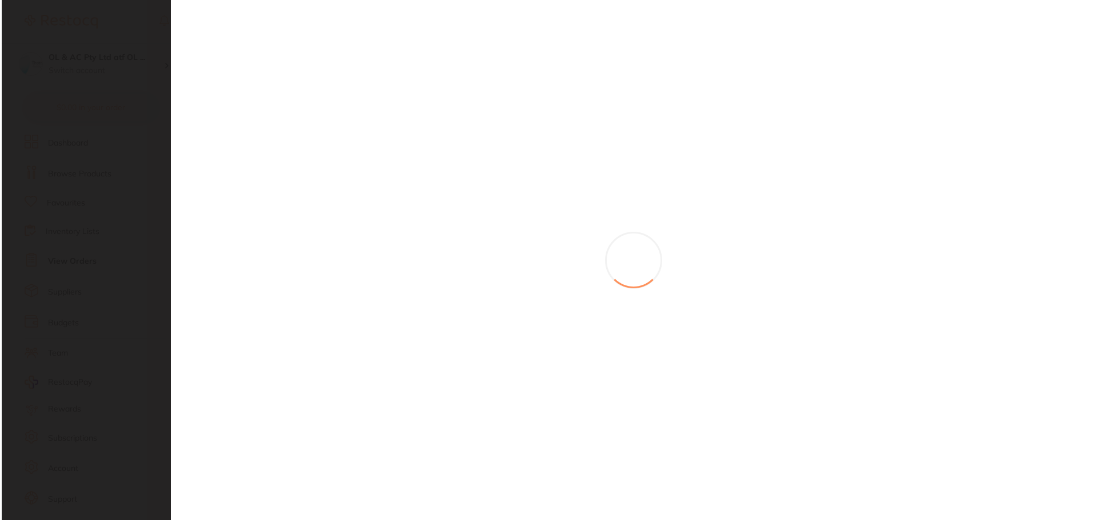
scroll to position [0, 0]
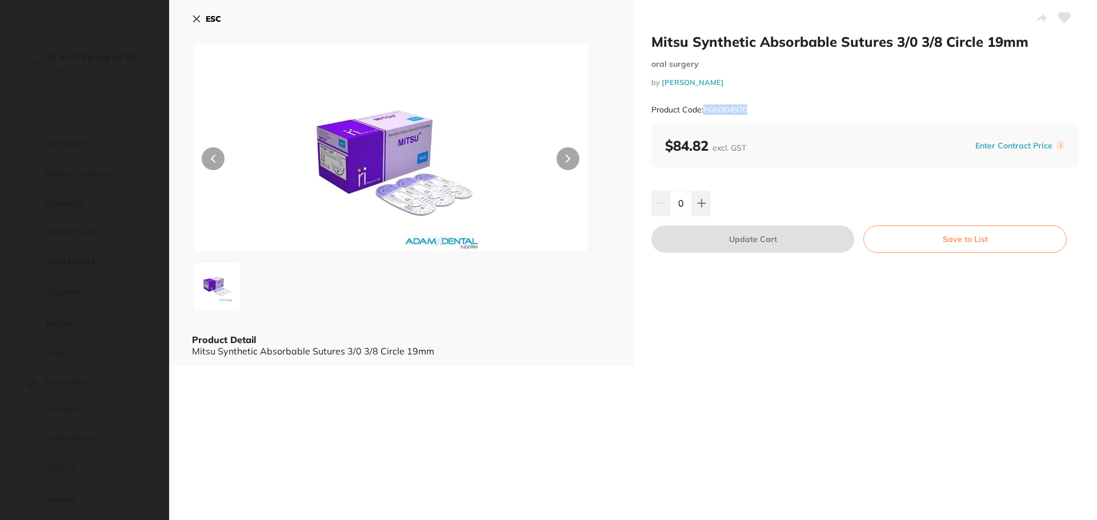
drag, startPoint x: 747, startPoint y: 107, endPoint x: 705, endPoint y: 111, distance: 42.5
click at [705, 111] on div "Product Code: PGN304970" at bounding box center [864, 110] width 427 height 28
click at [198, 19] on icon at bounding box center [196, 18] width 9 height 9
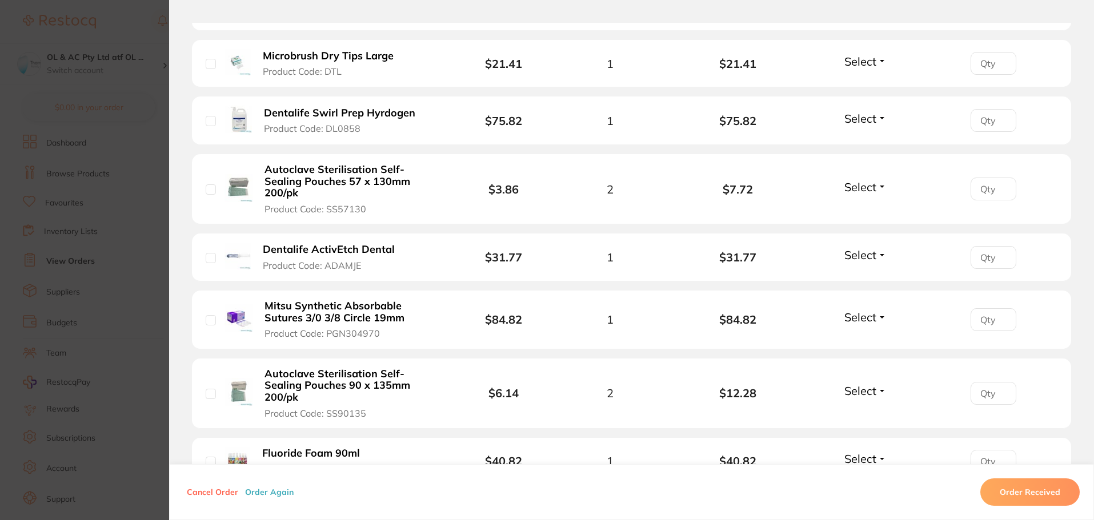
scroll to position [1485, 0]
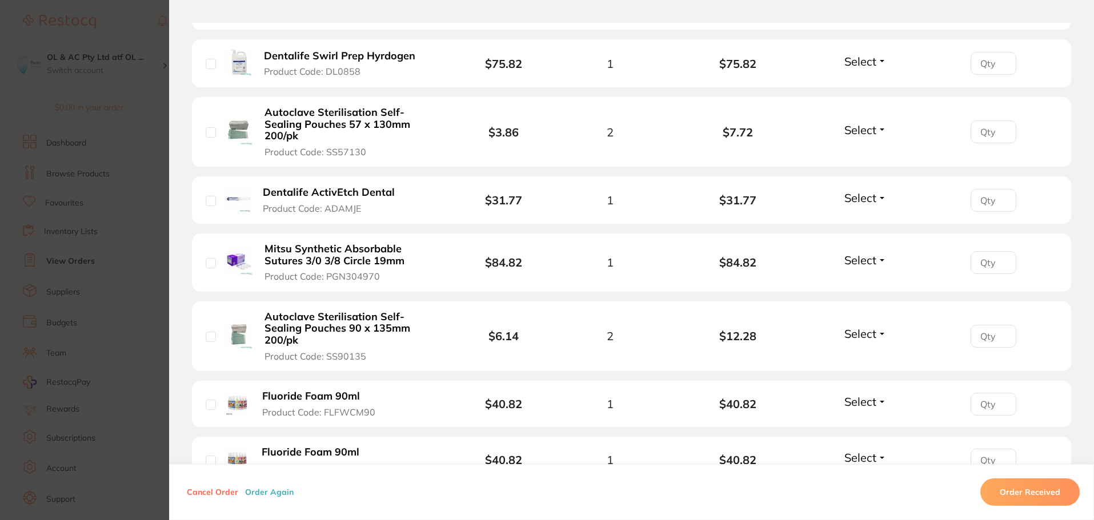
click at [417, 311] on b "Autoclave Sterilisation Self-Sealing Pouches 90 x 135mm 200/pk" at bounding box center [352, 328] width 177 height 35
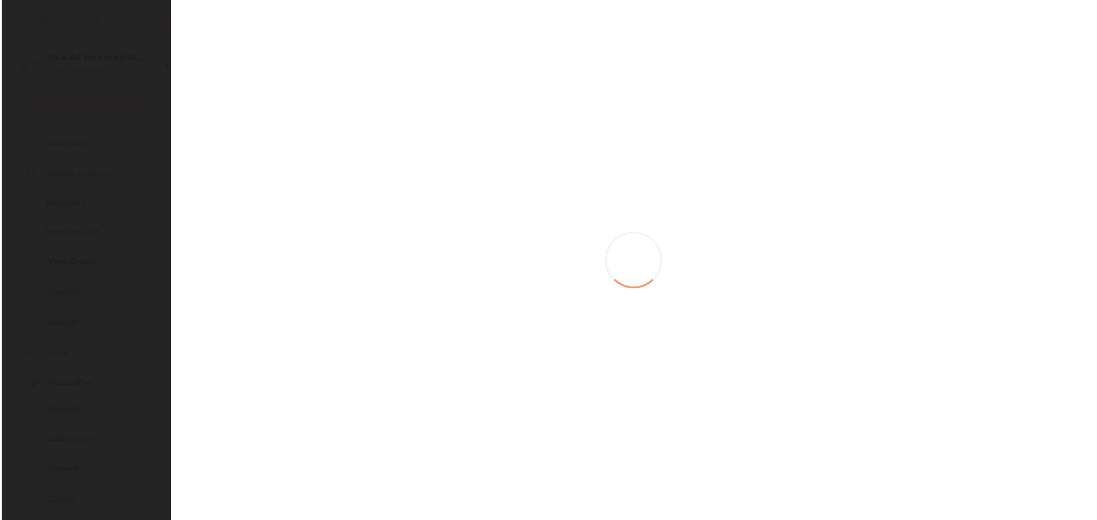
scroll to position [0, 0]
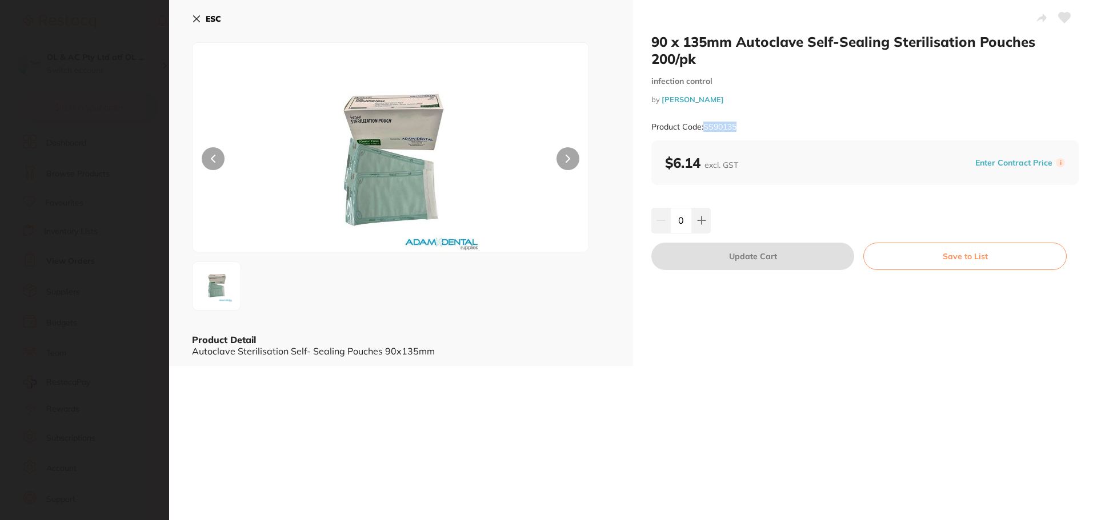
drag, startPoint x: 744, startPoint y: 129, endPoint x: 705, endPoint y: 131, distance: 39.5
click at [705, 131] on div "Product Code: SS90135" at bounding box center [864, 127] width 427 height 28
click at [194, 16] on icon at bounding box center [197, 19] width 6 height 6
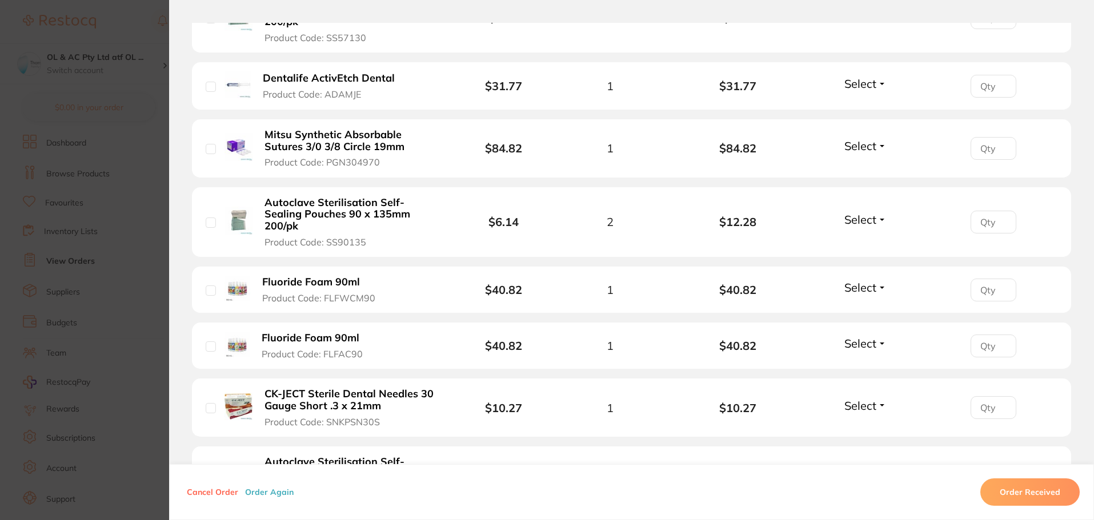
scroll to position [1714, 0]
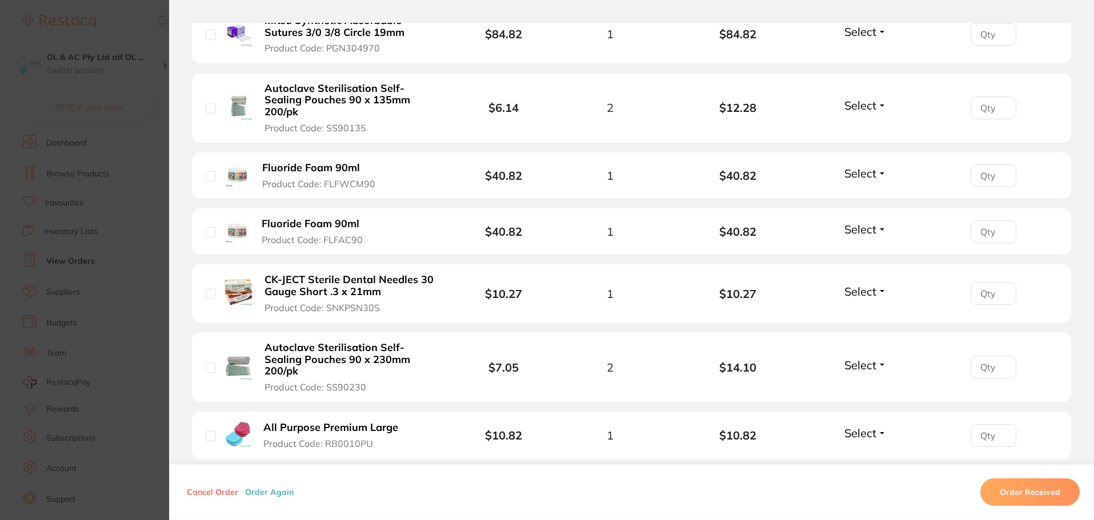
click at [331, 162] on b "Fluoride Foam 90ml" at bounding box center [311, 168] width 98 height 12
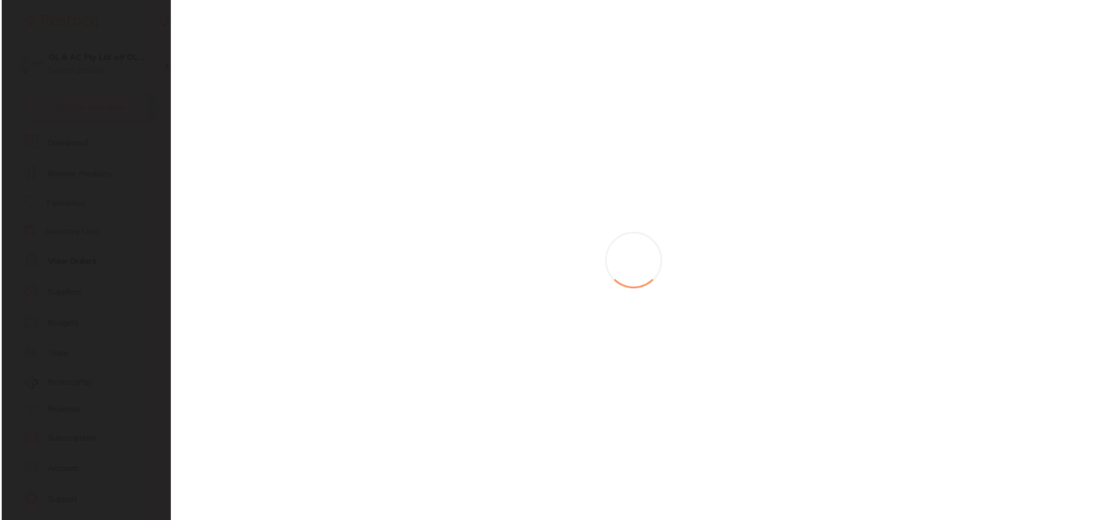
scroll to position [0, 0]
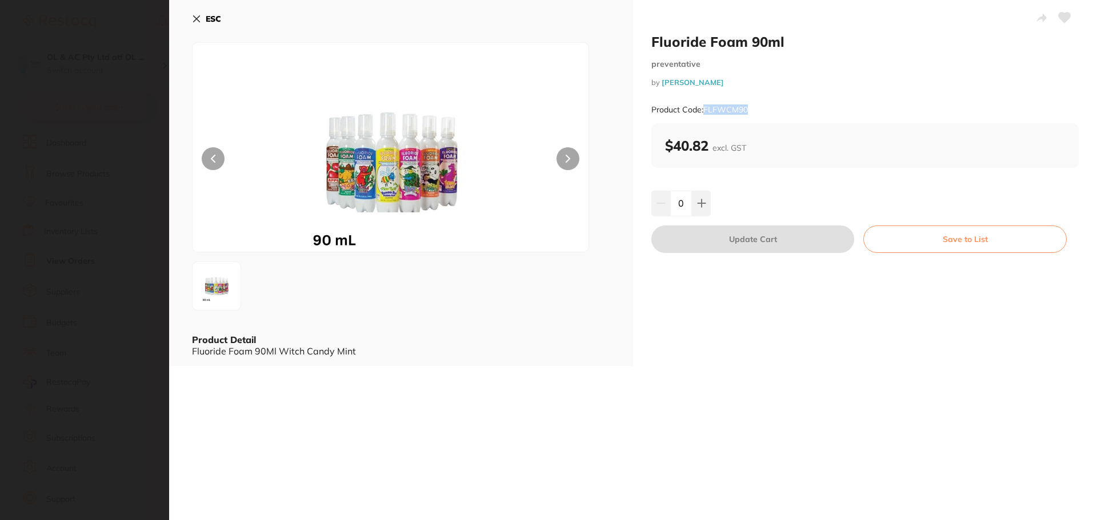
drag, startPoint x: 757, startPoint y: 110, endPoint x: 705, endPoint y: 114, distance: 52.7
click at [705, 114] on div "Product Code: FLFWCM90" at bounding box center [864, 110] width 427 height 28
drag, startPoint x: 707, startPoint y: 43, endPoint x: 651, endPoint y: 42, distance: 56.0
click at [651, 42] on h2 "Fluoride Foam 90ml" at bounding box center [864, 41] width 427 height 17
click at [194, 19] on icon at bounding box center [196, 18] width 9 height 9
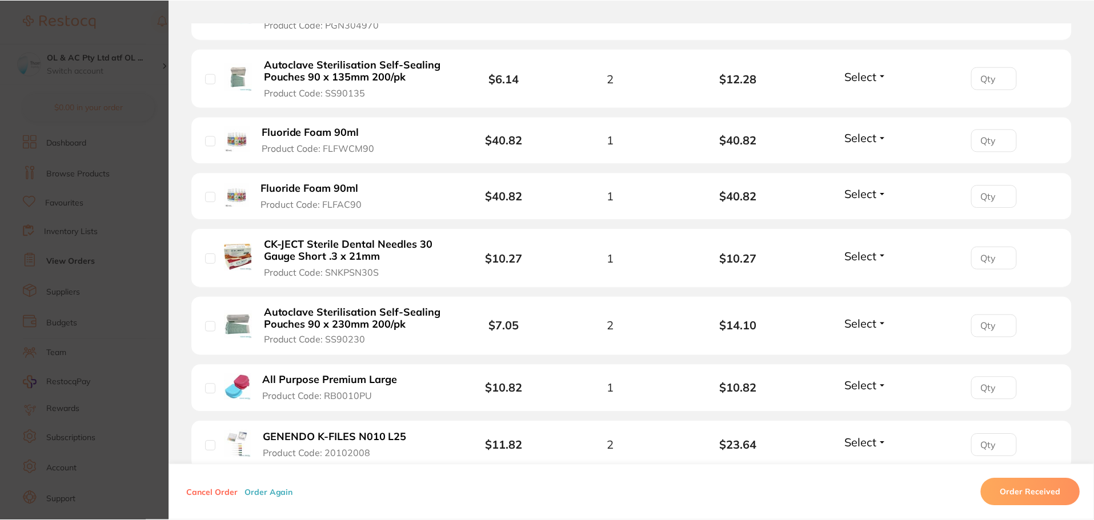
scroll to position [1, 0]
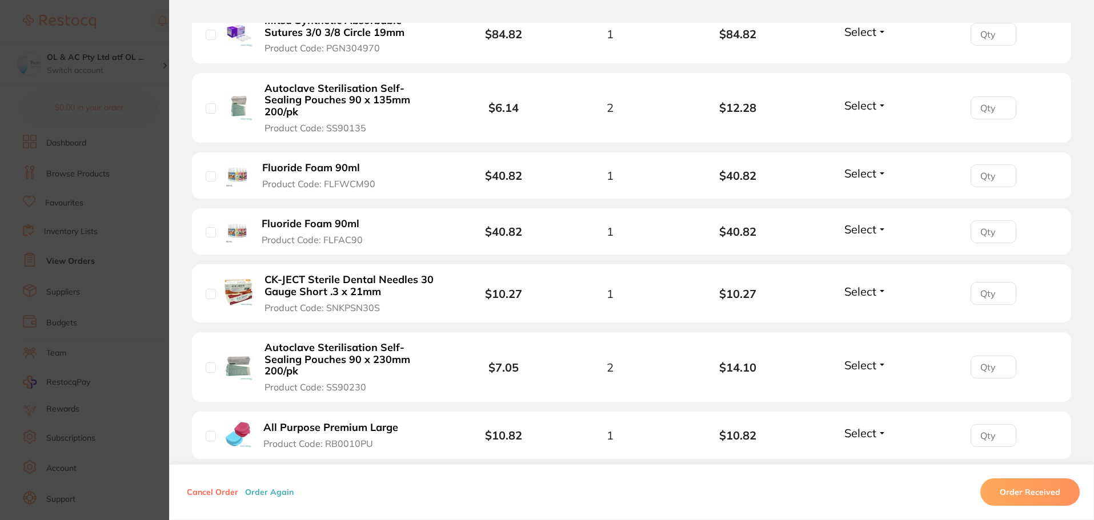
click at [349, 274] on b "CK-JECT Sterile Dental Needles 30 Gauge Short .3 x 21mm" at bounding box center [352, 285] width 177 height 23
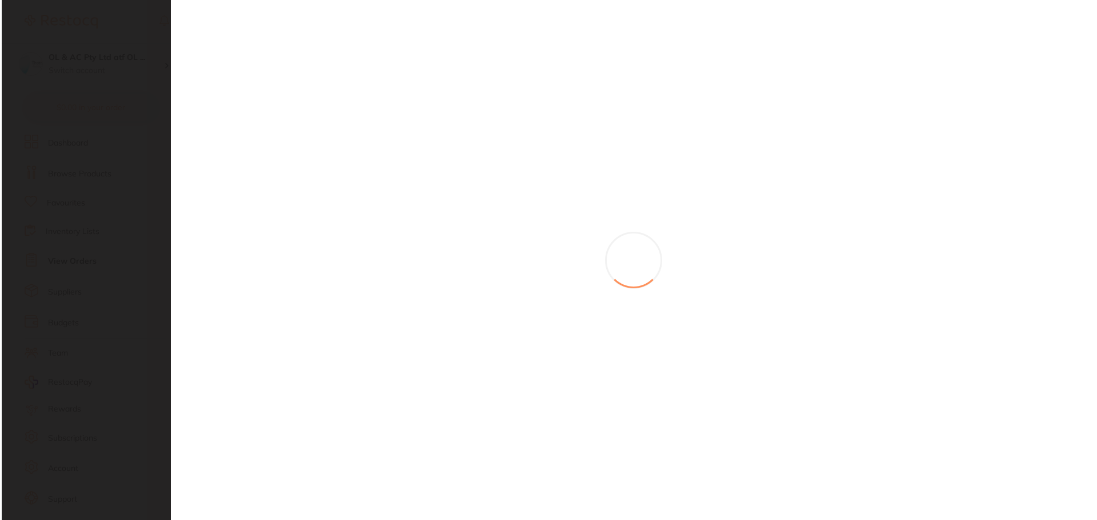
scroll to position [0, 0]
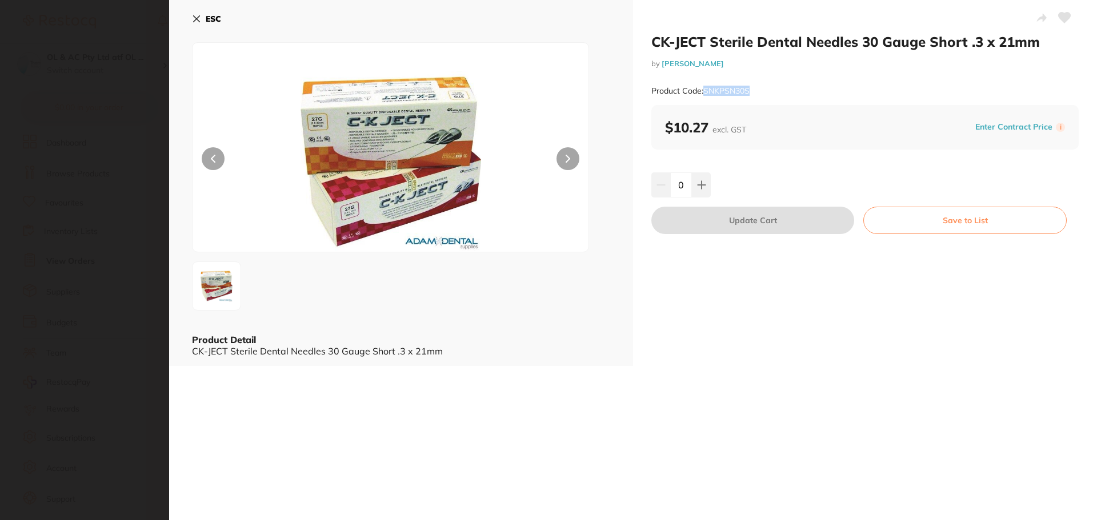
drag, startPoint x: 753, startPoint y: 93, endPoint x: 705, endPoint y: 94, distance: 48.6
click at [705, 94] on div "Product Code: SNKPSN30S" at bounding box center [864, 91] width 427 height 28
click at [195, 17] on icon at bounding box center [197, 19] width 6 height 6
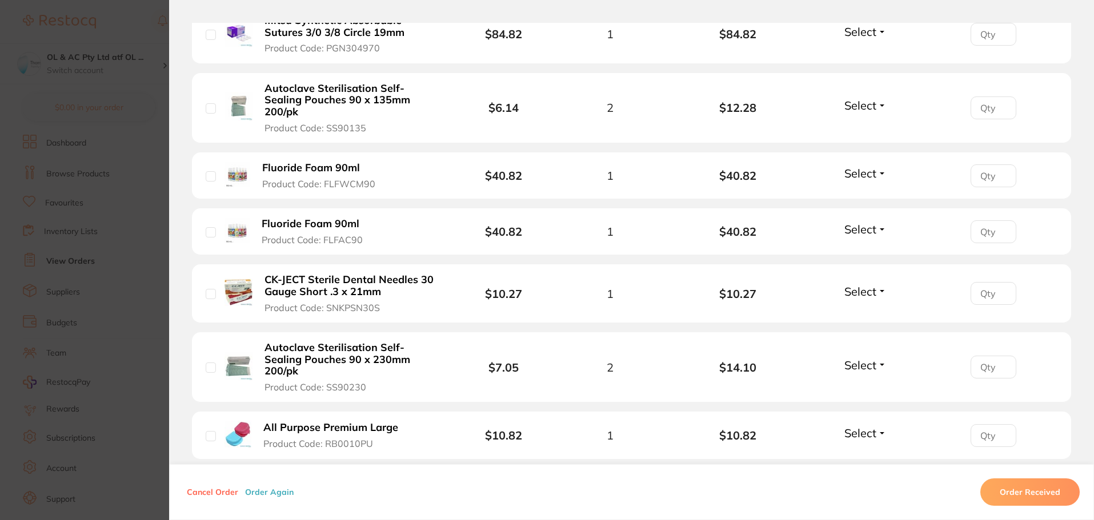
click at [396, 342] on b "Autoclave Sterilisation Self-Sealing Pouches 90 x 230mm 200/pk" at bounding box center [352, 359] width 177 height 35
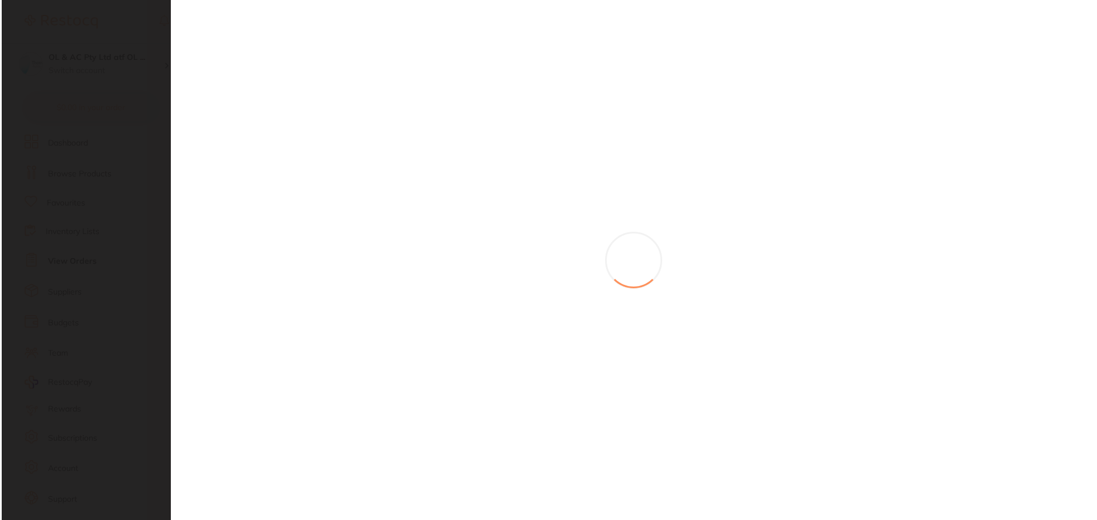
scroll to position [0, 0]
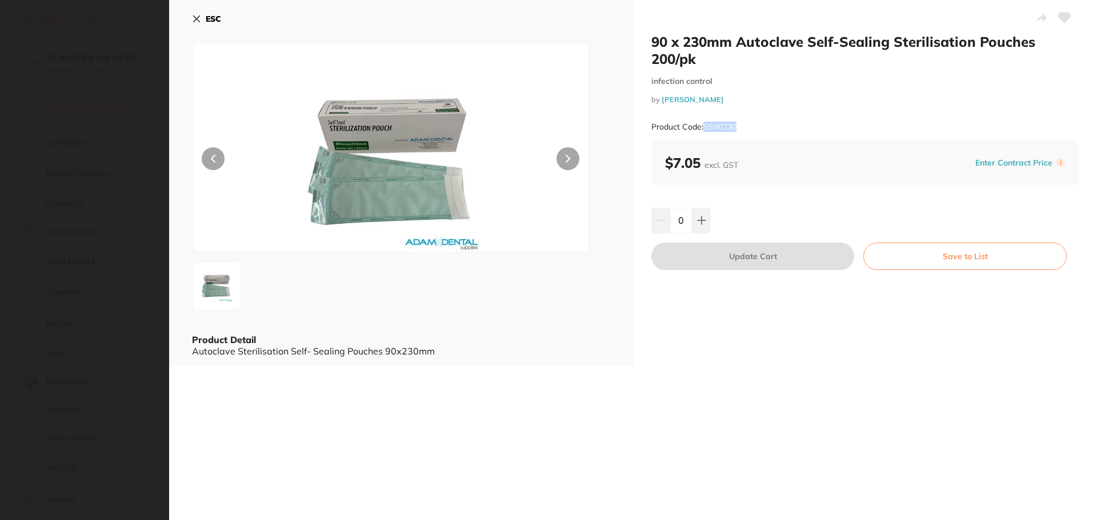
drag, startPoint x: 747, startPoint y: 127, endPoint x: 704, endPoint y: 130, distance: 43.5
click at [704, 130] on div "Product Code: SS90230" at bounding box center [864, 127] width 427 height 28
click at [194, 16] on icon at bounding box center [197, 19] width 6 height 6
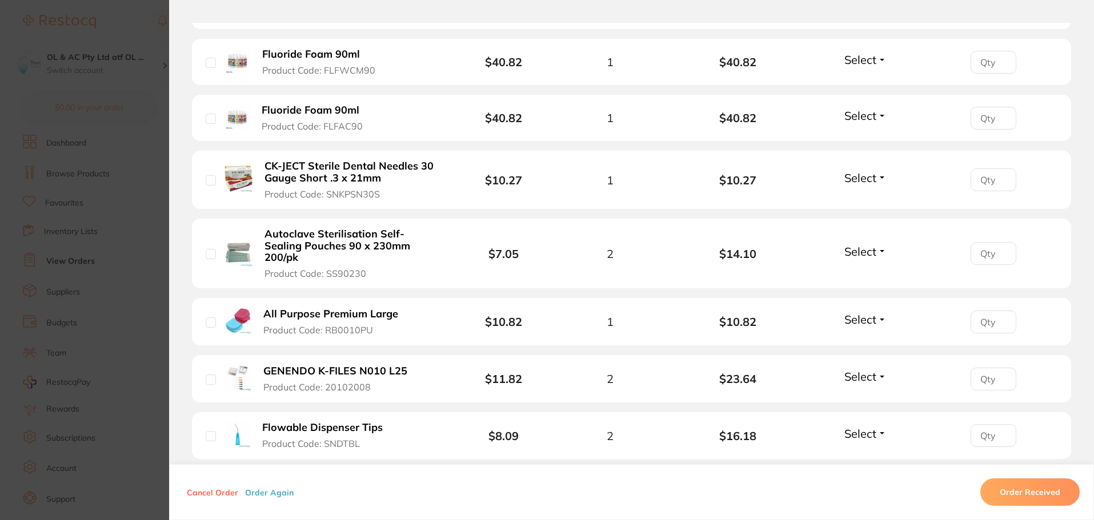
scroll to position [1828, 0]
click at [344, 308] on b "All Purpose Premium Large" at bounding box center [330, 314] width 135 height 12
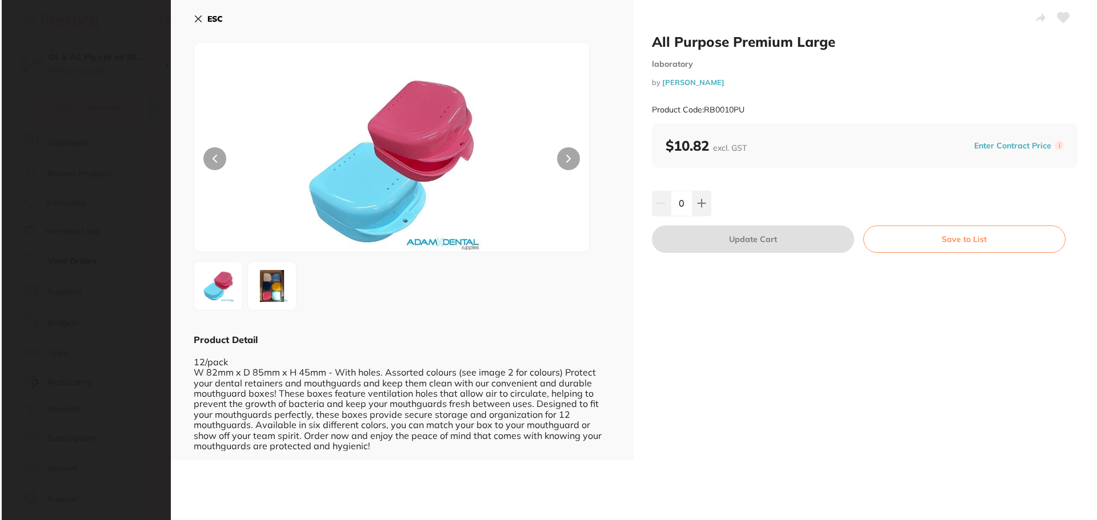
scroll to position [0, 0]
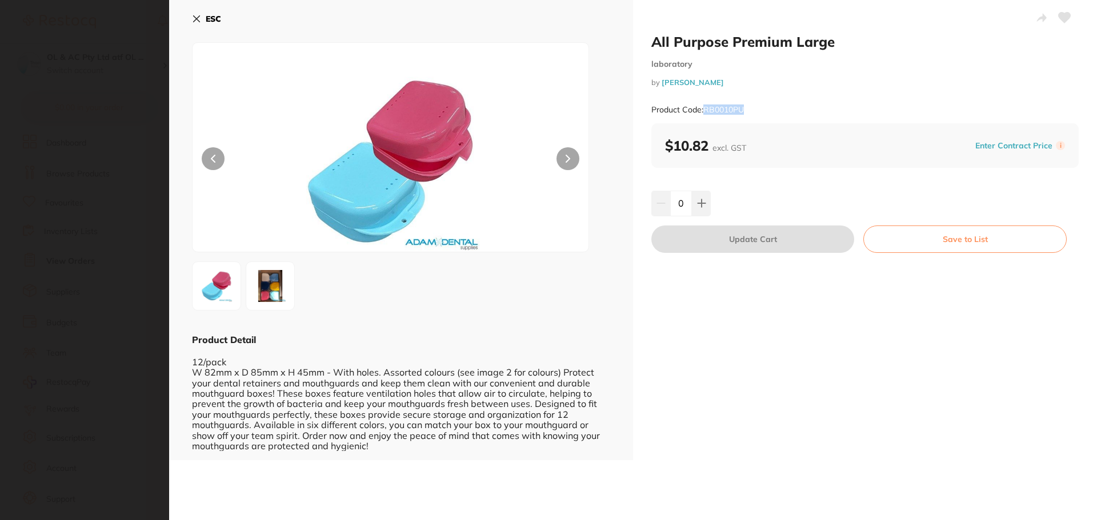
drag, startPoint x: 734, startPoint y: 111, endPoint x: 706, endPoint y: 107, distance: 28.8
click at [706, 109] on small "Product Code: RB0010PU" at bounding box center [697, 110] width 93 height 10
click at [205, 17] on button "ESC" at bounding box center [206, 18] width 29 height 19
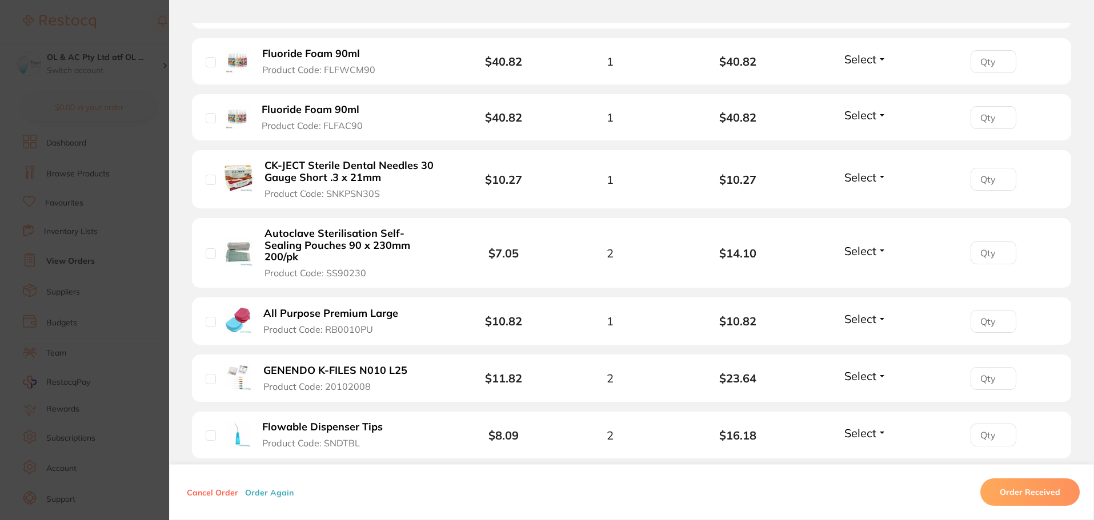
scroll to position [1885, 0]
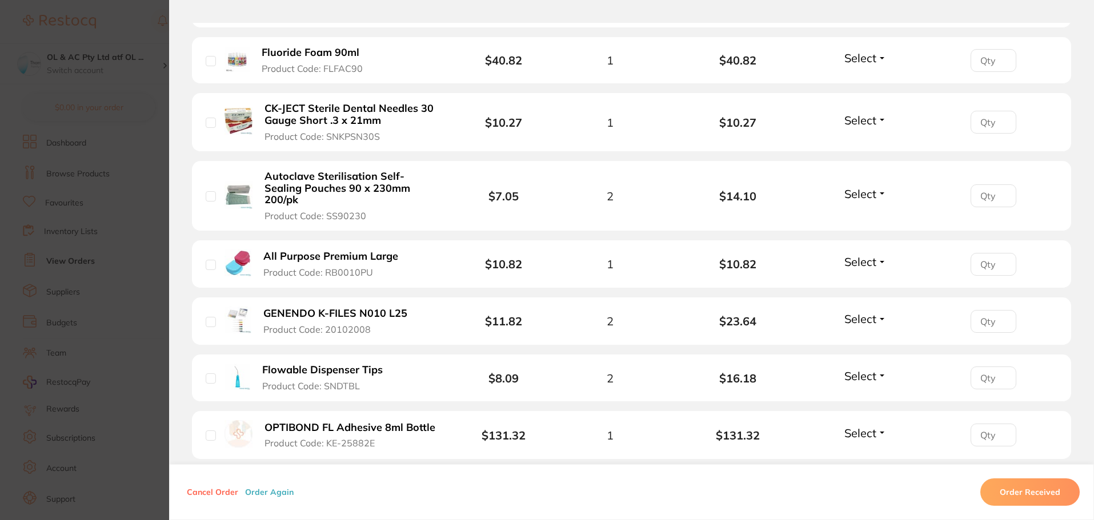
click at [348, 308] on b "GENENDO K-FILES N010 L25" at bounding box center [335, 314] width 144 height 12
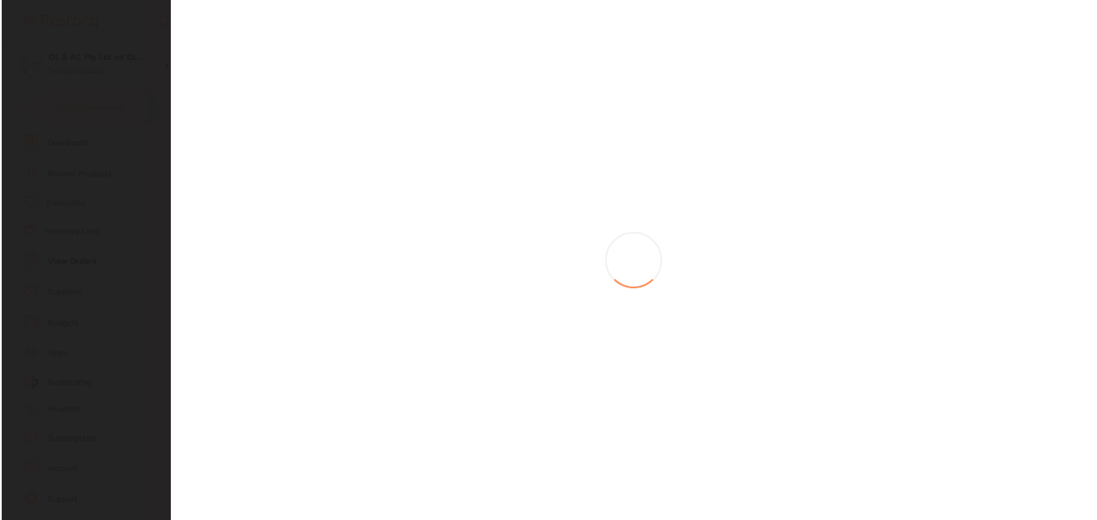
scroll to position [0, 0]
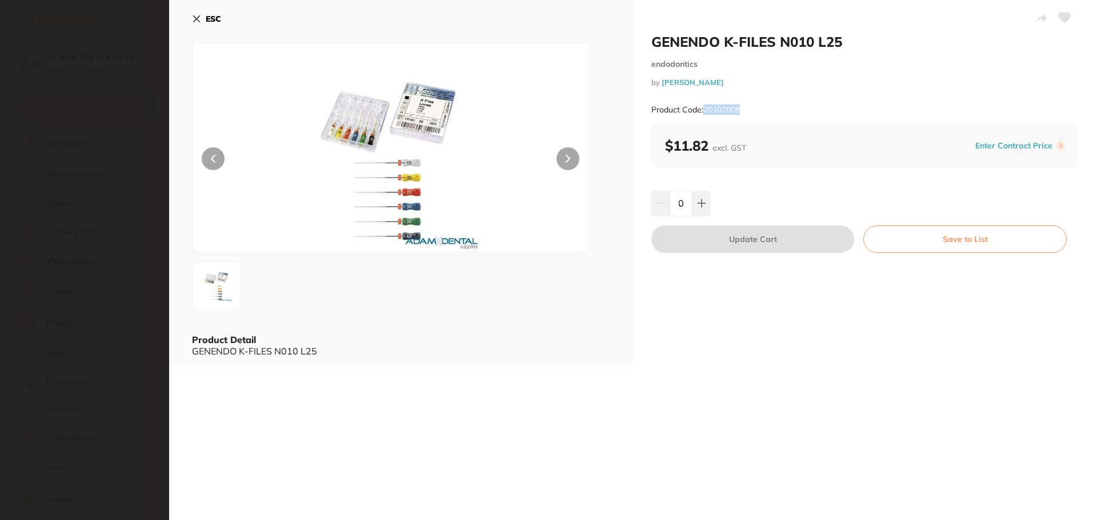
drag, startPoint x: 718, startPoint y: 115, endPoint x: 705, endPoint y: 116, distance: 13.2
click at [705, 116] on div "Product Code: 20102008" at bounding box center [864, 110] width 427 height 28
click at [202, 14] on button "ESC" at bounding box center [206, 18] width 29 height 19
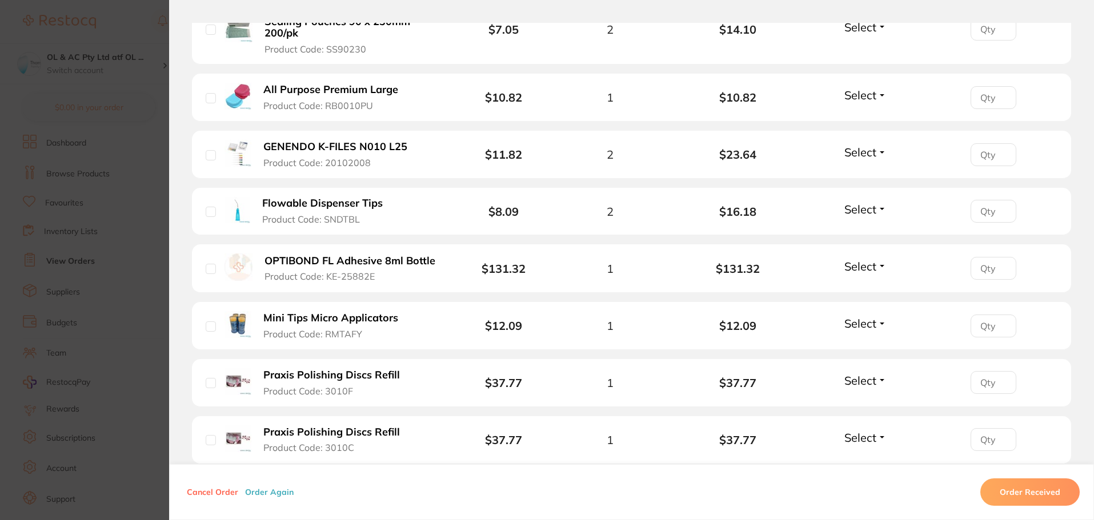
scroll to position [2057, 0]
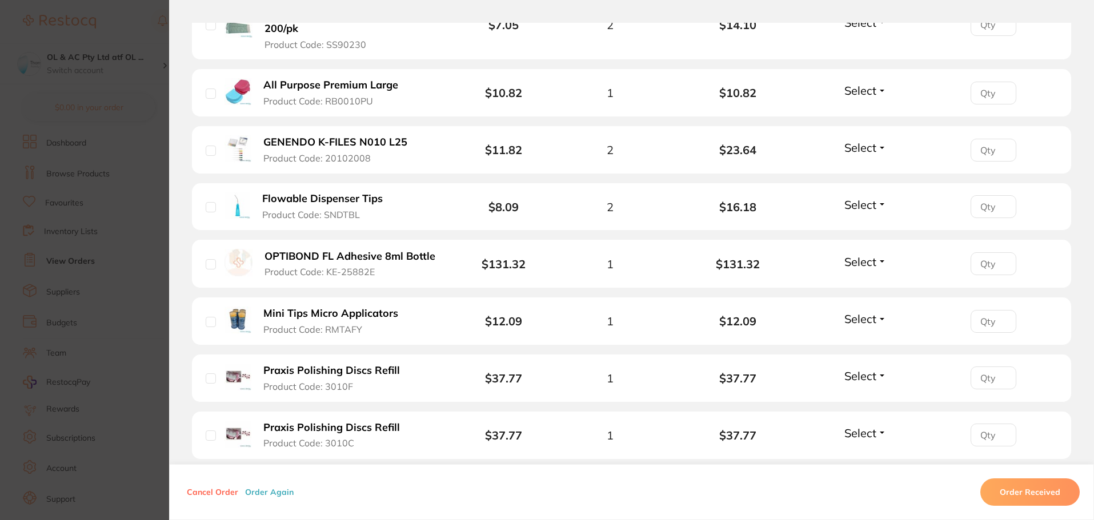
click at [315, 193] on b "Flowable Dispenser Tips" at bounding box center [322, 199] width 121 height 12
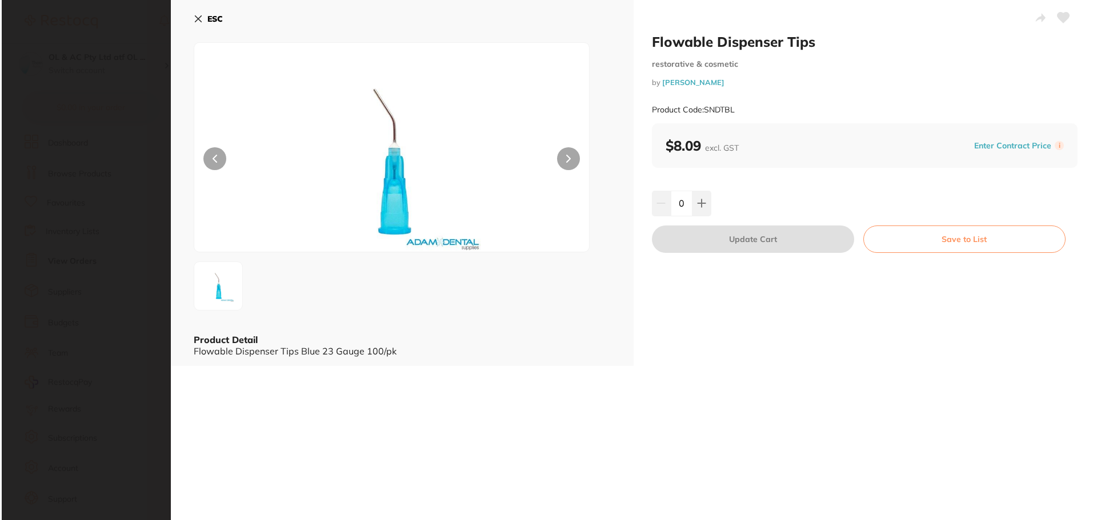
scroll to position [0, 0]
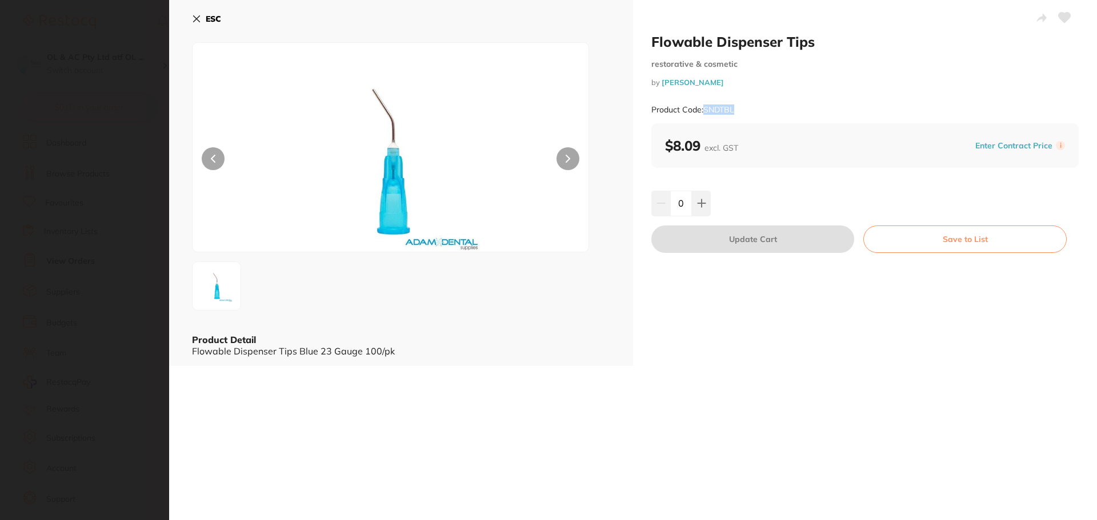
drag, startPoint x: 747, startPoint y: 103, endPoint x: 704, endPoint y: 106, distance: 42.9
click at [704, 106] on div "Product Code: SNDTBL" at bounding box center [864, 110] width 427 height 28
click at [195, 15] on icon at bounding box center [196, 18] width 9 height 9
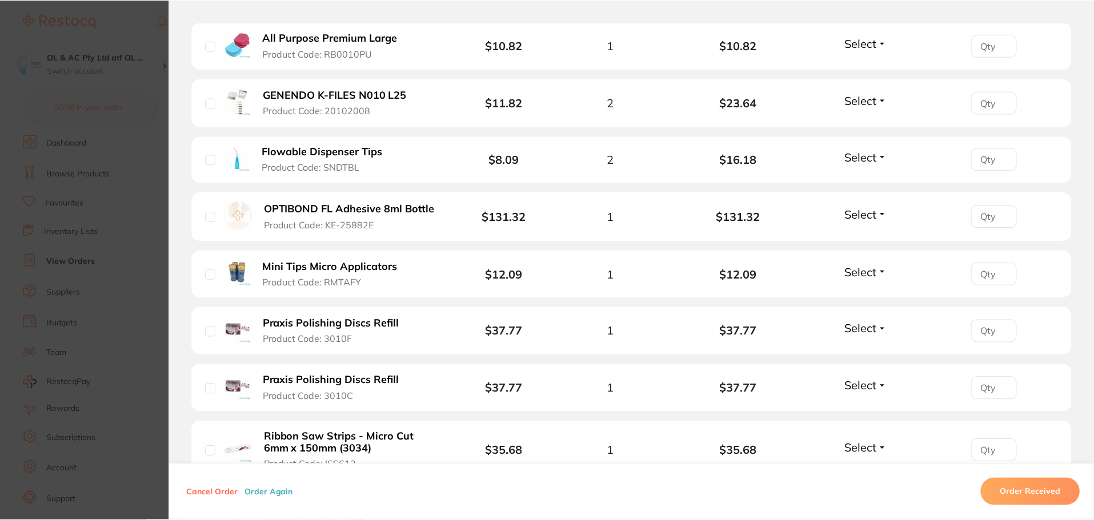
scroll to position [1, 0]
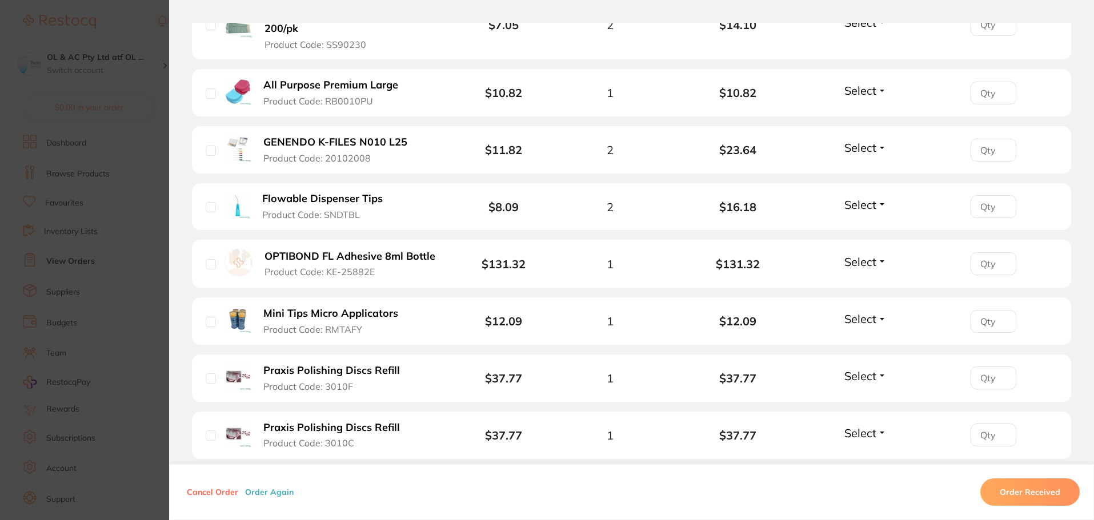
click at [367, 251] on b "OPTIBOND FL Adhesive 8ml Bottle" at bounding box center [349, 257] width 171 height 12
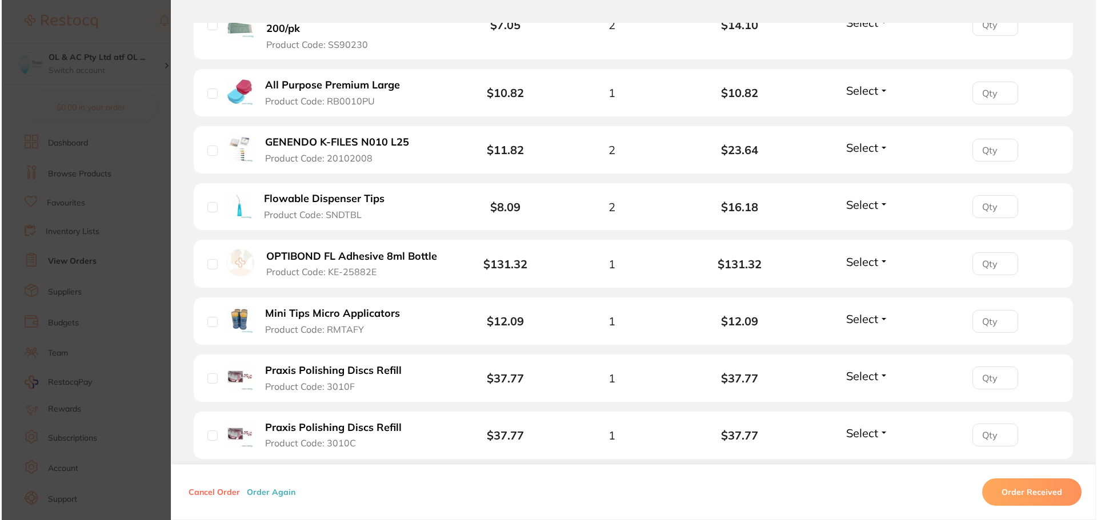
scroll to position [0, 0]
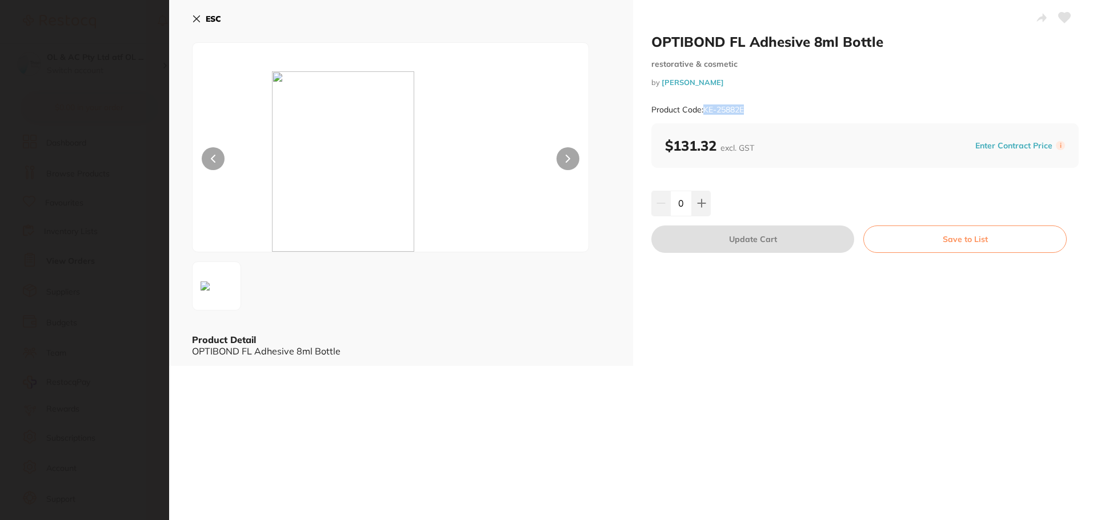
drag, startPoint x: 751, startPoint y: 110, endPoint x: 703, endPoint y: 110, distance: 48.6
click at [703, 110] on div "Product Code: KE-25882E" at bounding box center [864, 110] width 427 height 28
drag, startPoint x: 195, startPoint y: 16, endPoint x: 202, endPoint y: 26, distance: 11.9
click at [194, 17] on icon at bounding box center [196, 18] width 9 height 9
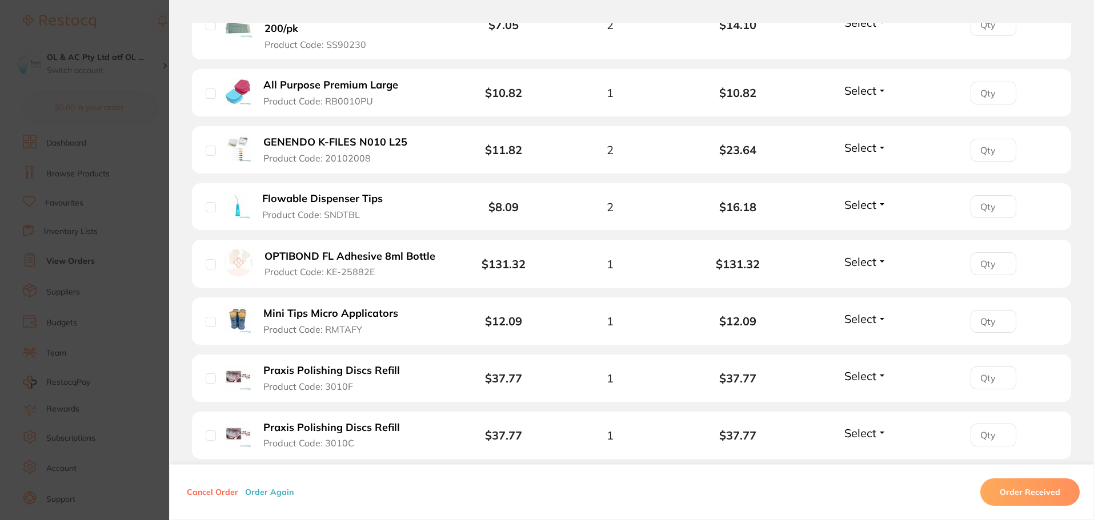
click at [353, 308] on b "Mini Tips Micro Applicators" at bounding box center [330, 314] width 135 height 12
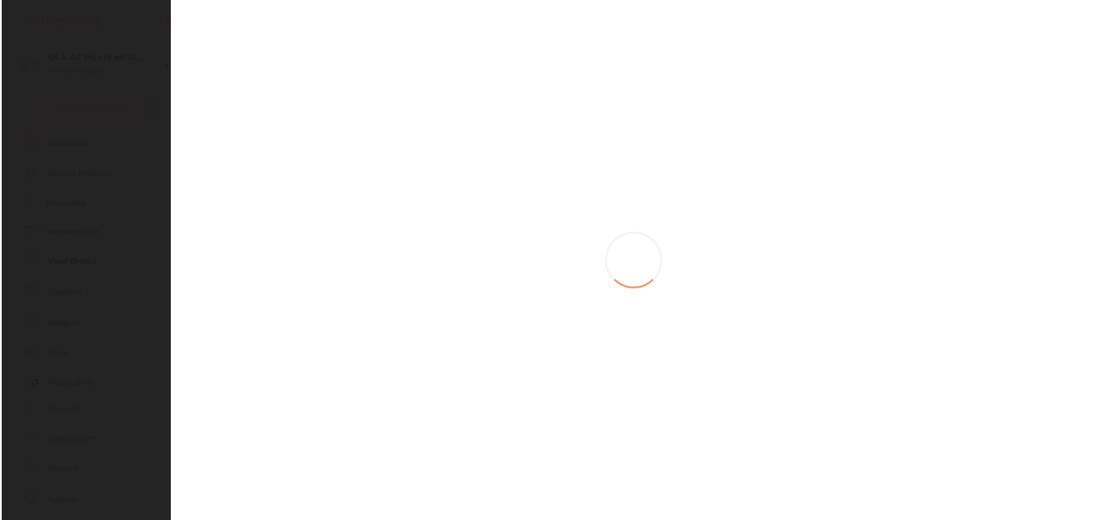
scroll to position [0, 0]
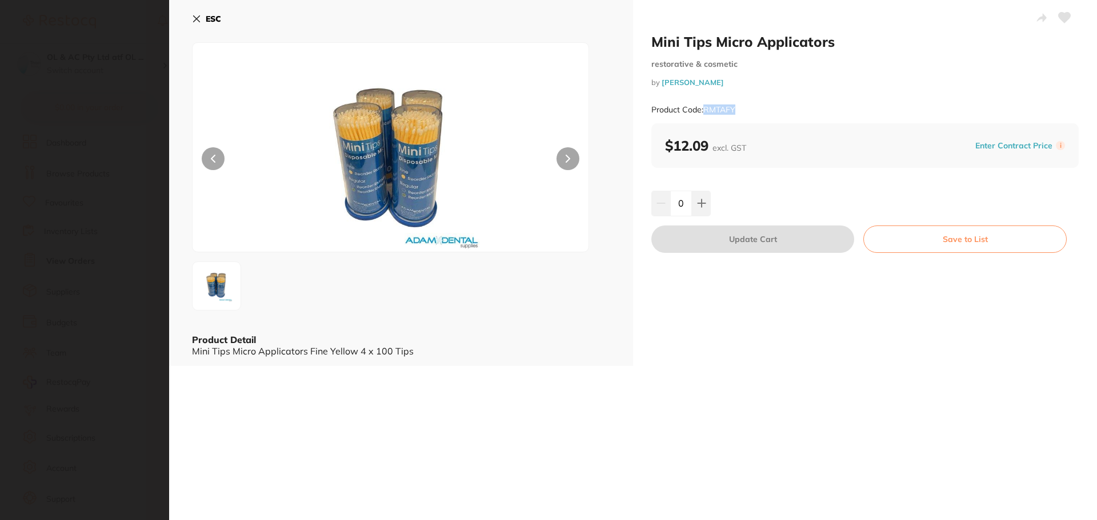
drag, startPoint x: 749, startPoint y: 112, endPoint x: 703, endPoint y: 111, distance: 46.3
click at [703, 111] on div "Product Code: RMTAFY" at bounding box center [864, 110] width 427 height 28
click at [199, 21] on icon at bounding box center [197, 19] width 6 height 6
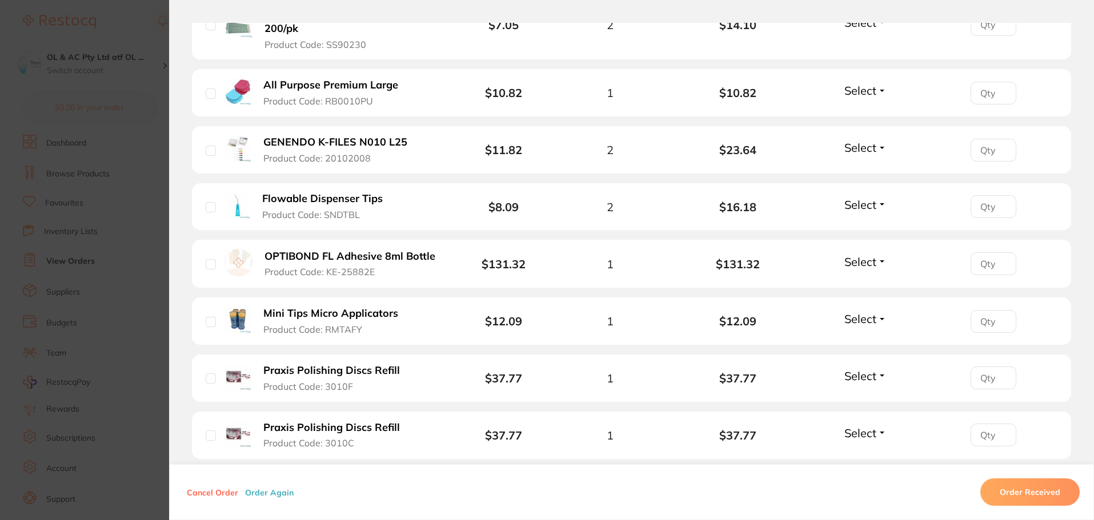
scroll to position [2114, 0]
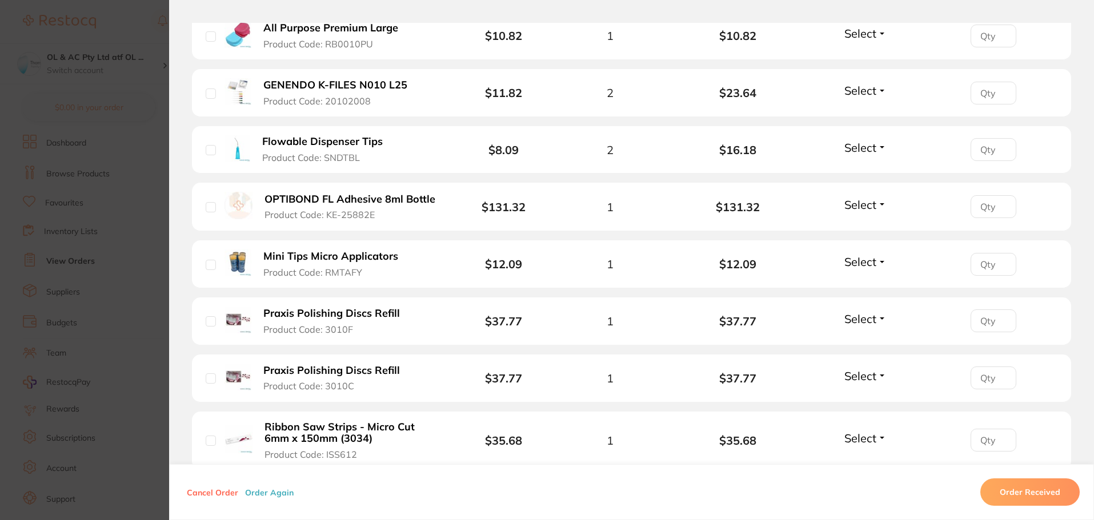
click at [340, 308] on b "Praxis Polishing Discs Refill" at bounding box center [331, 314] width 137 height 12
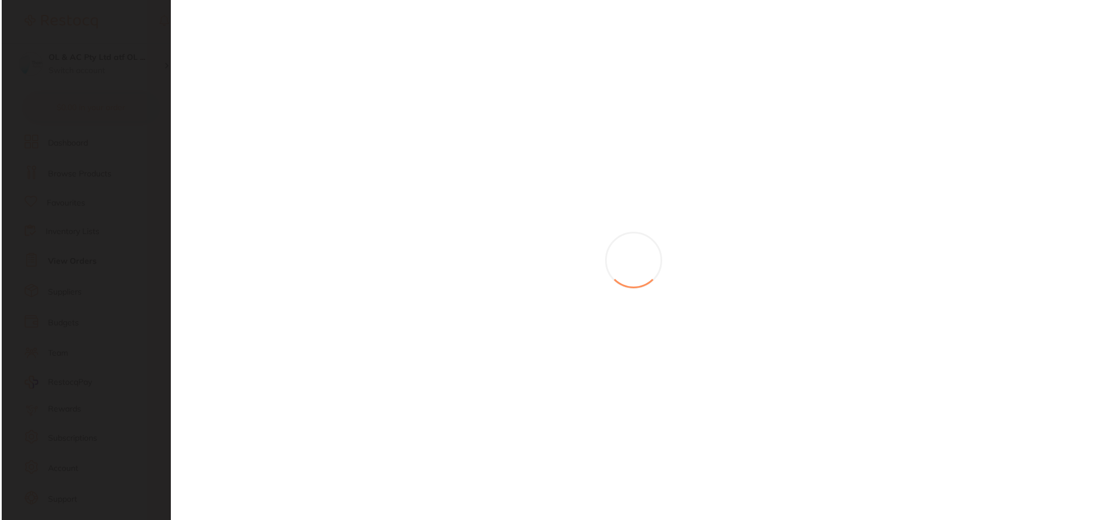
scroll to position [0, 0]
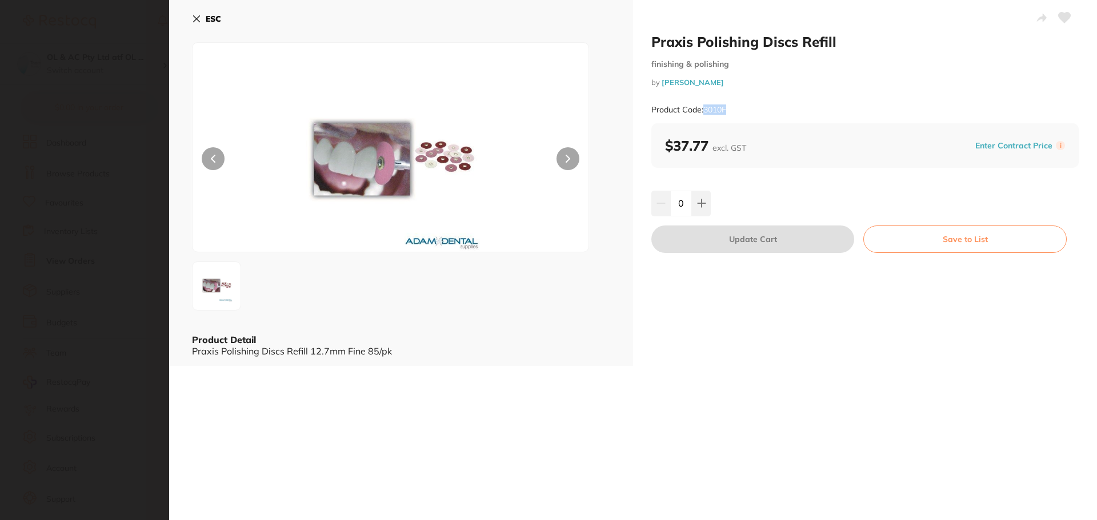
drag, startPoint x: 740, startPoint y: 109, endPoint x: 703, endPoint y: 113, distance: 37.3
click at [703, 113] on div "Product Code: 3010F" at bounding box center [864, 110] width 427 height 28
click at [202, 18] on button "ESC" at bounding box center [206, 18] width 29 height 19
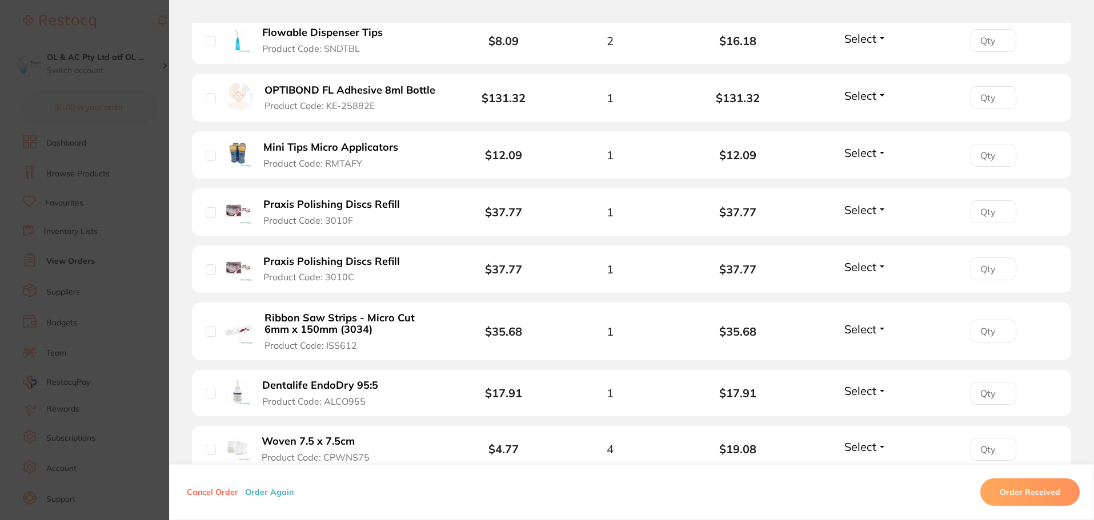
scroll to position [2228, 0]
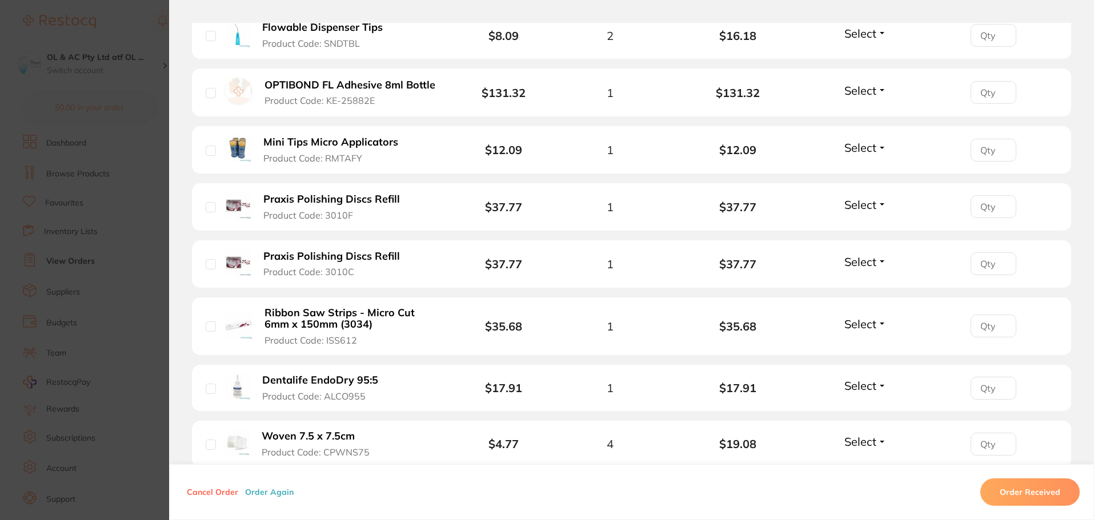
click at [351, 307] on b "Ribbon Saw Strips - Micro Cut 6mm x 150mm (3034)" at bounding box center [352, 318] width 177 height 23
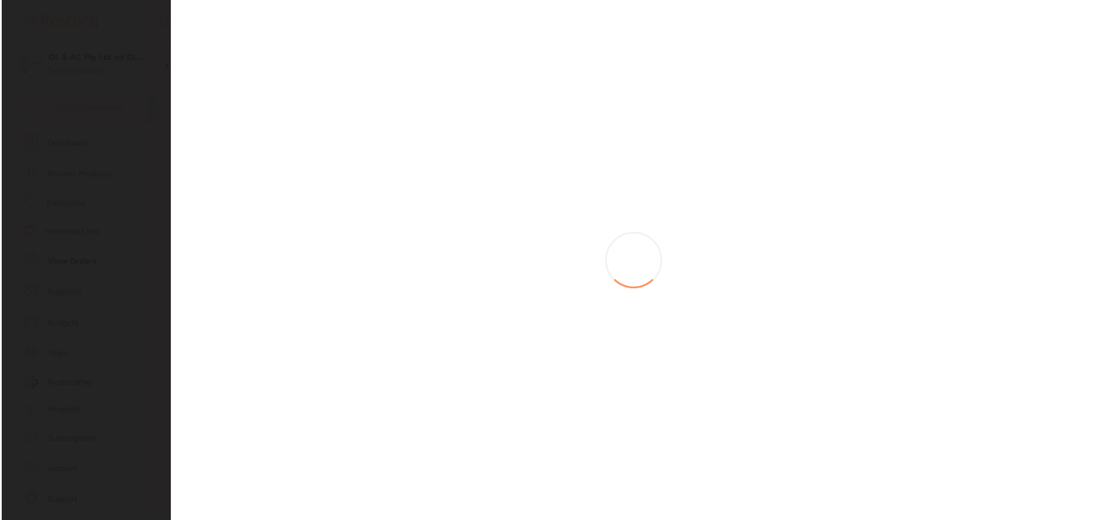
scroll to position [0, 0]
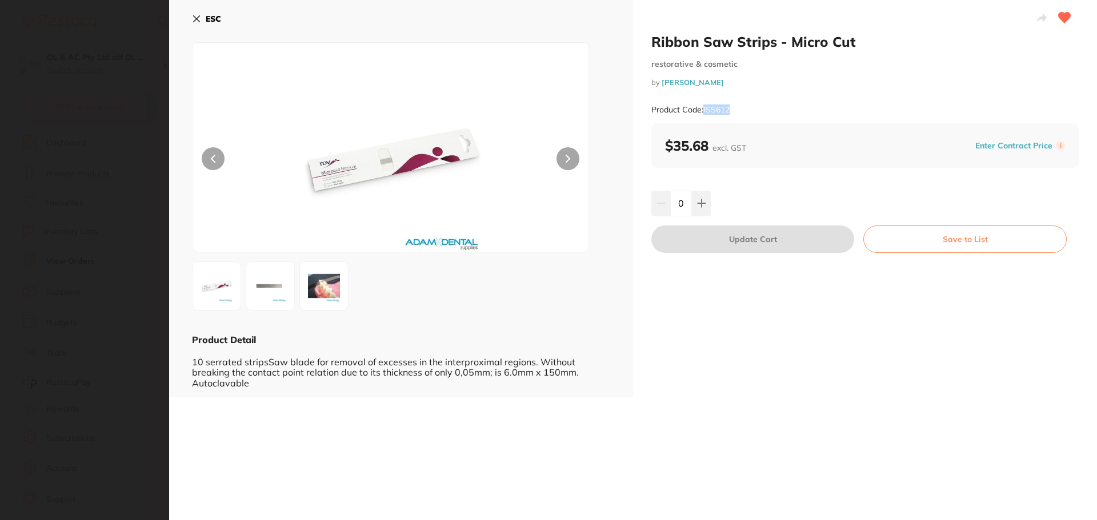
drag, startPoint x: 725, startPoint y: 112, endPoint x: 704, endPoint y: 111, distance: 21.2
click at [704, 111] on div "Product Code: ISS612" at bounding box center [864, 110] width 427 height 28
click at [201, 19] on icon at bounding box center [196, 18] width 9 height 9
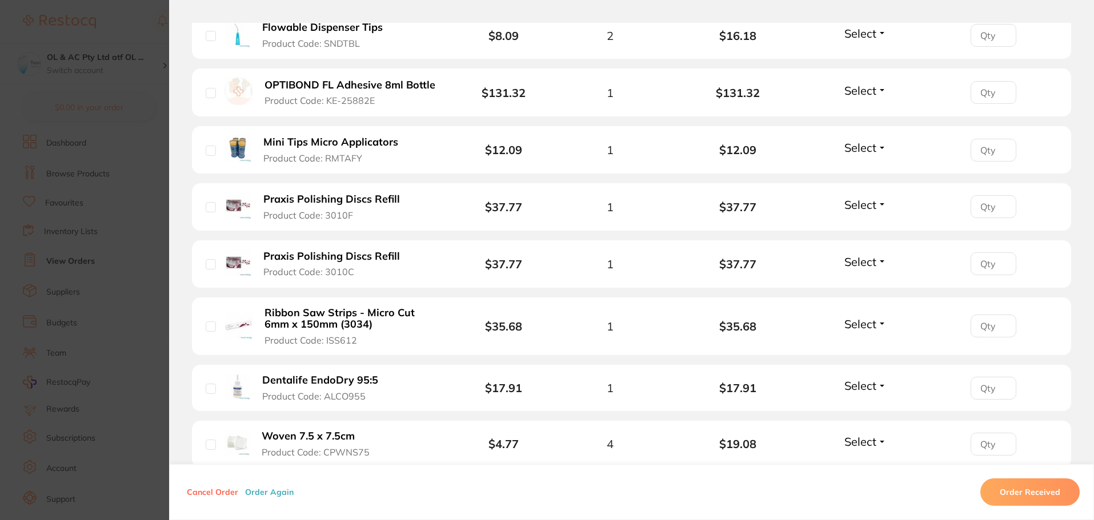
click at [295, 375] on b "Dentalife EndoDry 95:5" at bounding box center [320, 381] width 116 height 12
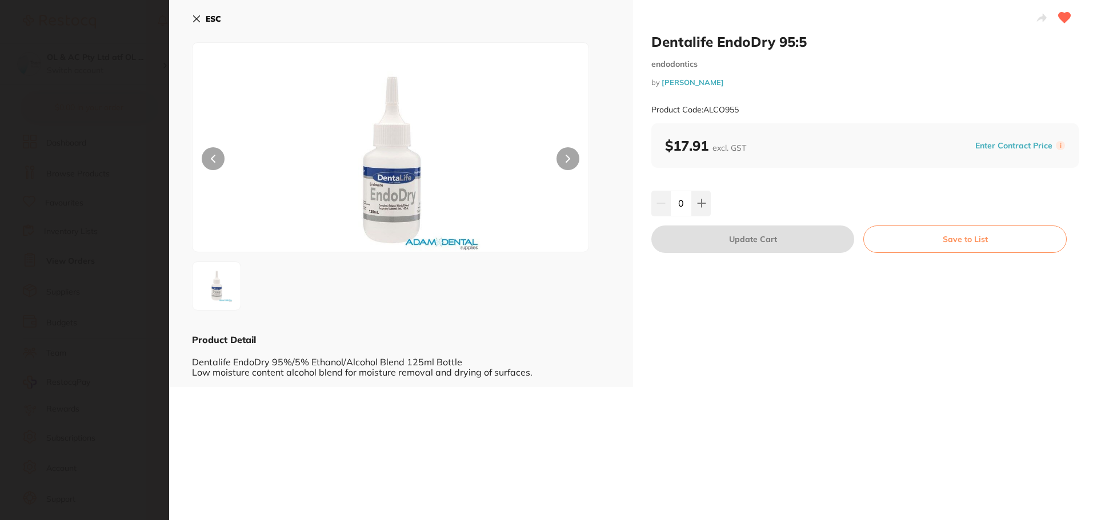
scroll to position [0, 0]
drag, startPoint x: 746, startPoint y: 110, endPoint x: 705, endPoint y: 114, distance: 41.3
click at [705, 114] on div "Product Code: ALCO955" at bounding box center [864, 110] width 427 height 28
click at [196, 14] on icon at bounding box center [196, 18] width 9 height 9
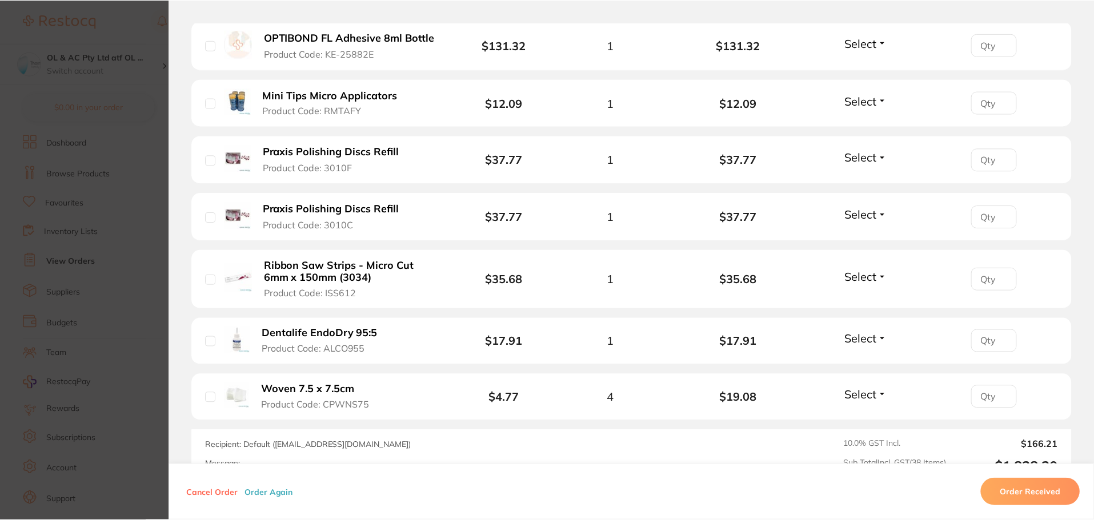
scroll to position [1, 0]
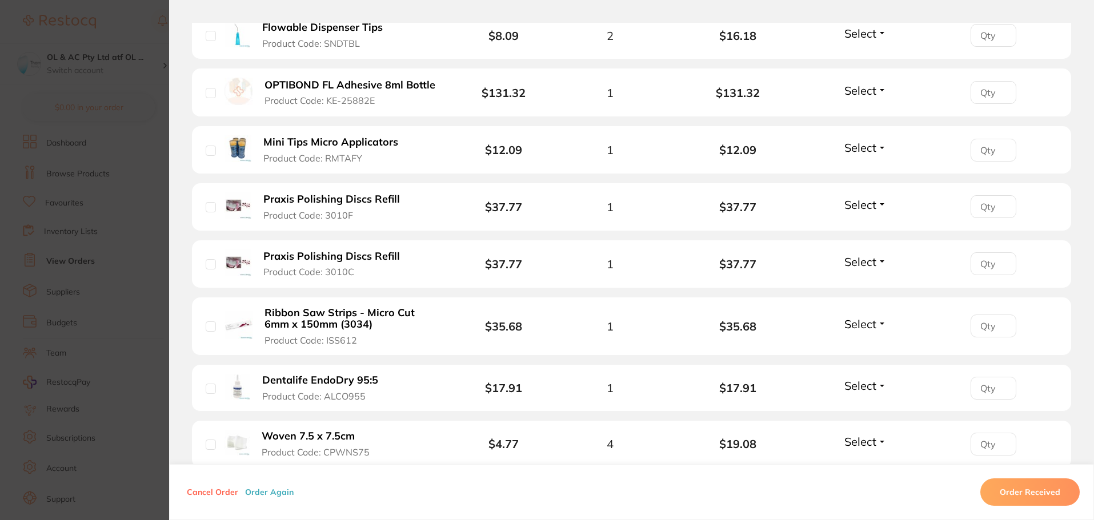
click at [335, 375] on b "Dentalife EndoDry 95:5" at bounding box center [320, 381] width 116 height 12
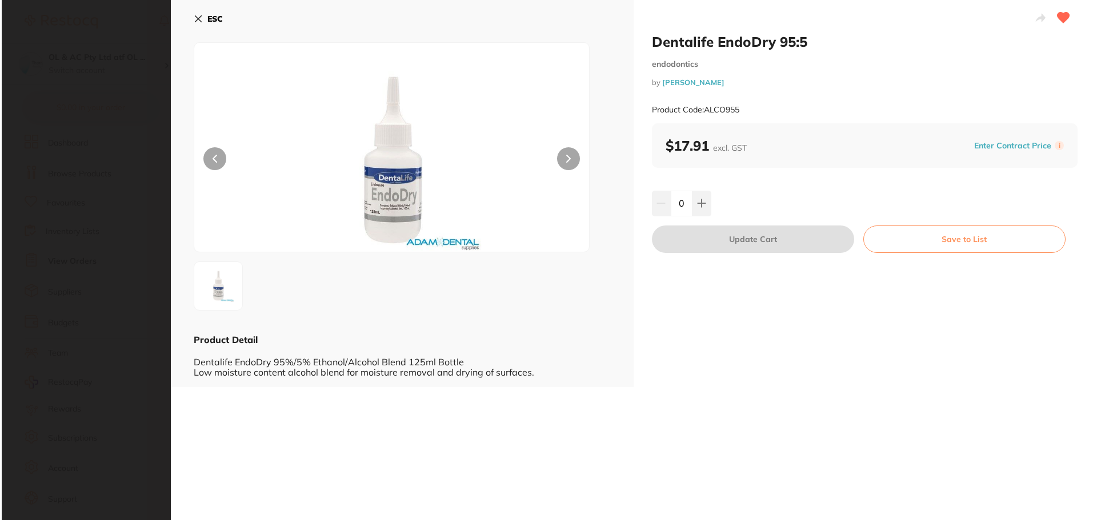
scroll to position [0, 0]
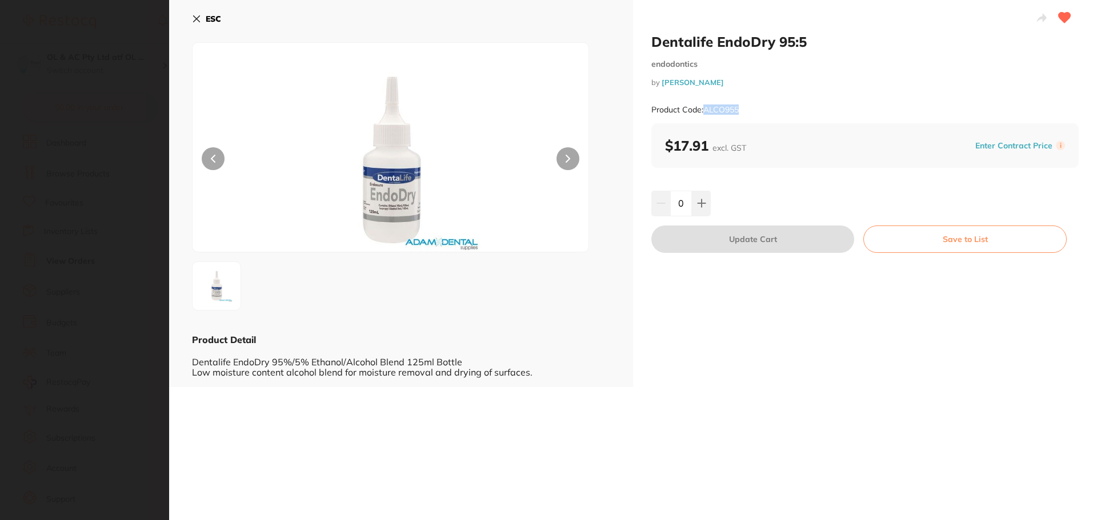
drag, startPoint x: 749, startPoint y: 113, endPoint x: 704, endPoint y: 110, distance: 45.2
click at [704, 110] on div "Product Code: ALCO955" at bounding box center [864, 110] width 427 height 28
click at [213, 16] on b "ESC" at bounding box center [213, 19] width 15 height 10
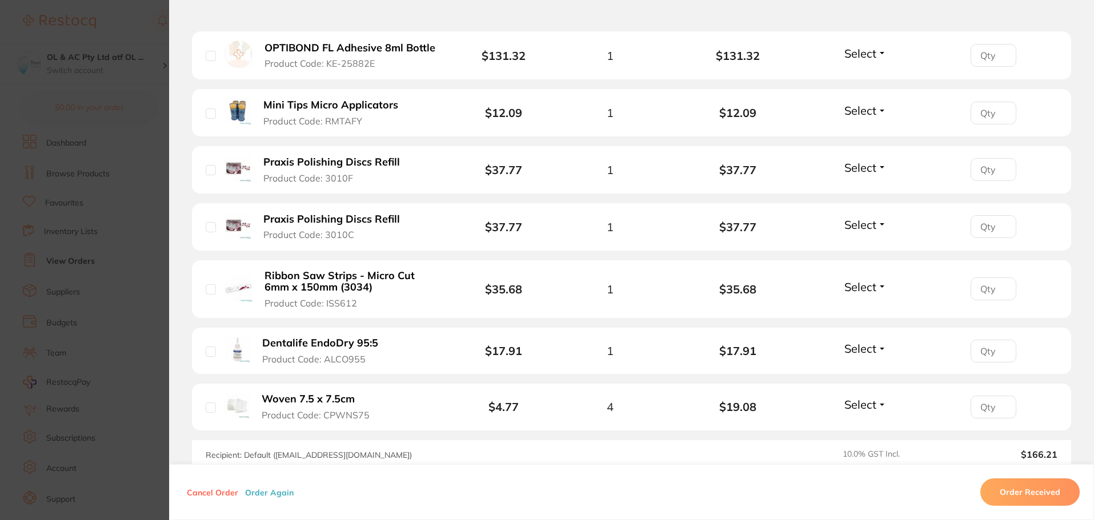
scroll to position [2285, 0]
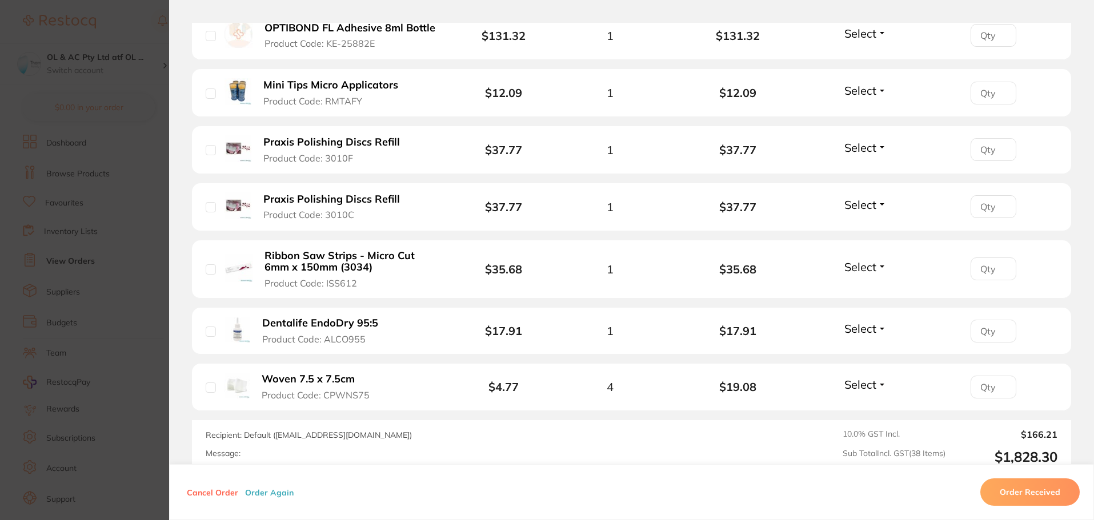
click at [311, 374] on b "Woven 7.5 x 7.5cm" at bounding box center [308, 380] width 93 height 12
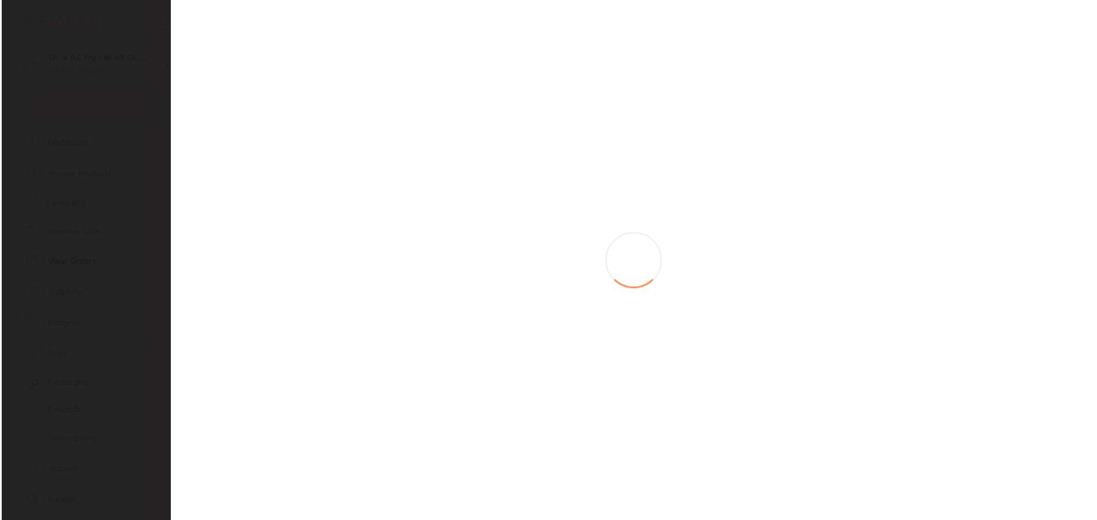
scroll to position [0, 0]
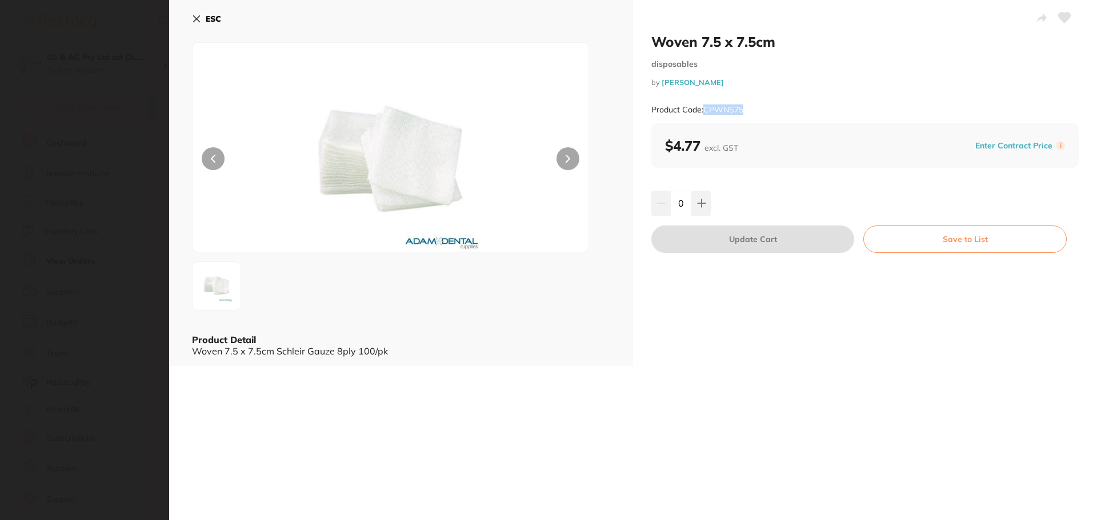
drag, startPoint x: 734, startPoint y: 112, endPoint x: 706, endPoint y: 110, distance: 28.7
click at [706, 110] on div "Product Code: CPWNS75" at bounding box center [864, 110] width 427 height 28
click at [200, 18] on icon at bounding box center [196, 18] width 9 height 9
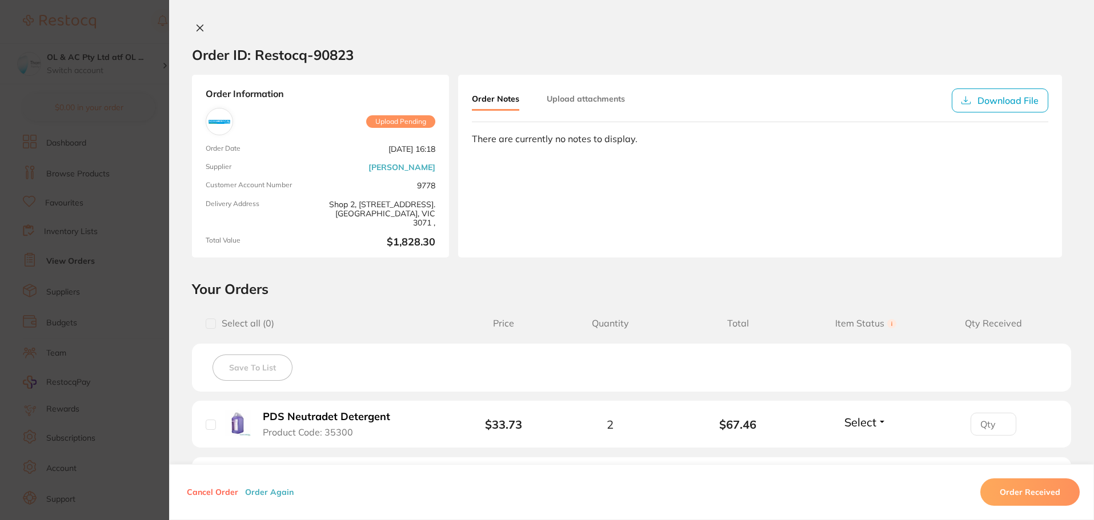
click at [197, 26] on icon at bounding box center [200, 28] width 6 height 6
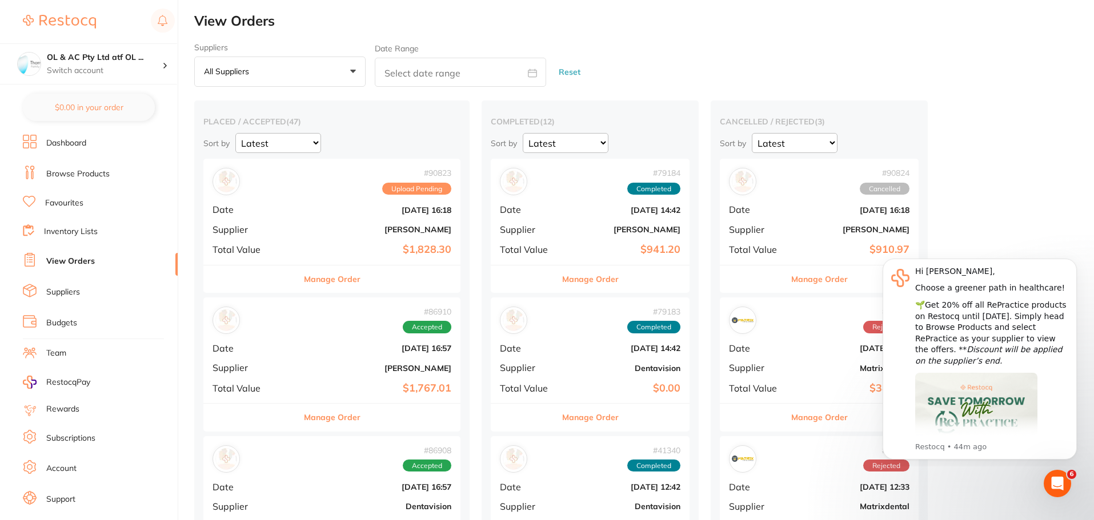
click at [290, 193] on div "# 90823 Upload Pending" at bounding box center [332, 181] width 239 height 27
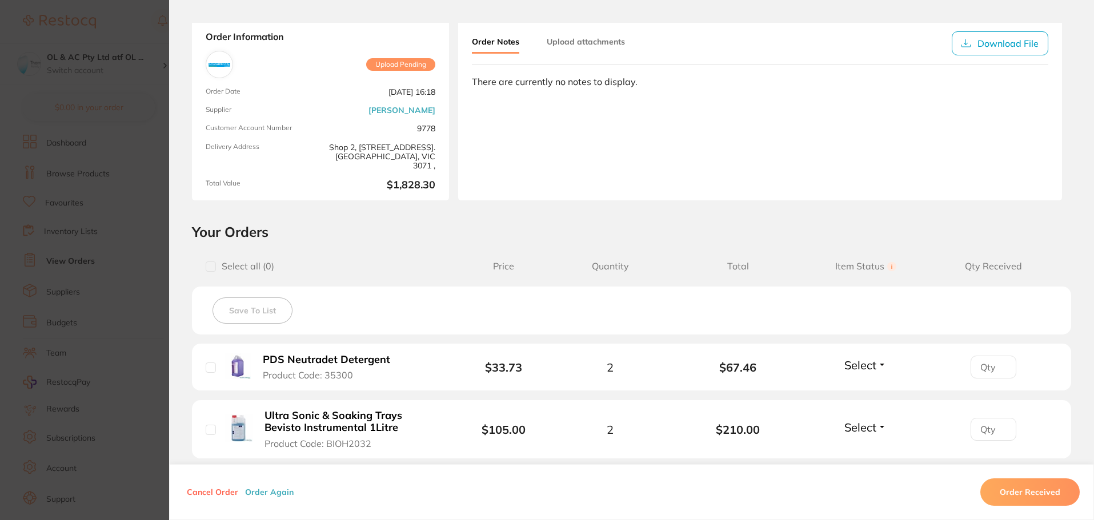
scroll to position [229, 0]
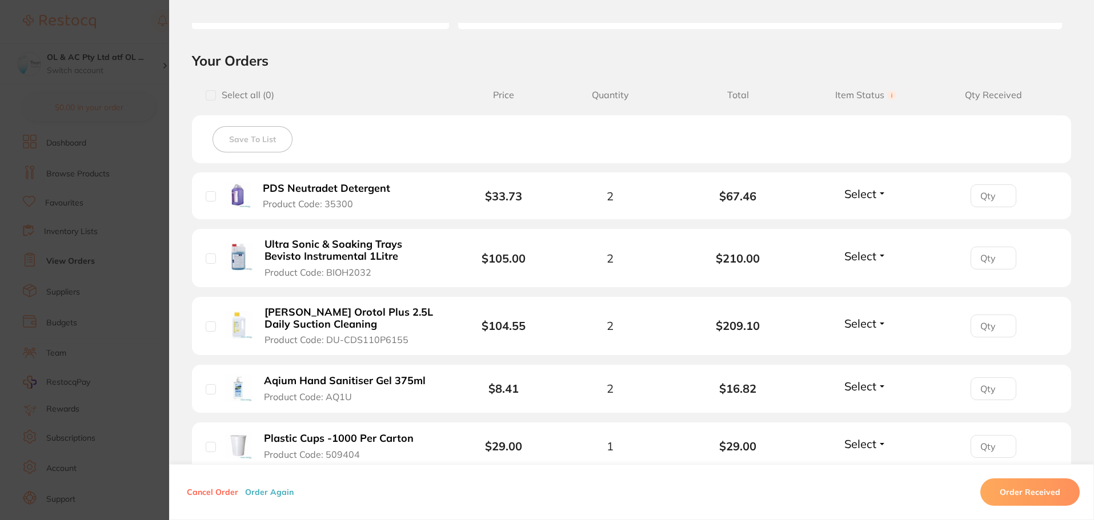
click at [203, 492] on button "Cancel Order" at bounding box center [212, 492] width 58 height 10
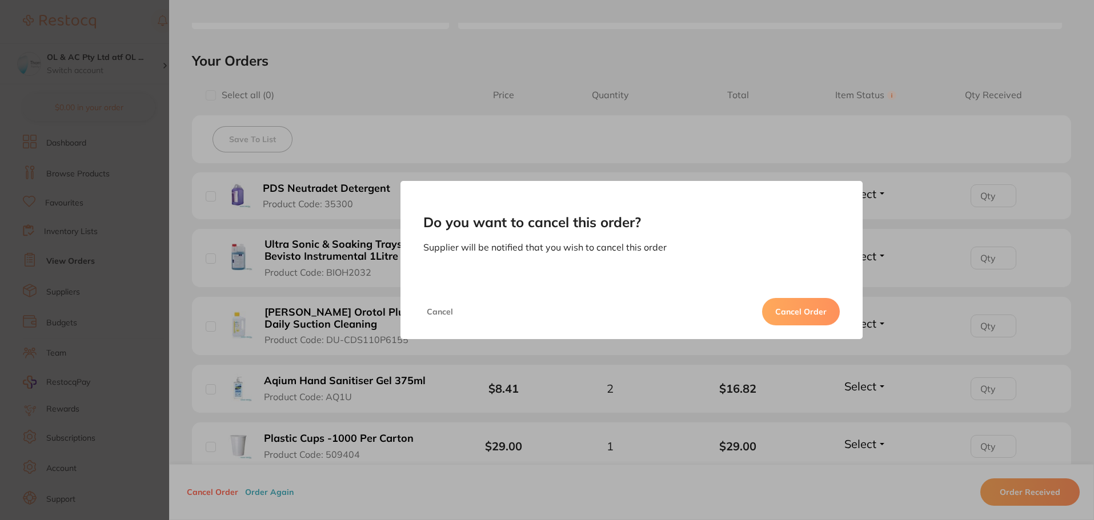
click at [791, 310] on button "Cancel Order" at bounding box center [801, 311] width 78 height 27
